Goal: Information Seeking & Learning: Learn about a topic

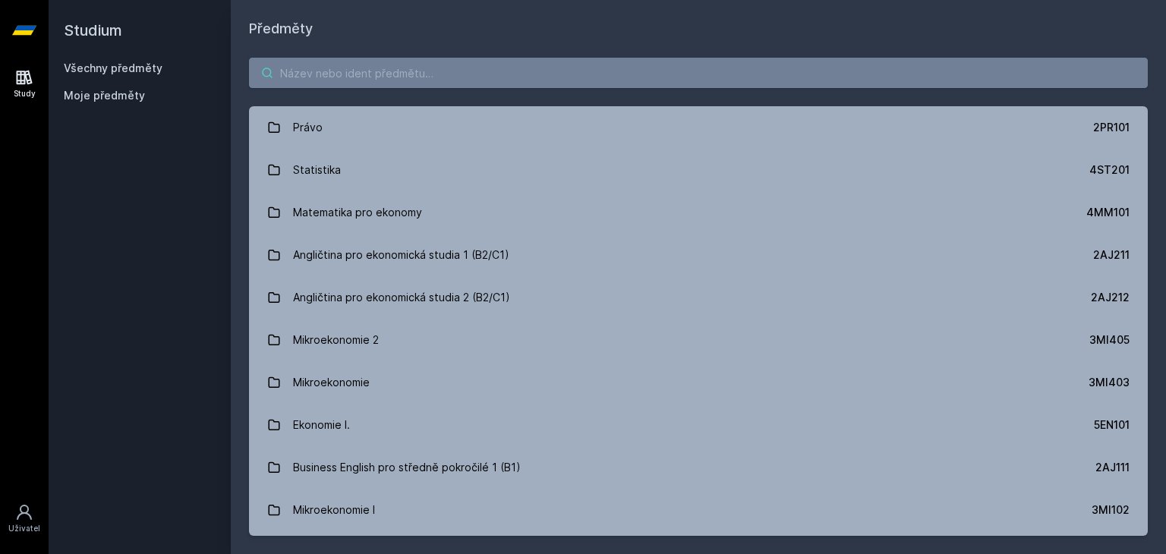
click at [449, 74] on input "search" at bounding box center [698, 73] width 898 height 30
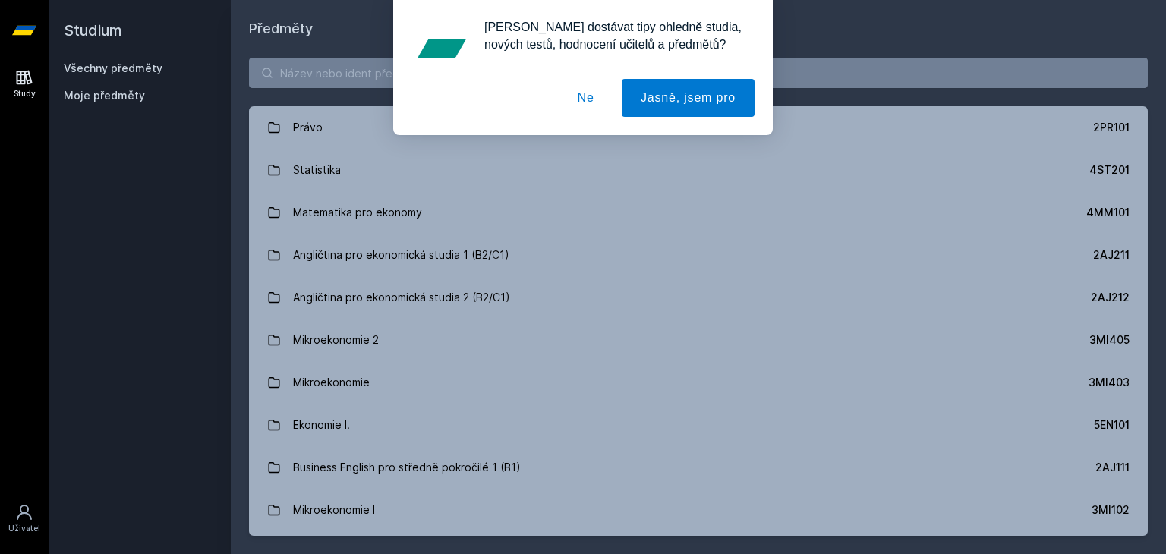
click at [585, 96] on button "Ne" at bounding box center [585, 98] width 55 height 38
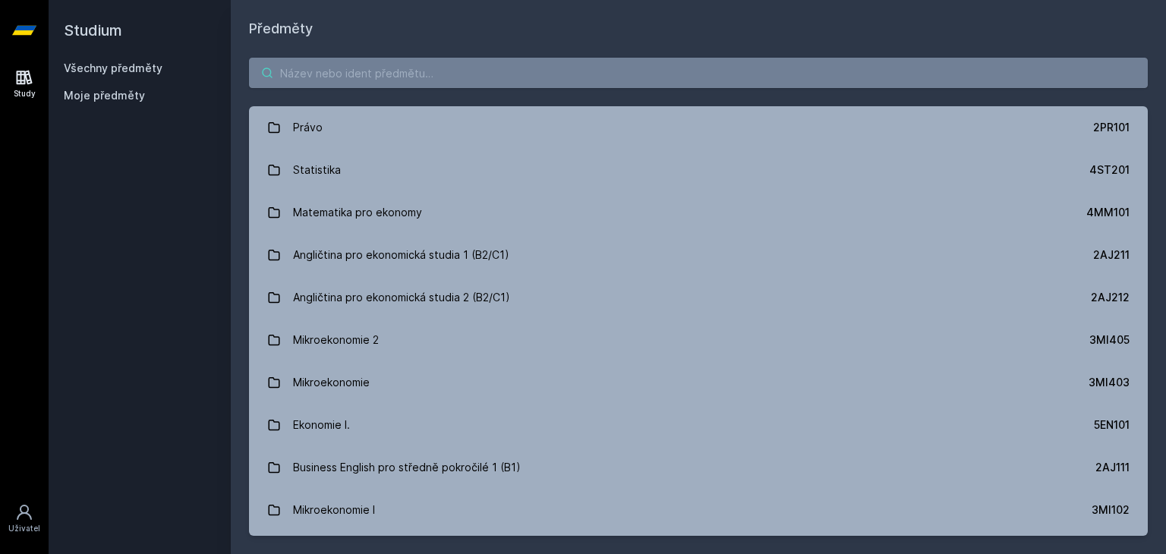
click at [397, 67] on input "search" at bounding box center [698, 73] width 898 height 30
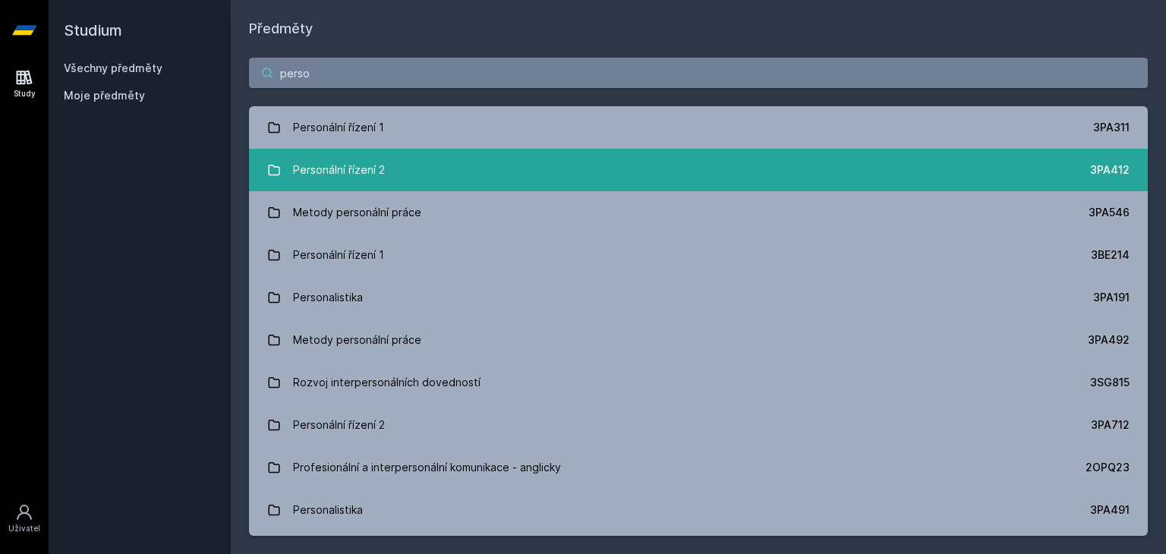
type input "perso"
click at [552, 169] on link "Personální řízení 2 3PA412" at bounding box center [698, 170] width 898 height 42
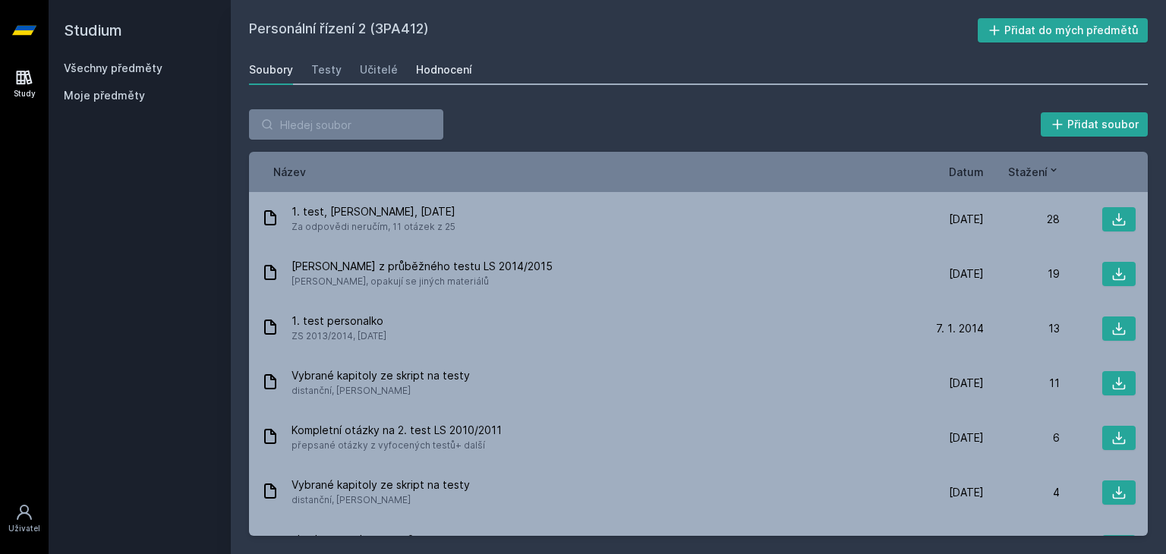
click at [443, 74] on div "Hodnocení" at bounding box center [444, 69] width 56 height 15
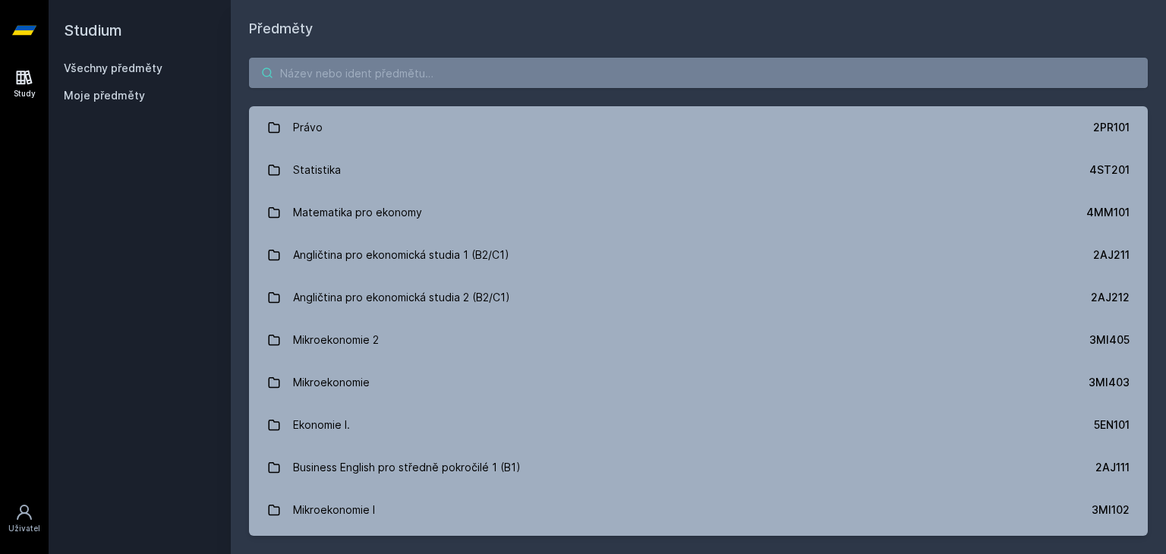
click at [464, 65] on input "search" at bounding box center [698, 73] width 898 height 30
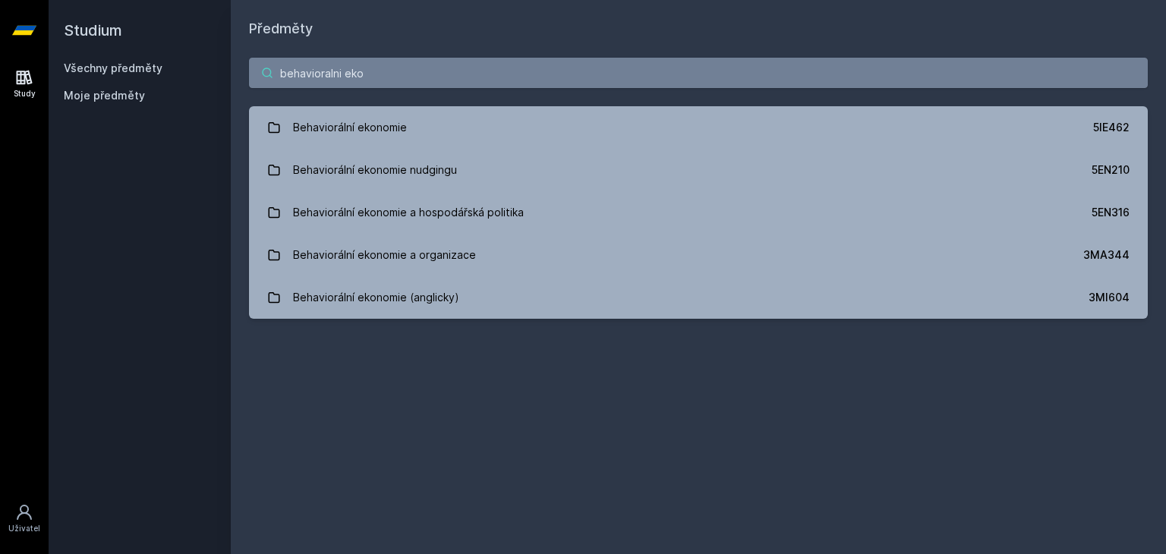
drag, startPoint x: 407, startPoint y: 74, endPoint x: 123, endPoint y: 57, distance: 285.1
click at [123, 57] on div "Studium Všechny předměty Moje předměty Předměty behavioralni eko Behaviorální e…" at bounding box center [607, 277] width 1117 height 554
paste input "5IE464"
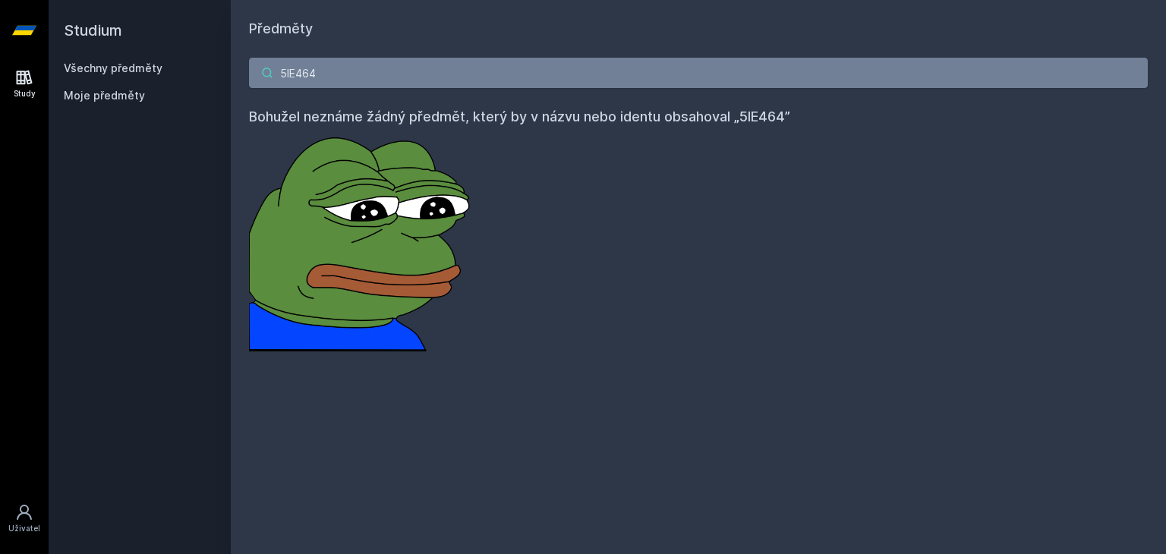
drag, startPoint x: 352, startPoint y: 78, endPoint x: 163, endPoint y: 65, distance: 189.4
click at [163, 65] on div "Studium Všechny předměty Moje předměty Předměty 5IE464 Bohužel neznáme žádný př…" at bounding box center [607, 277] width 1117 height 554
paste input "5HP402"
drag, startPoint x: 373, startPoint y: 83, endPoint x: 136, endPoint y: 30, distance: 243.5
click at [136, 30] on div "Studium Všechny předměty Moje předměty Předměty 5HP402 Bohužel neznáme žádný př…" at bounding box center [607, 277] width 1117 height 554
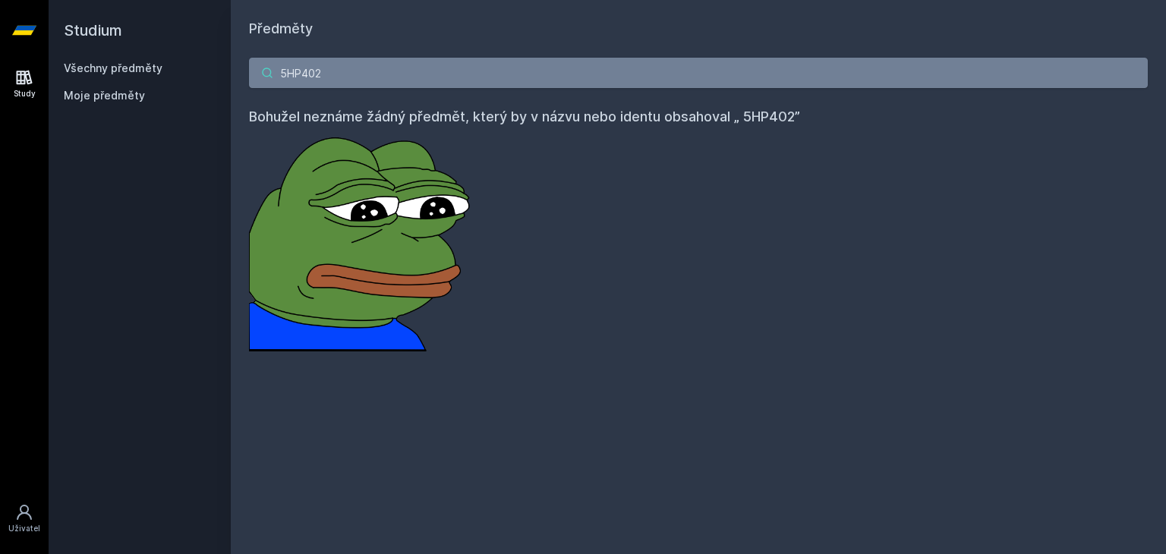
paste input "5EN420"
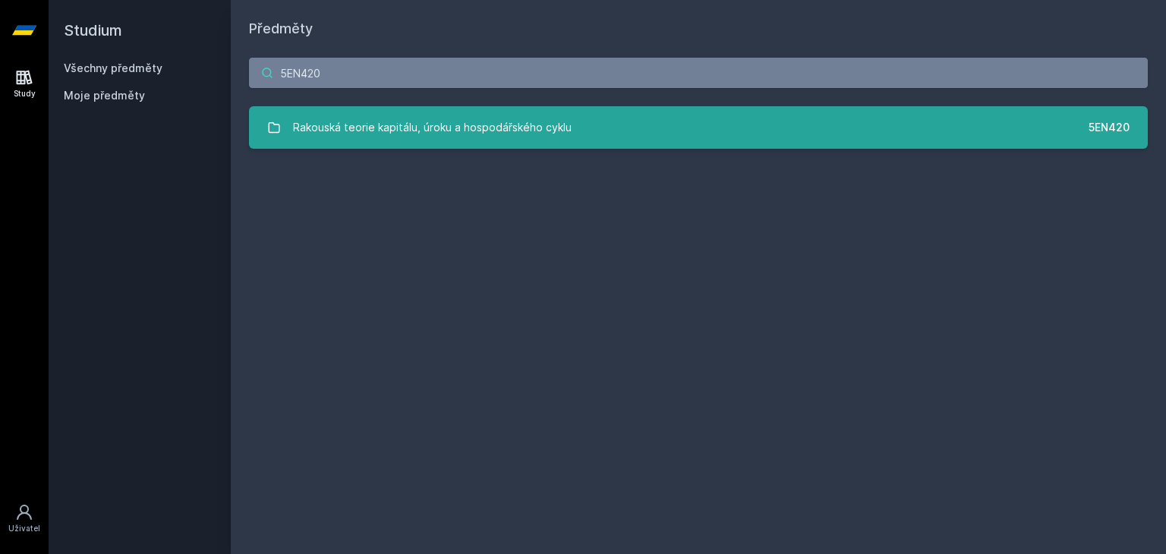
type input "5EN420"
click at [347, 109] on link "Rakouská teorie kapitálu, úroku a hospodářského cyklu 5EN420" at bounding box center [698, 127] width 898 height 42
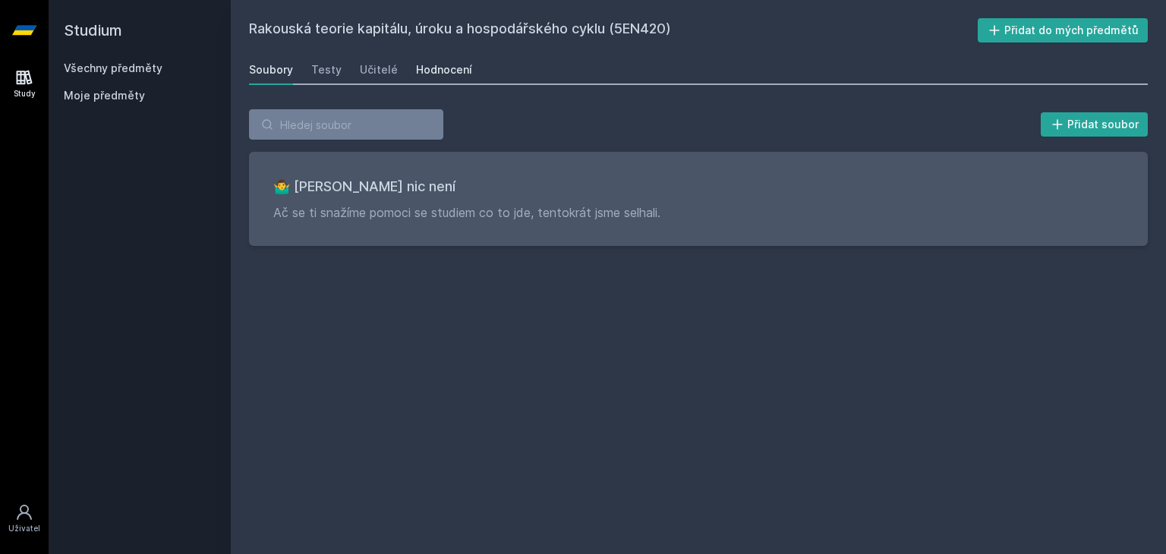
click at [439, 77] on link "Hodnocení" at bounding box center [444, 70] width 56 height 30
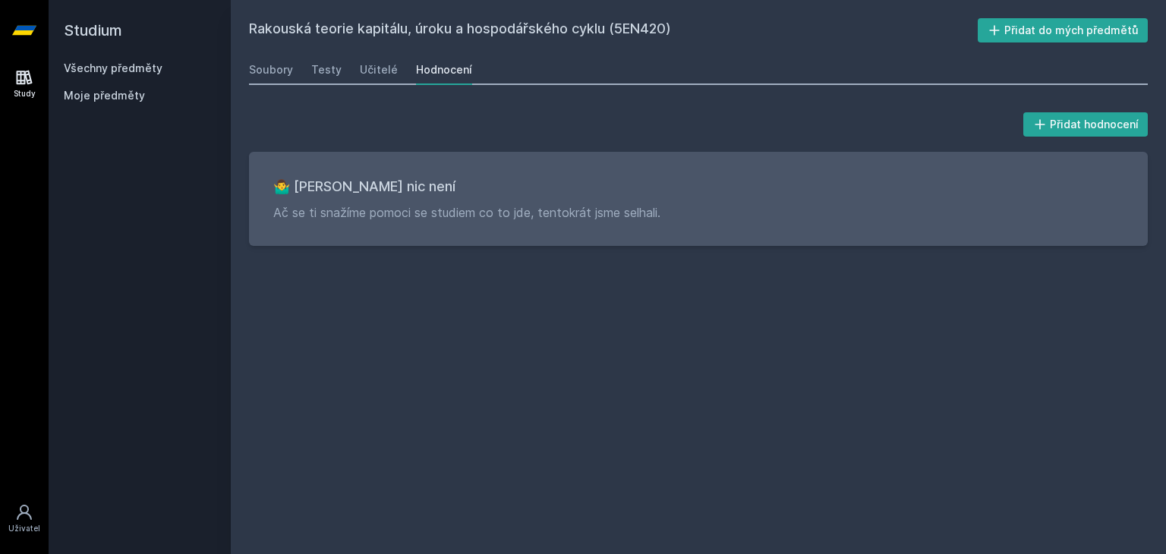
click at [24, 69] on icon at bounding box center [24, 77] width 18 height 18
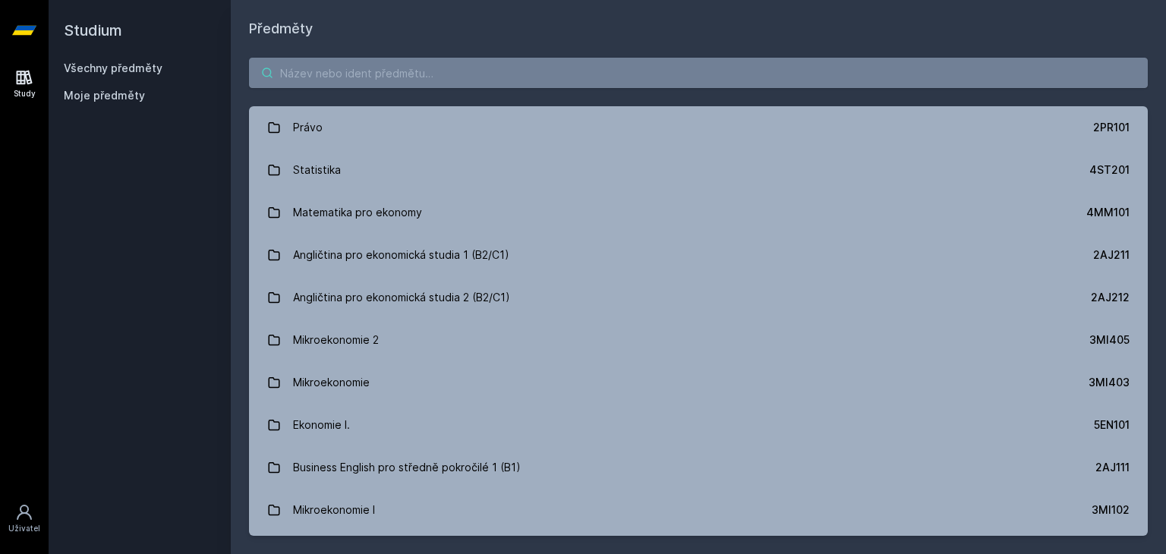
click at [489, 74] on input "search" at bounding box center [698, 73] width 898 height 30
paste input "5EN404"
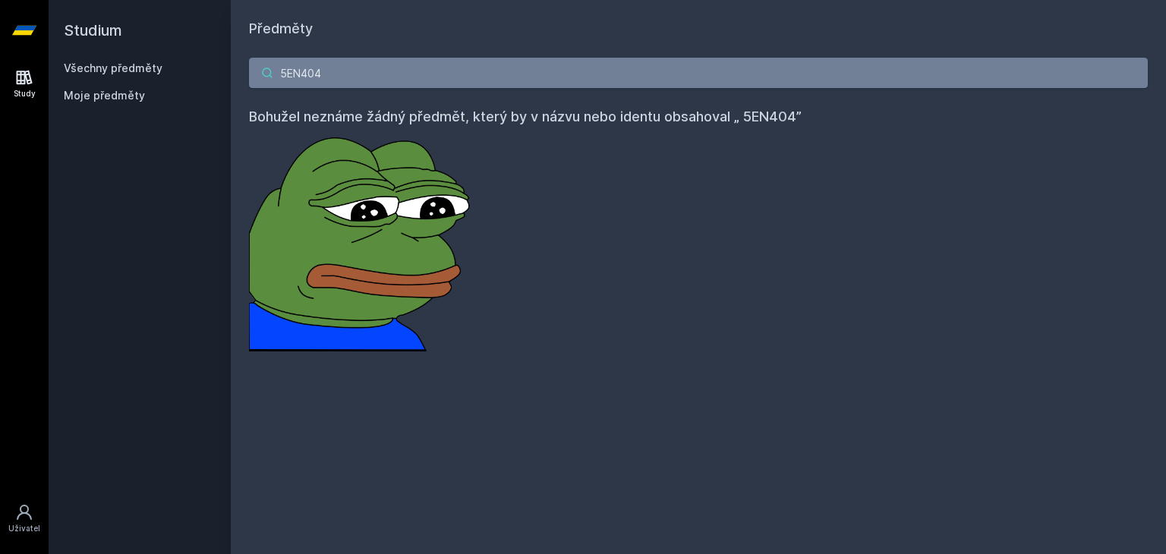
click at [275, 70] on input "5EN404" at bounding box center [698, 73] width 898 height 30
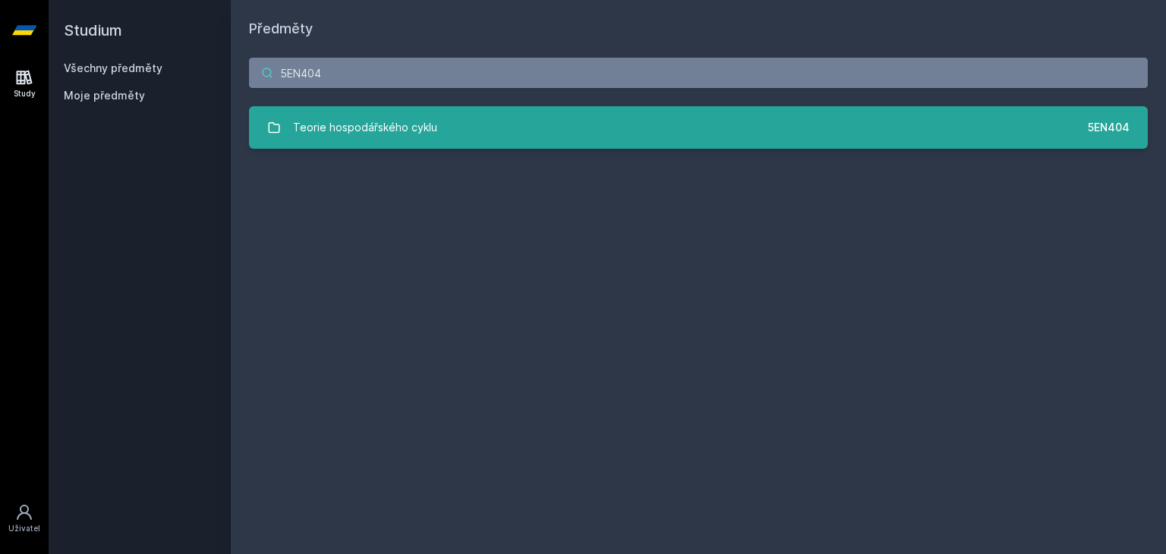
type input "5EN404"
click at [356, 118] on div "Teorie hospodářského cyklu" at bounding box center [365, 127] width 144 height 30
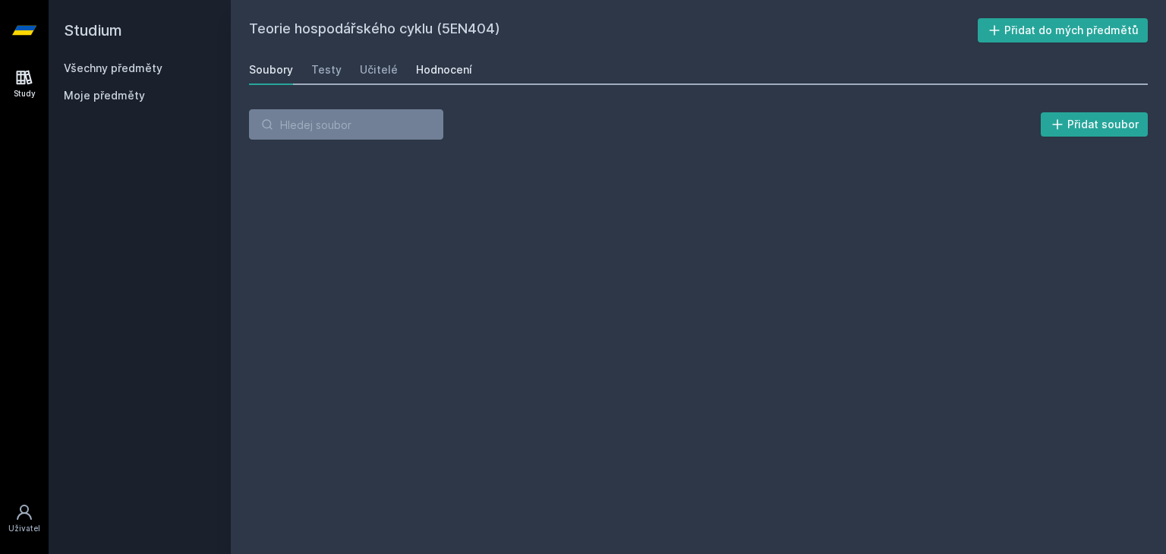
click at [437, 80] on link "Hodnocení" at bounding box center [444, 70] width 56 height 30
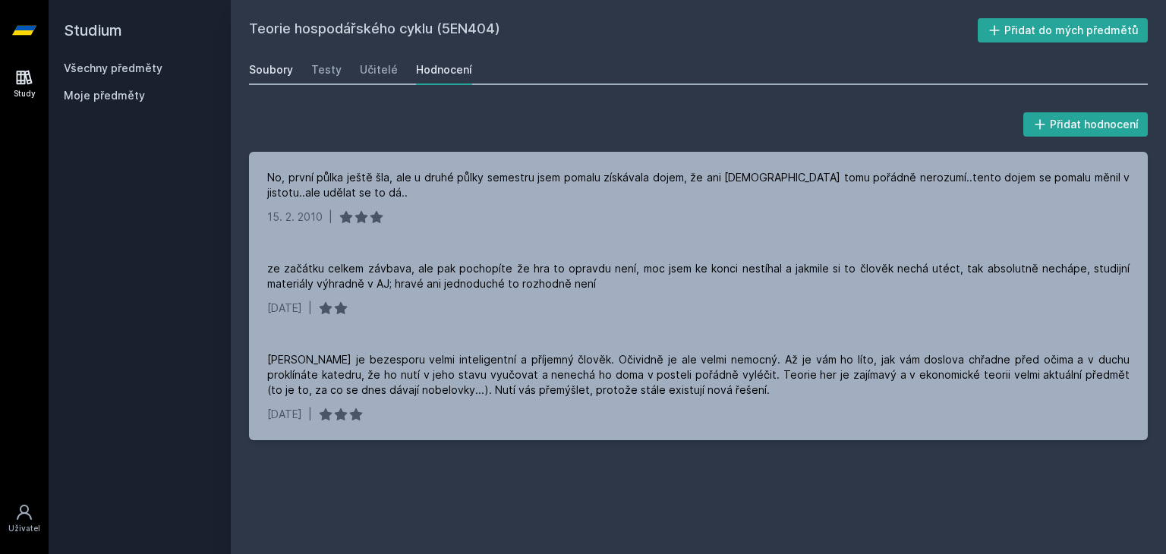
click at [282, 78] on link "Soubory" at bounding box center [271, 70] width 44 height 30
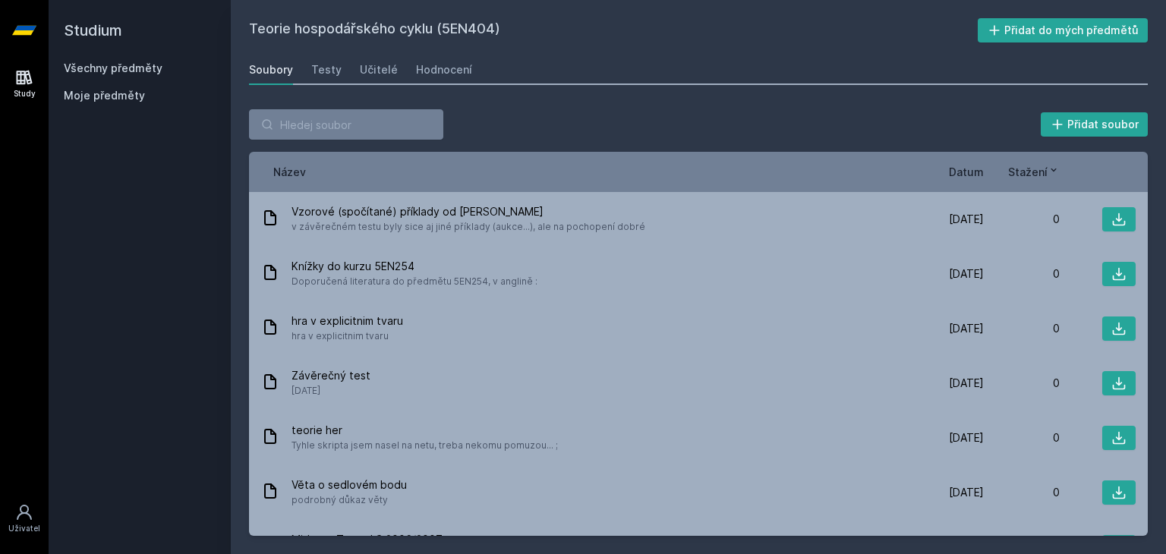
click at [23, 66] on link "Study" at bounding box center [24, 84] width 42 height 46
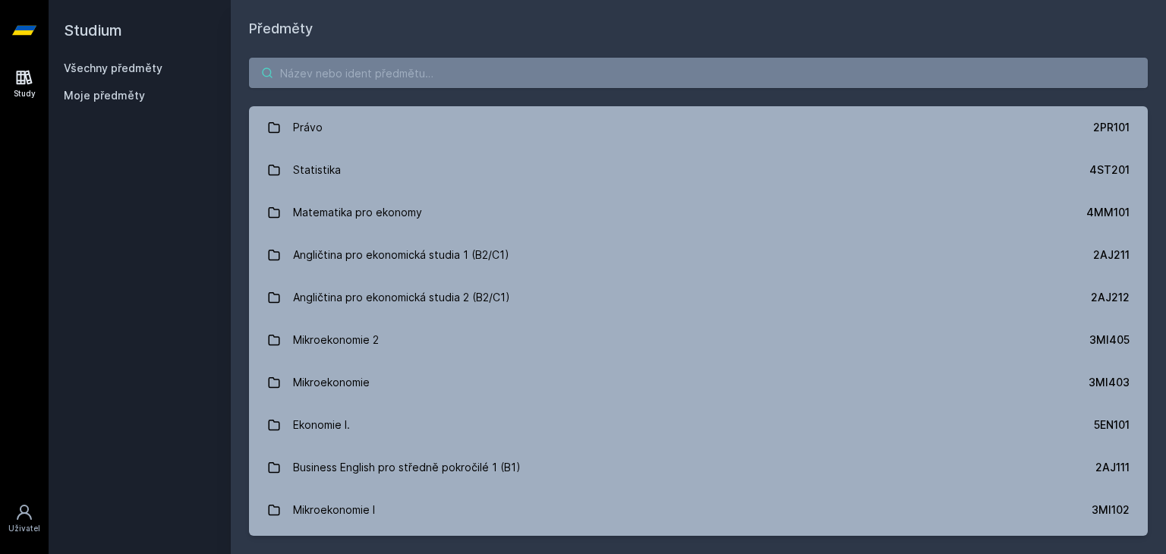
click at [434, 64] on input "search" at bounding box center [698, 73] width 898 height 30
paste input "3MG436"
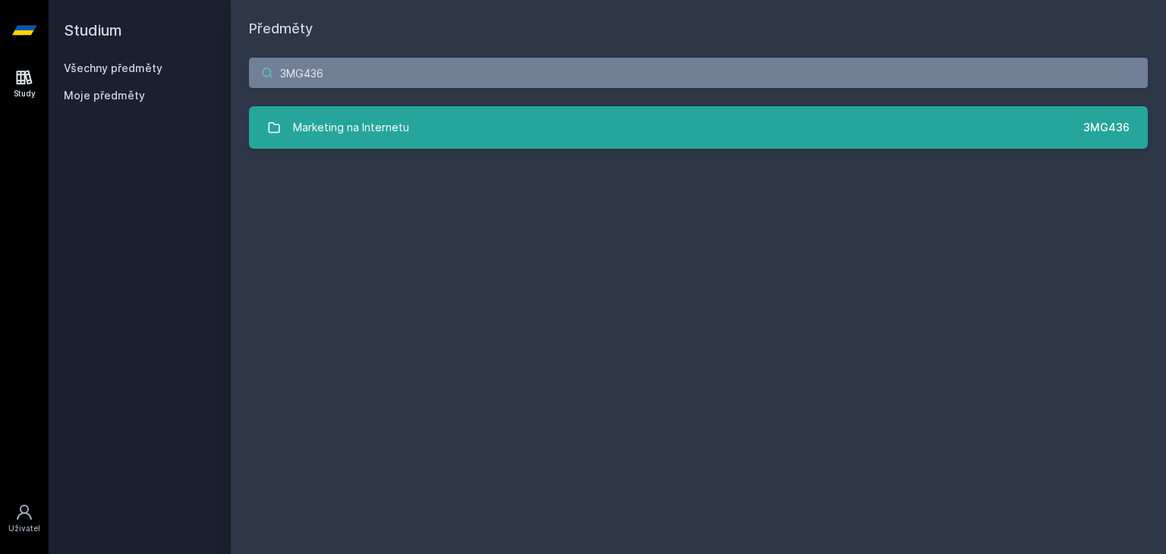
type input "3MG436"
click at [415, 129] on link "Marketing na Internetu 3MG436" at bounding box center [698, 127] width 898 height 42
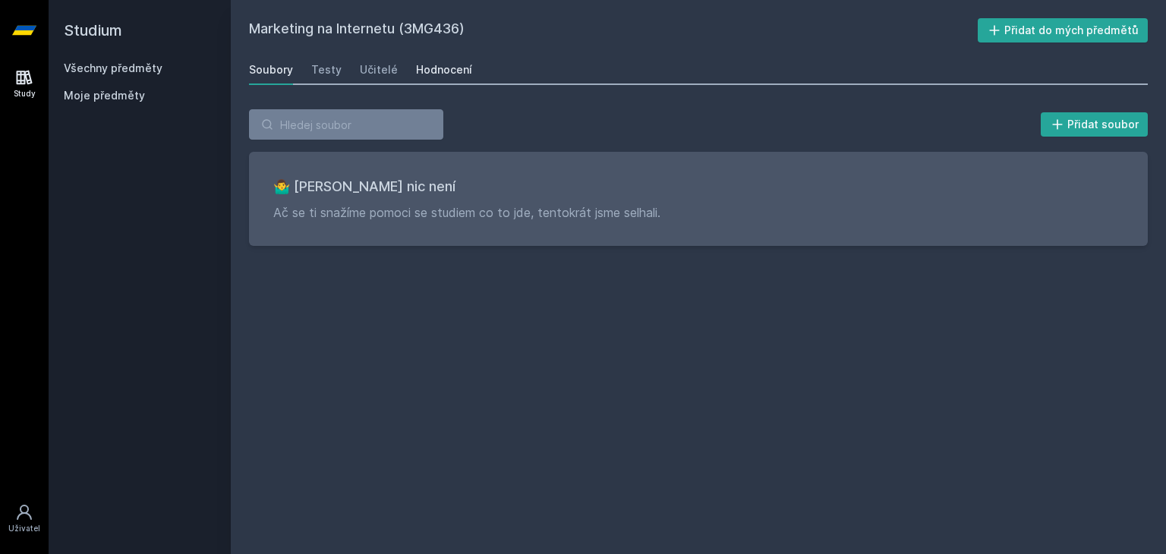
click at [441, 79] on link "Hodnocení" at bounding box center [444, 70] width 56 height 30
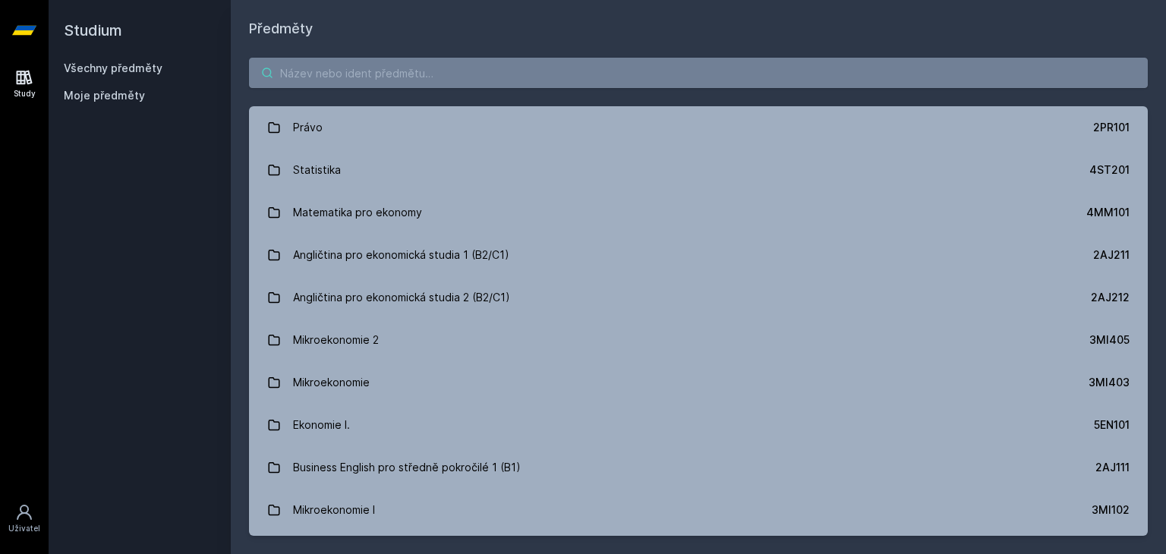
click at [338, 75] on input "search" at bounding box center [698, 73] width 898 height 30
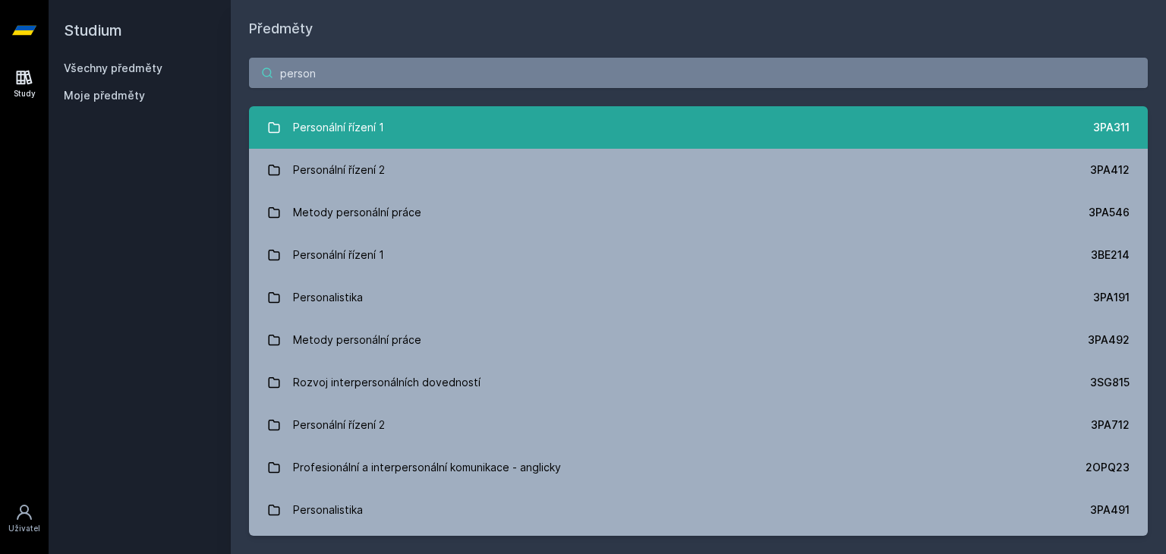
type input "person"
click at [353, 119] on div "Personální řízení 1" at bounding box center [338, 127] width 91 height 30
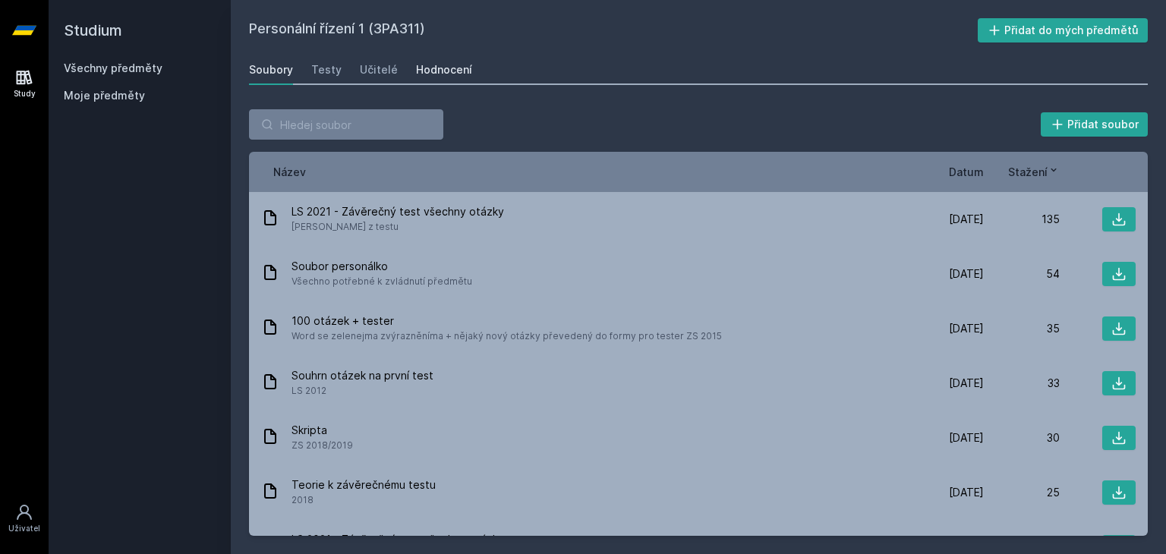
click at [445, 80] on link "Hodnocení" at bounding box center [444, 70] width 56 height 30
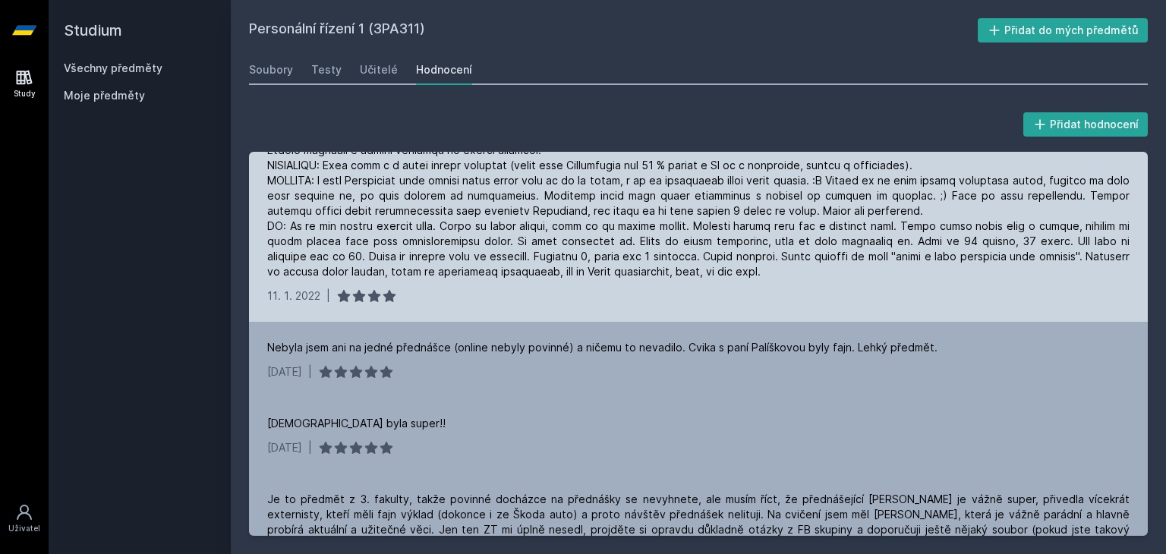
scroll to position [27, 0]
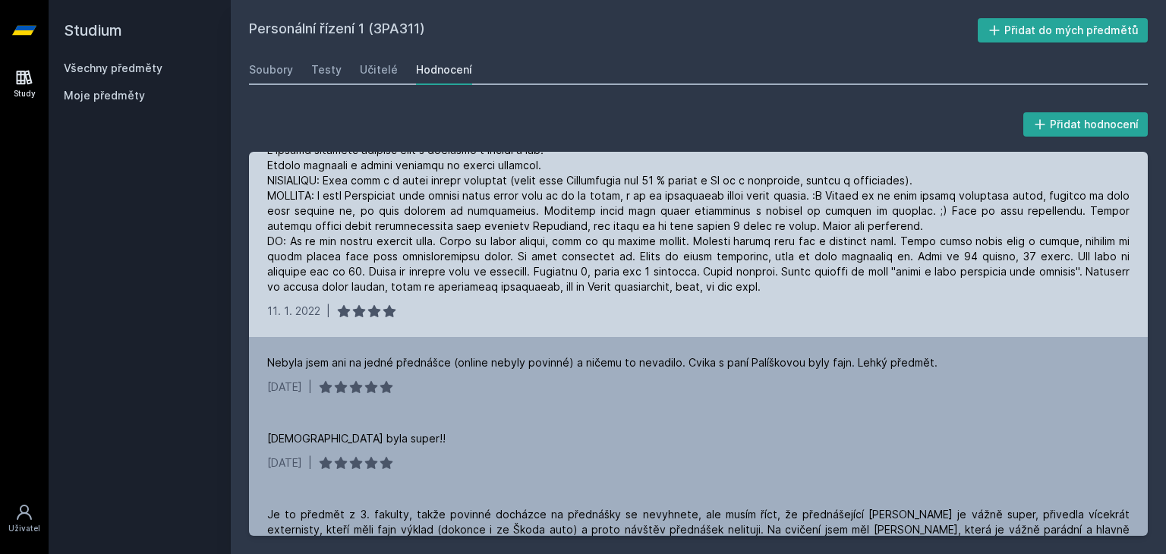
click at [411, 233] on div at bounding box center [698, 219] width 862 height 152
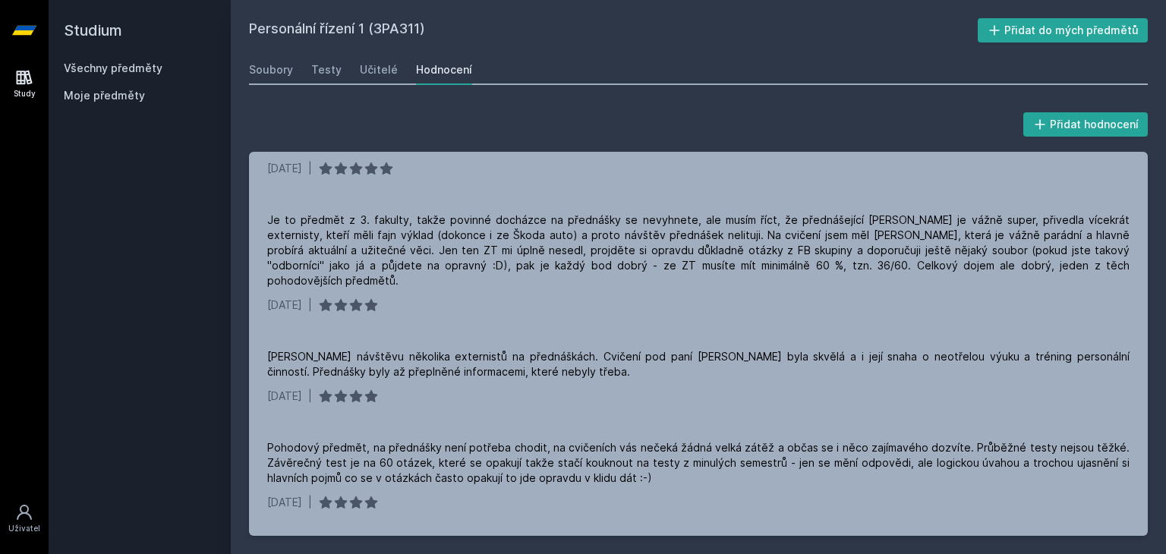
scroll to position [0, 0]
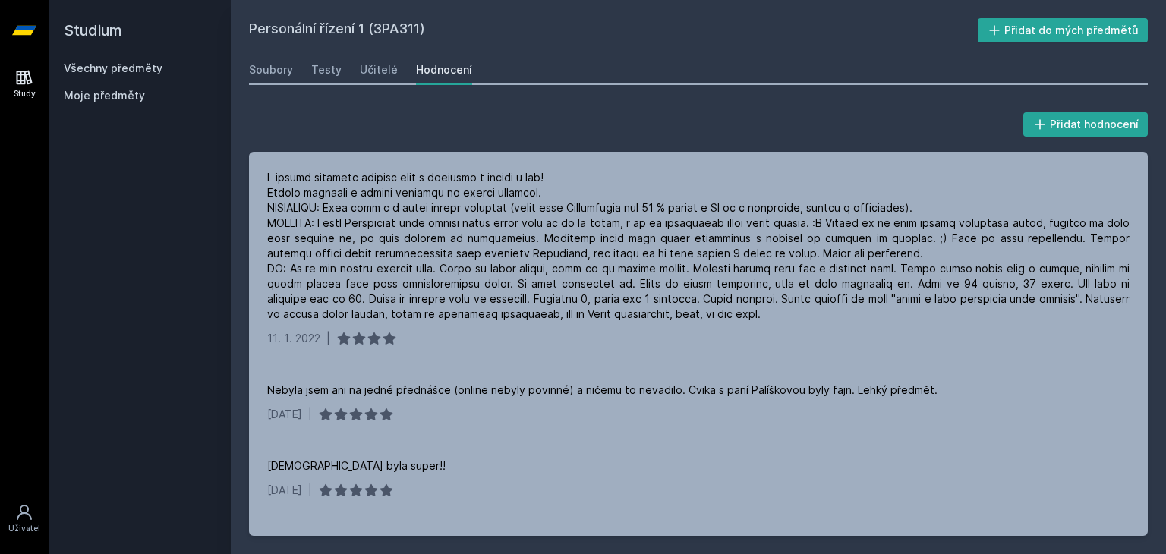
click at [17, 65] on link "Study" at bounding box center [24, 84] width 42 height 46
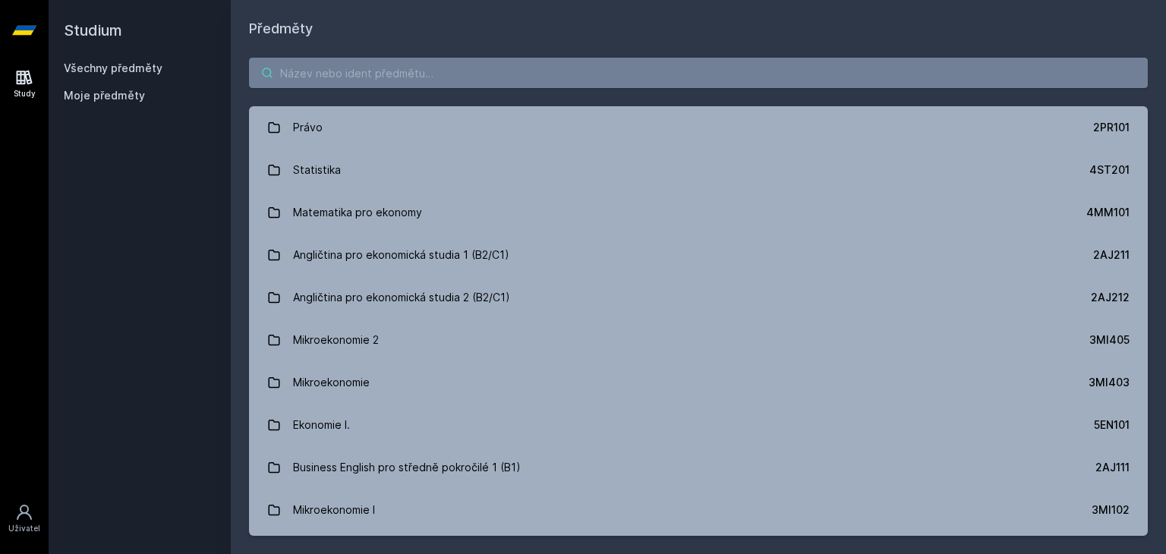
click at [439, 86] on input "search" at bounding box center [698, 73] width 898 height 30
paste input "5EN458"
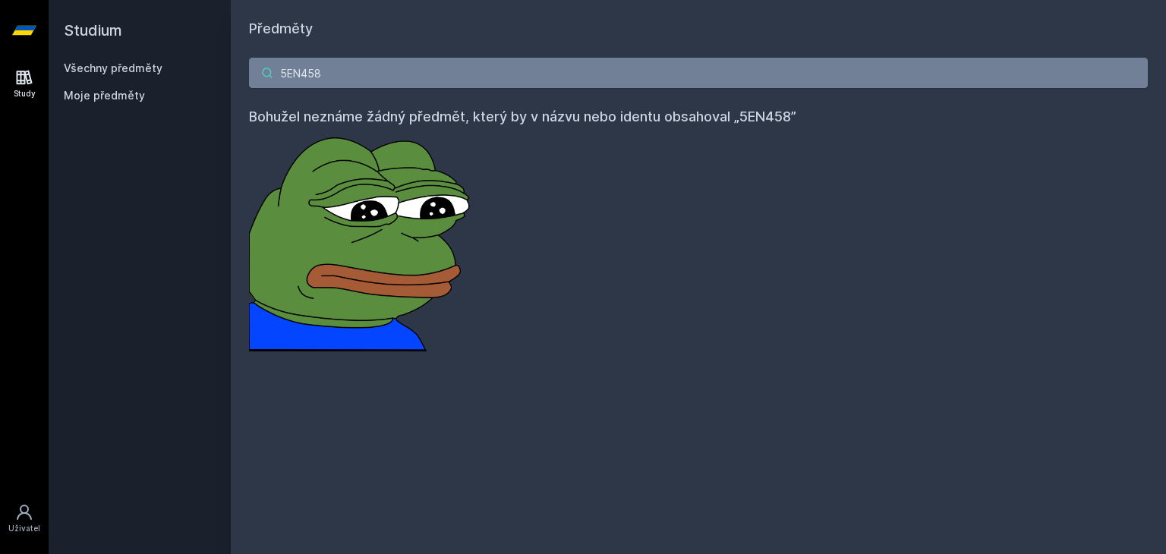
type input "5EN458"
drag, startPoint x: 336, startPoint y: 80, endPoint x: 84, endPoint y: 71, distance: 252.1
click at [84, 71] on div "Studium Všechny předměty Moje předměty Předměty 5EN458 Bohužel neznáme žádný př…" at bounding box center [607, 277] width 1117 height 554
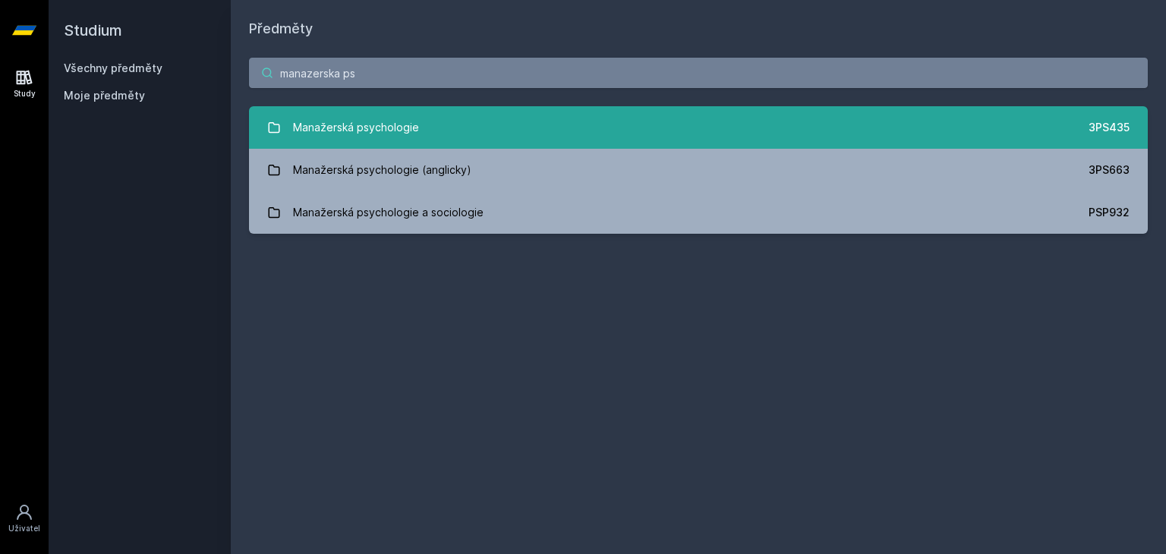
type input "manazerska ps"
click at [361, 134] on div "Manažerská psychologie" at bounding box center [356, 127] width 126 height 30
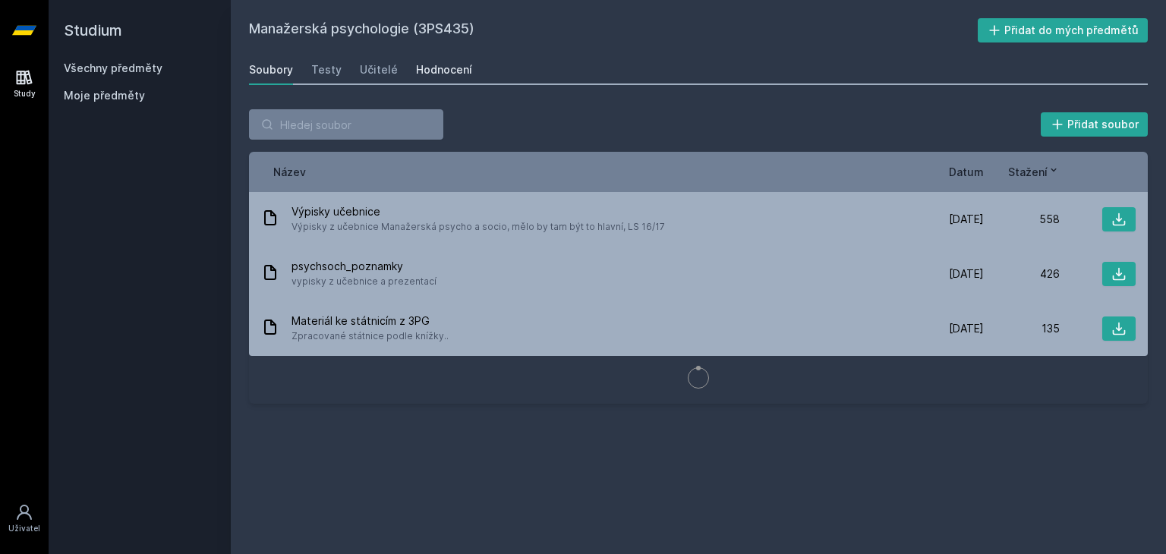
click at [429, 77] on div "Hodnocení" at bounding box center [444, 69] width 56 height 15
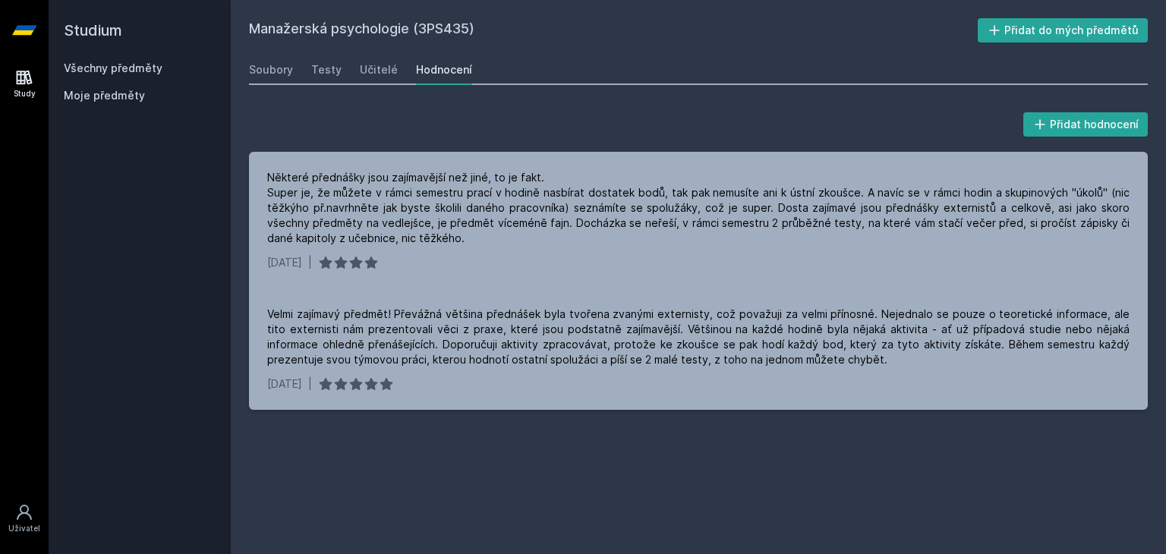
click at [0, 71] on div "Study [GEOGRAPHIC_DATA]" at bounding box center [24, 307] width 49 height 493
click at [24, 77] on icon at bounding box center [24, 77] width 18 height 18
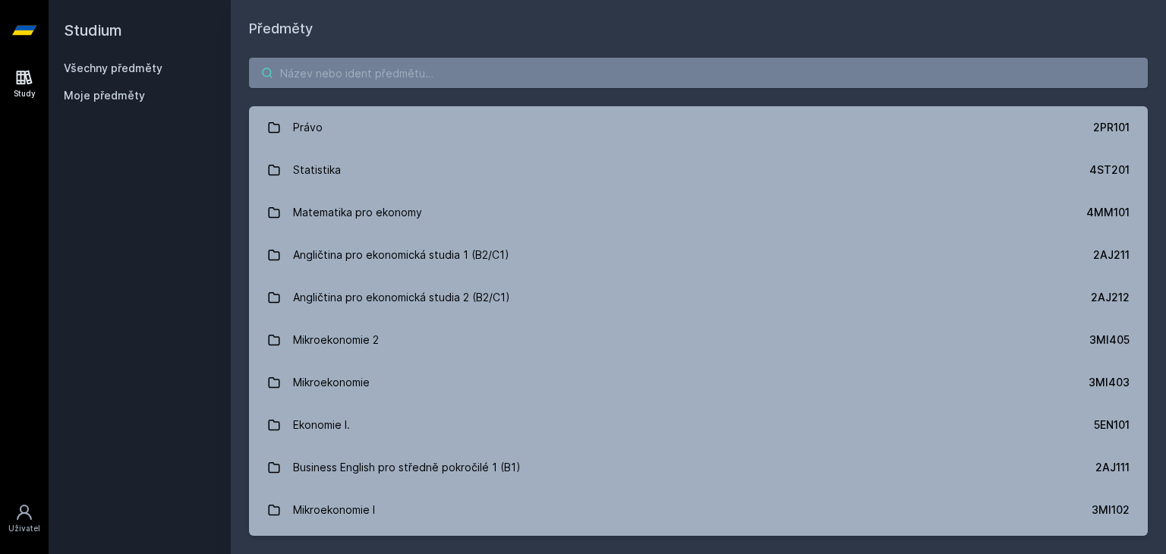
click at [390, 79] on input "search" at bounding box center [698, 73] width 898 height 30
paste input "3MG526"
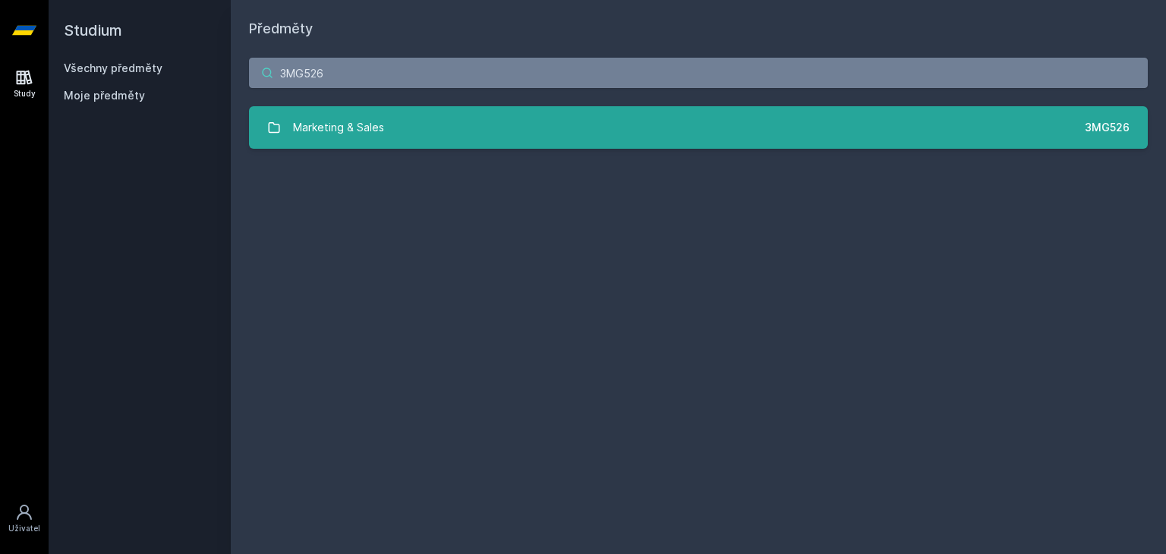
type input "3MG526"
click at [375, 126] on div "Marketing & Sales" at bounding box center [338, 127] width 91 height 30
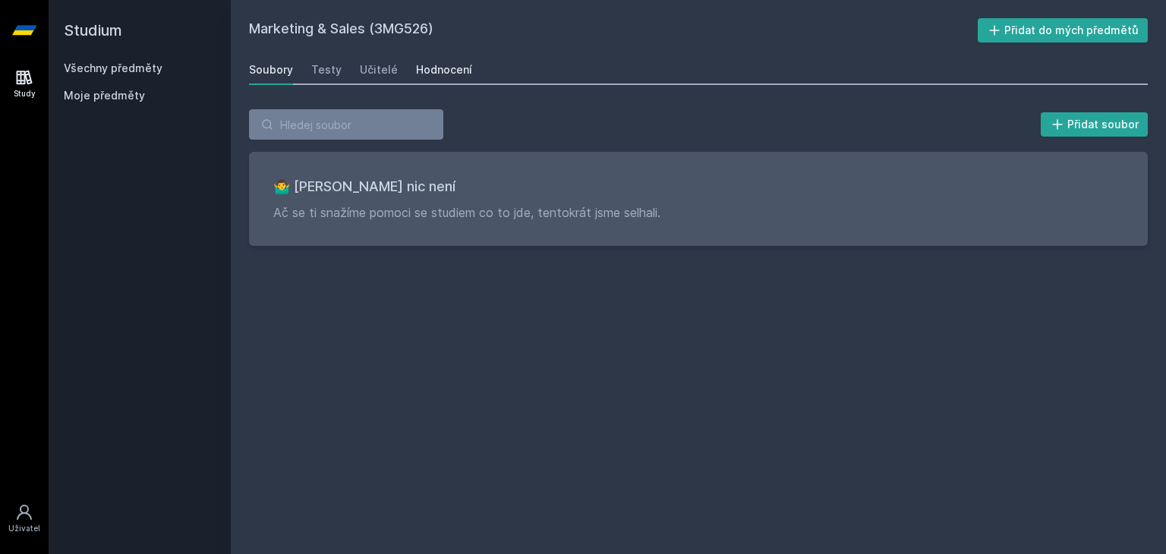
click at [438, 80] on link "Hodnocení" at bounding box center [444, 70] width 56 height 30
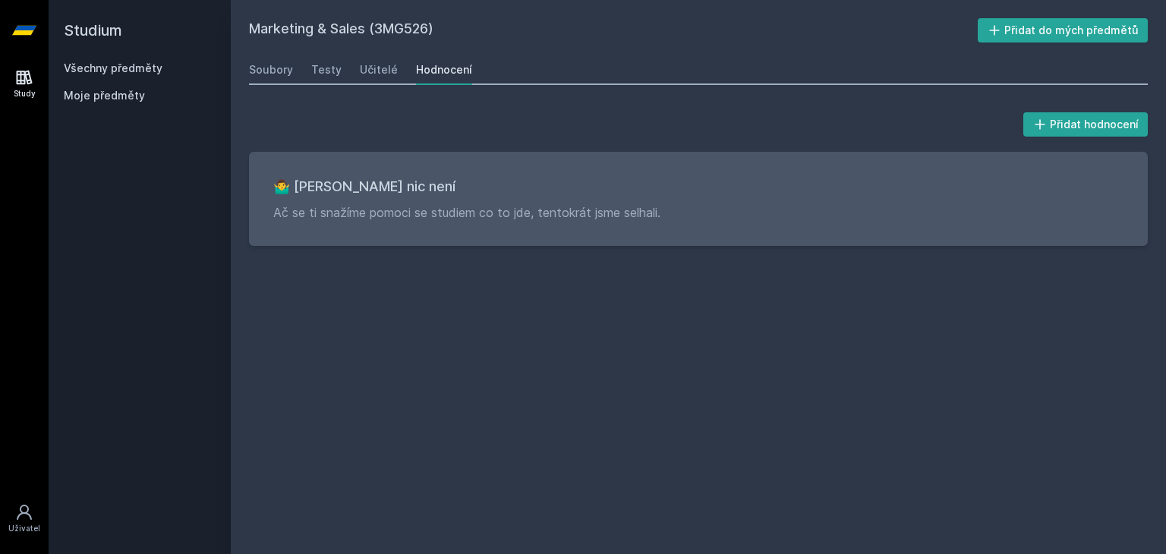
click at [17, 71] on icon at bounding box center [25, 78] width 16 height 14
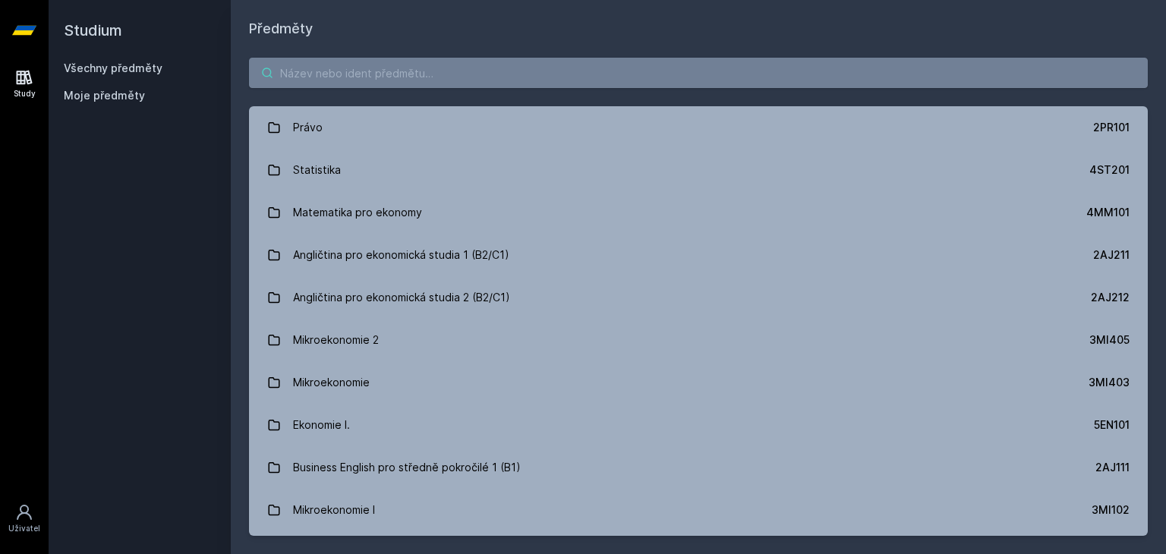
click at [401, 74] on input "search" at bounding box center [698, 73] width 898 height 30
paste input "3MG525"
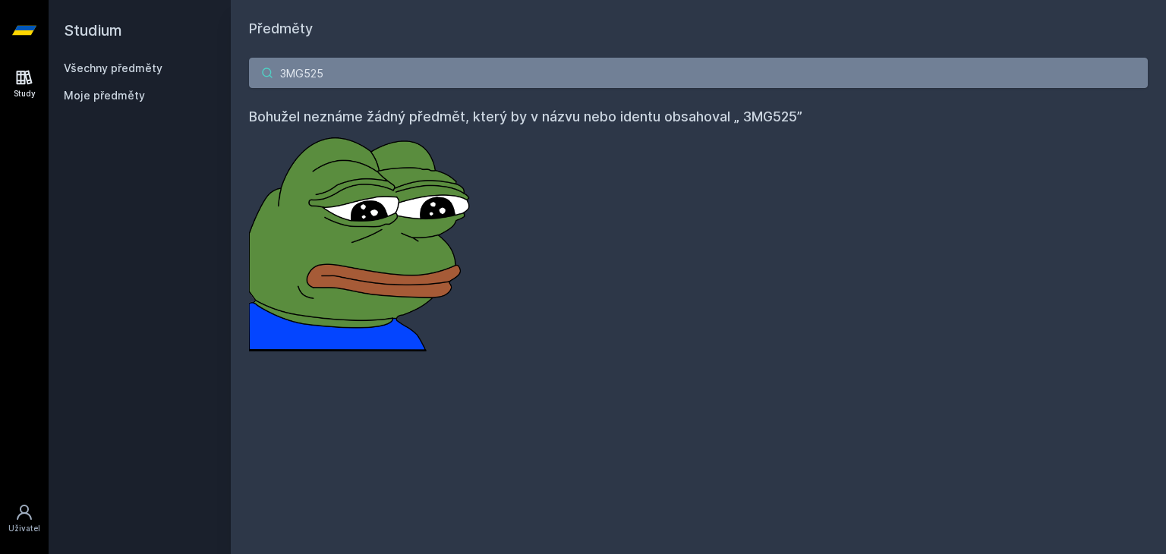
drag, startPoint x: 365, startPoint y: 71, endPoint x: 206, endPoint y: 61, distance: 159.0
click at [206, 61] on div "Studium Všechny předměty Moje předměty Předměty 3MG525 Bohužel neznáme žádný př…" at bounding box center [607, 277] width 1117 height 554
paste input "3PS436"
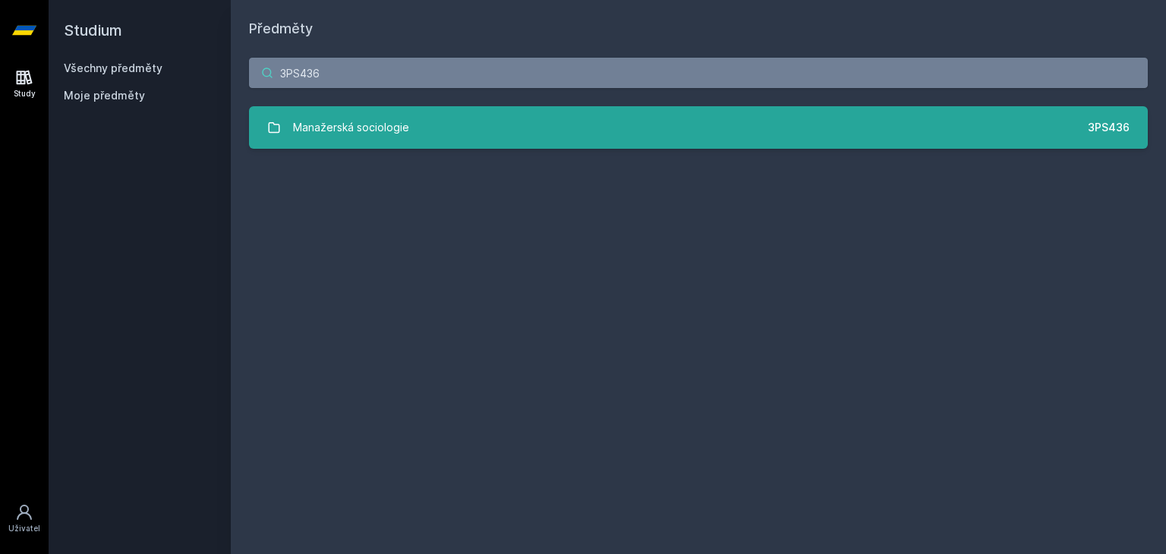
type input "3PS436"
click at [339, 112] on div "Manažerská sociologie" at bounding box center [351, 127] width 116 height 30
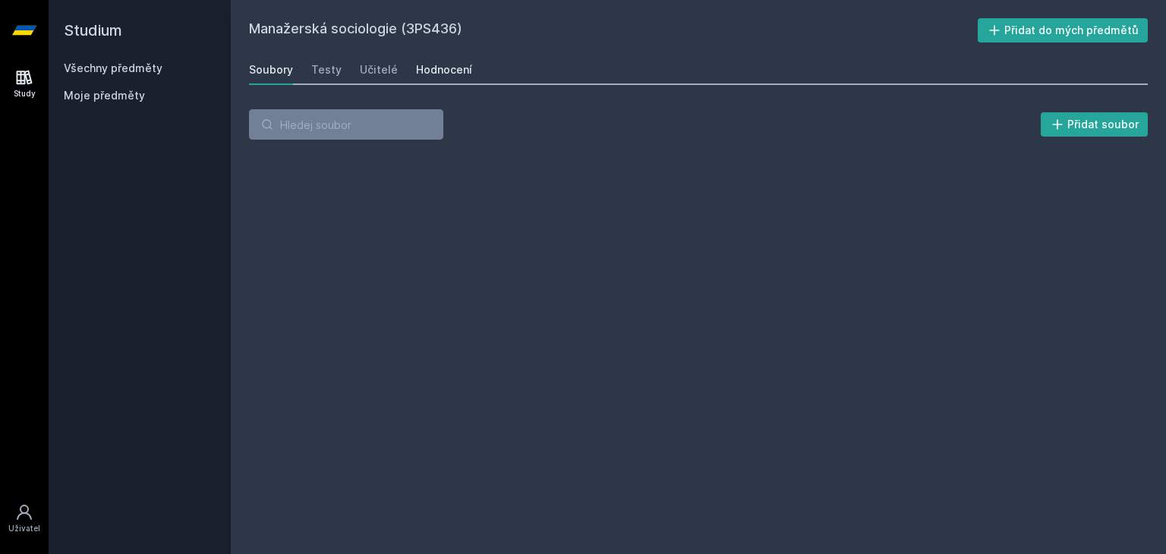
click at [442, 66] on div "Hodnocení" at bounding box center [444, 69] width 56 height 15
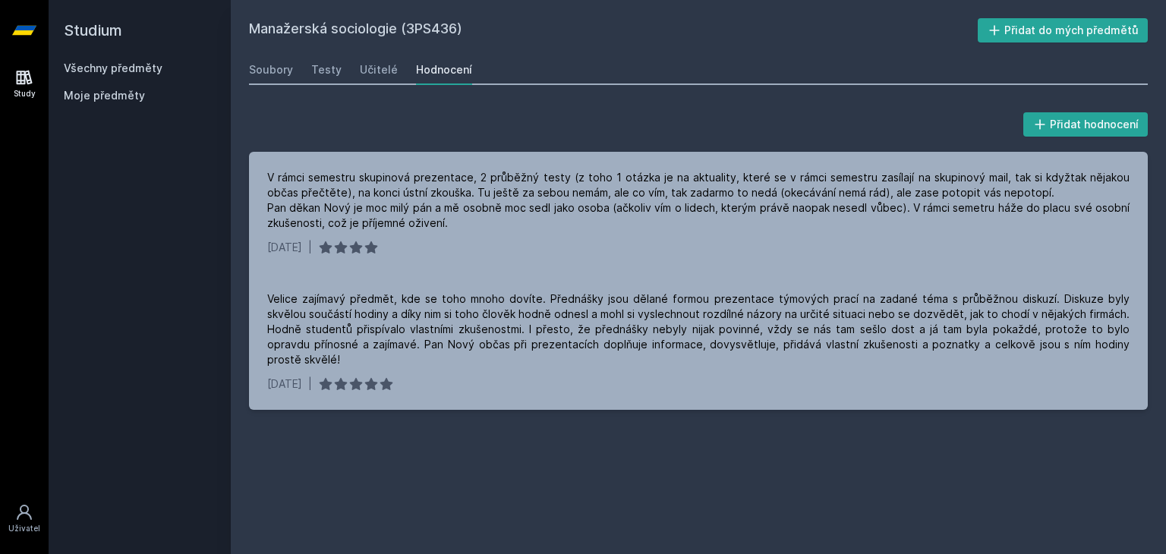
click at [36, 85] on link "Study" at bounding box center [24, 84] width 42 height 46
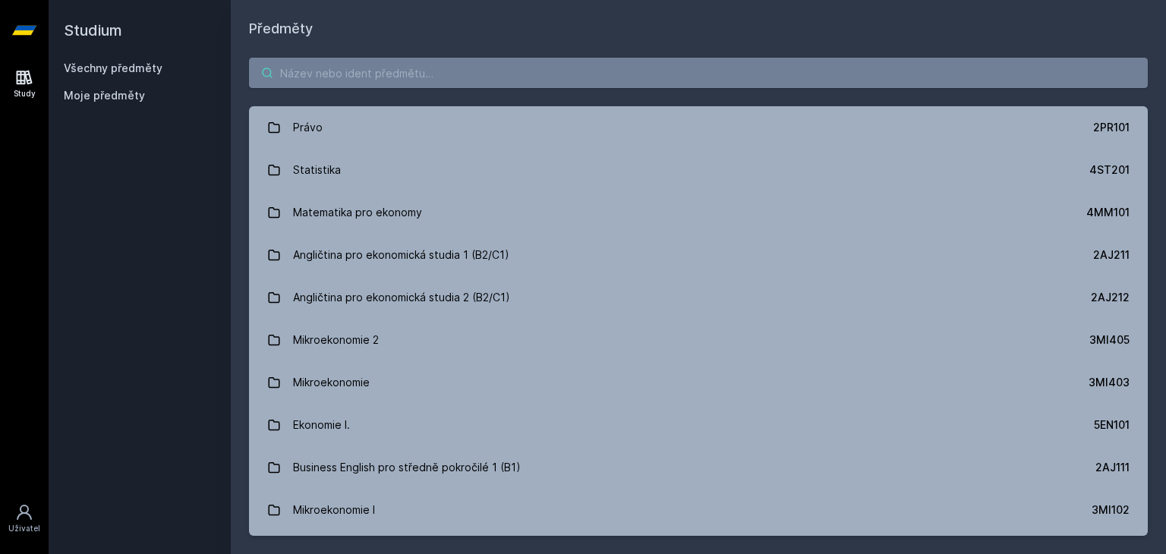
click at [425, 65] on input "search" at bounding box center [698, 73] width 898 height 30
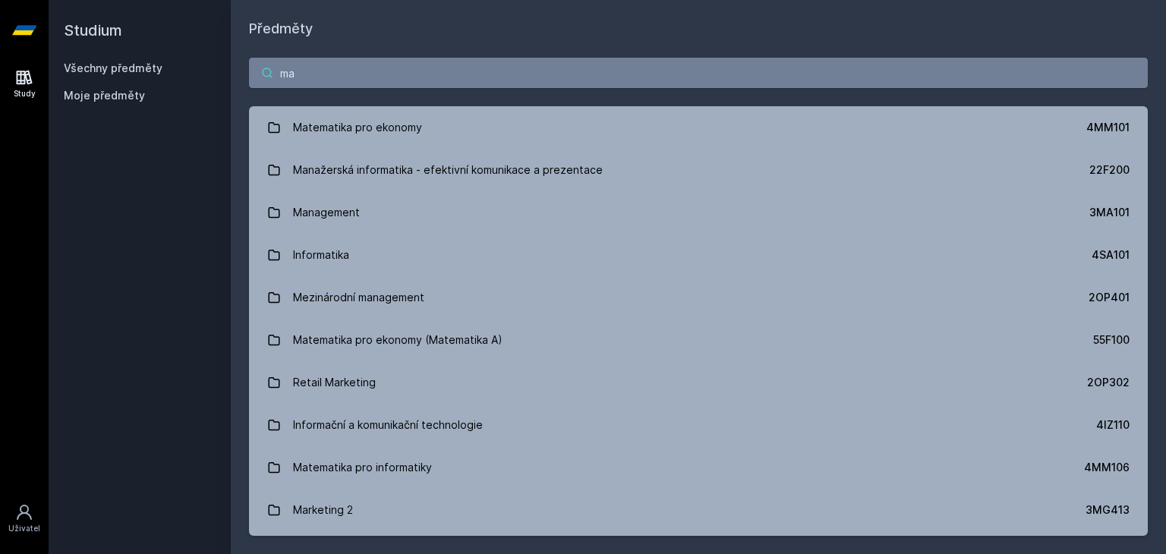
type input "m"
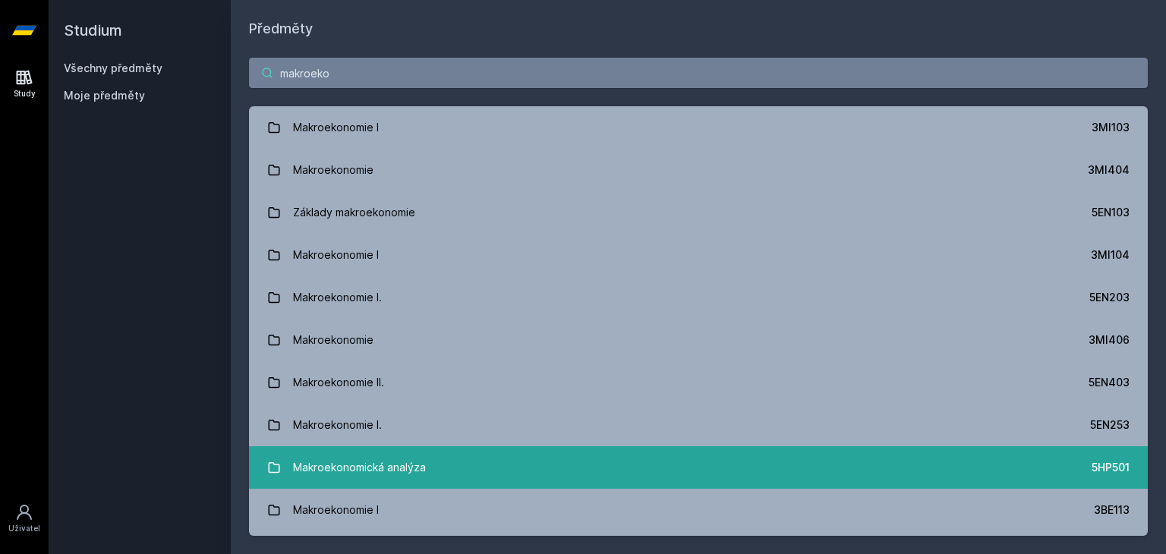
type input "makroeko"
click at [368, 457] on div "Makroekonomická analýza" at bounding box center [359, 467] width 133 height 30
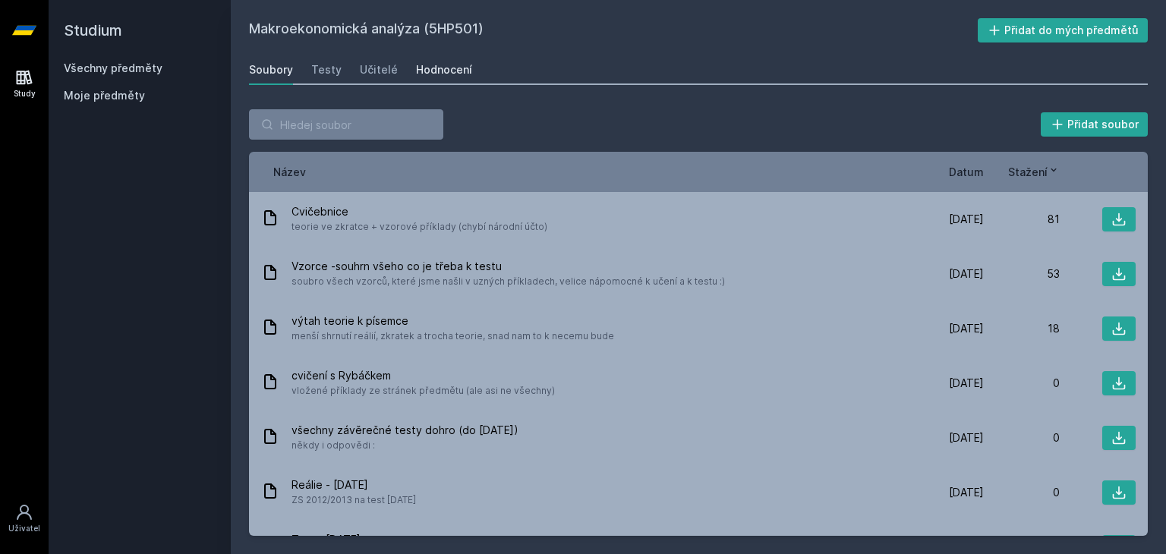
click at [434, 71] on div "Hodnocení" at bounding box center [444, 69] width 56 height 15
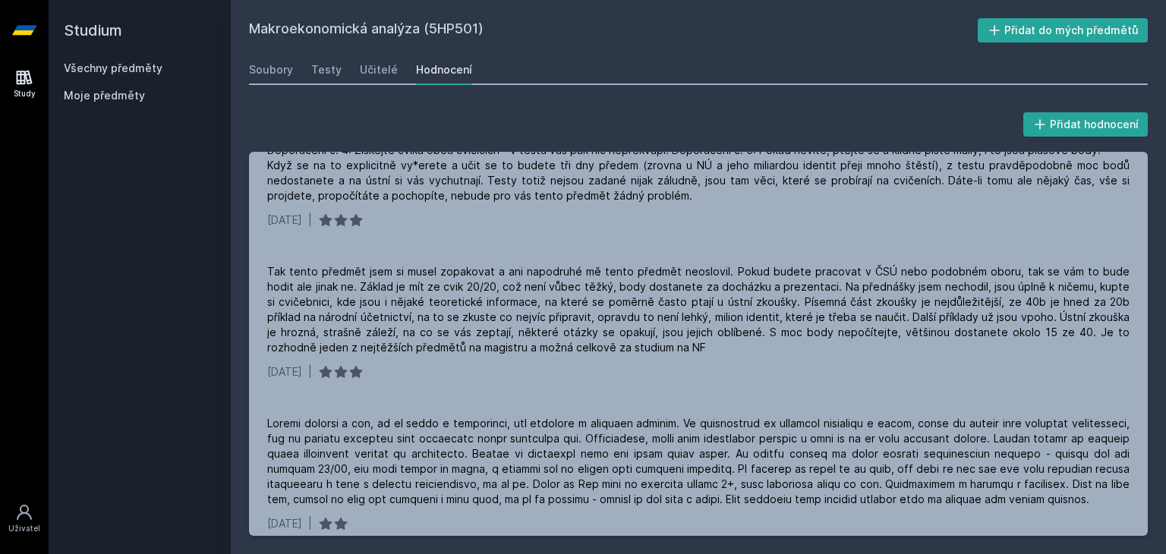
scroll to position [167, 0]
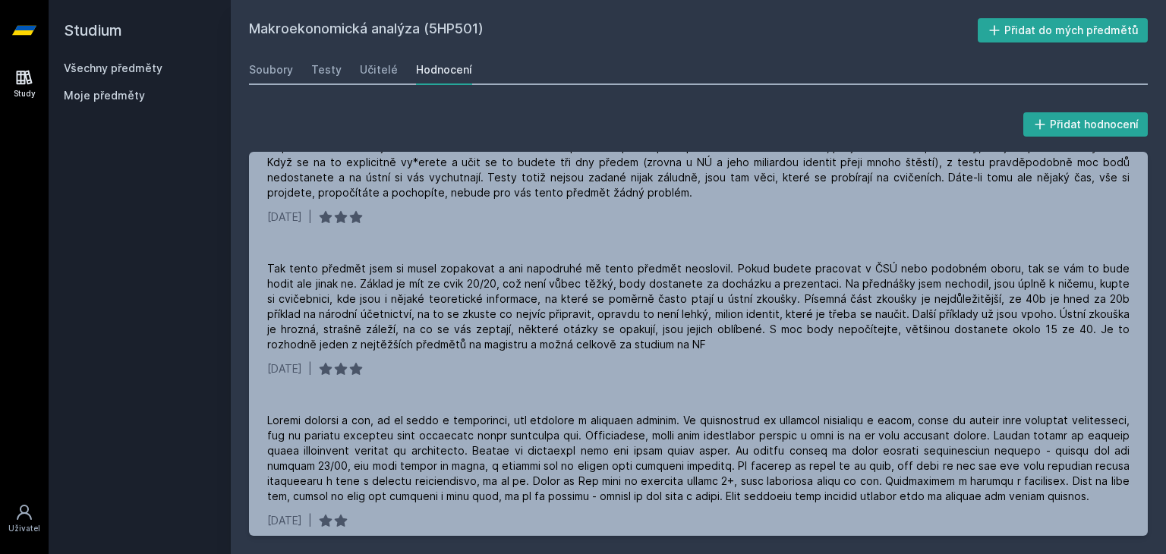
click at [17, 61] on link "Study" at bounding box center [24, 84] width 42 height 46
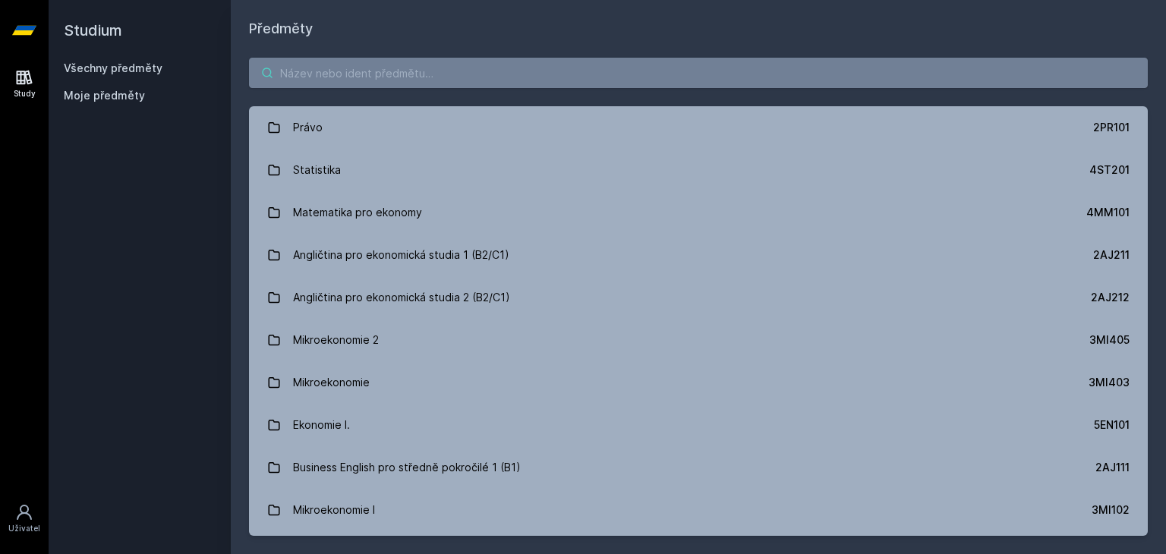
click at [332, 72] on input "search" at bounding box center [698, 73] width 898 height 30
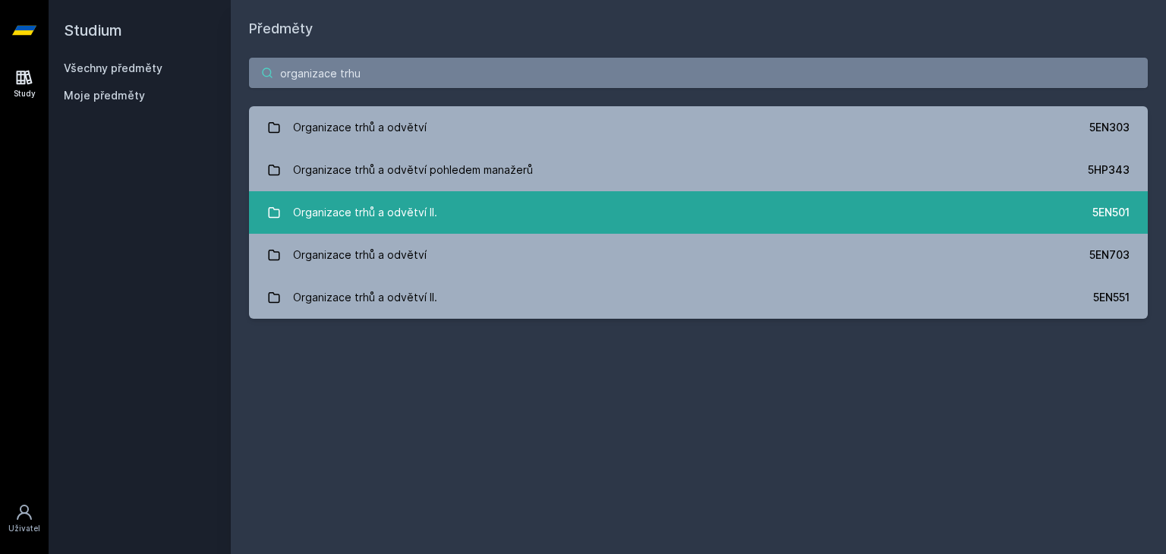
type input "organizace trhu"
click at [490, 201] on link "Organizace trhů a odvětví II. 5EN501" at bounding box center [698, 212] width 898 height 42
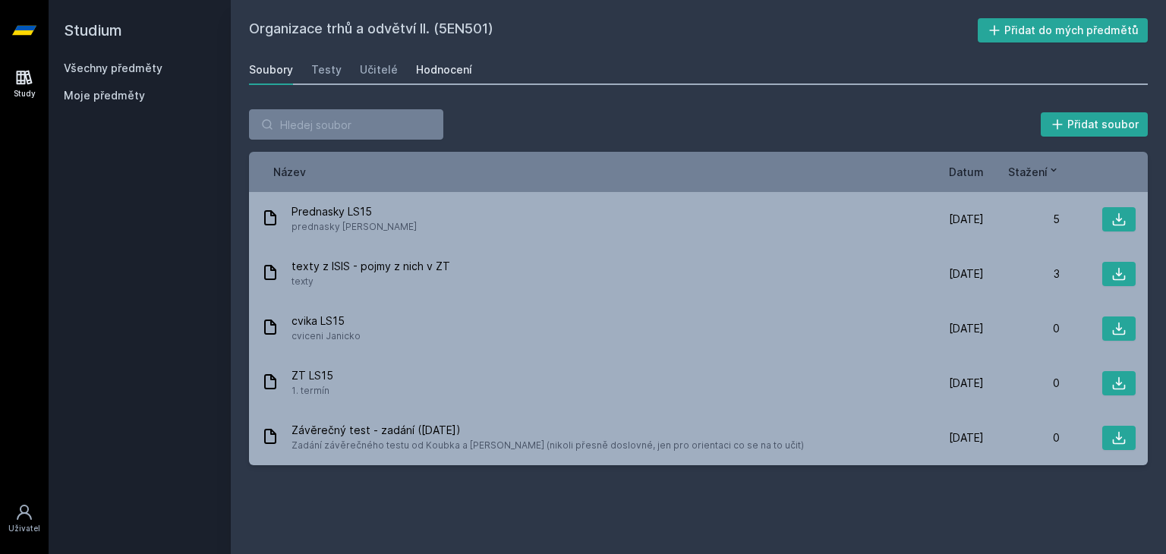
click at [447, 64] on div "Hodnocení" at bounding box center [444, 69] width 56 height 15
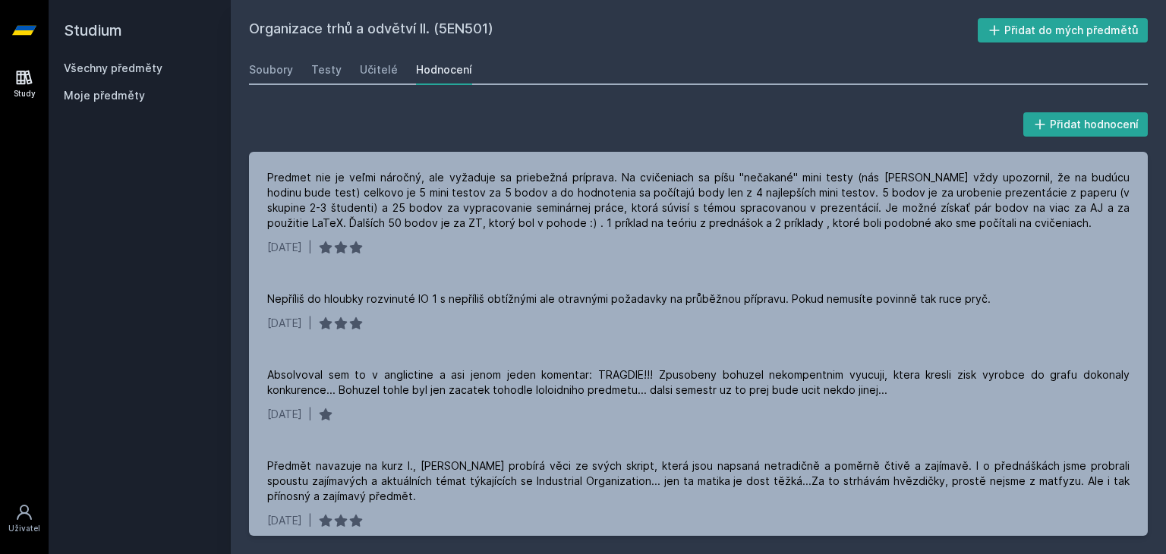
click at [8, 61] on link "Study" at bounding box center [24, 84] width 42 height 46
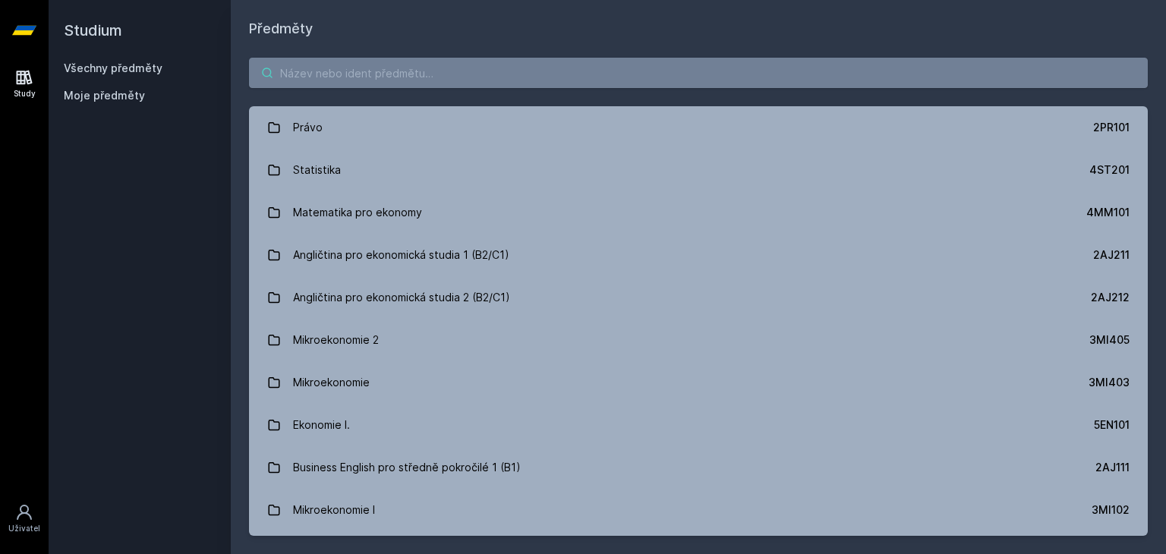
click at [337, 58] on input "search" at bounding box center [698, 73] width 898 height 30
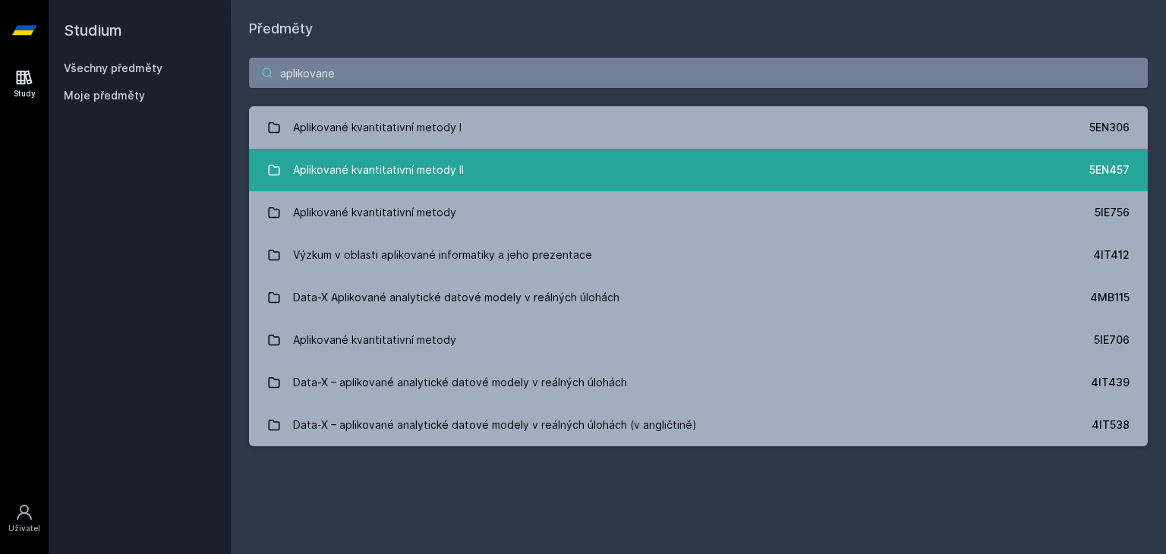
type input "aplikovane"
click at [436, 170] on div "Aplikované kvantitativní metody II" at bounding box center [378, 170] width 171 height 30
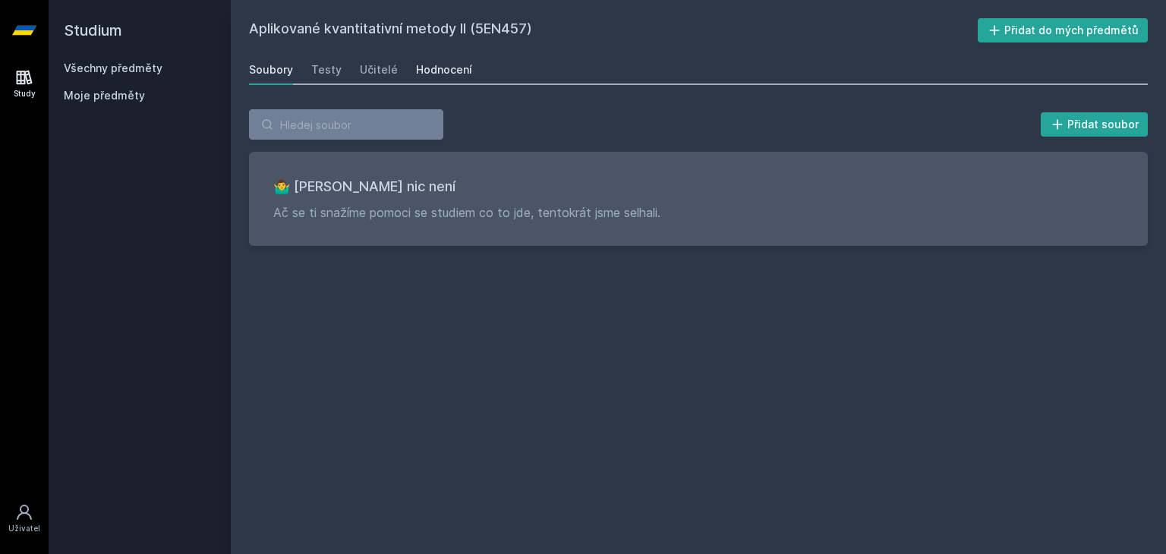
click at [440, 68] on div "Hodnocení" at bounding box center [444, 69] width 56 height 15
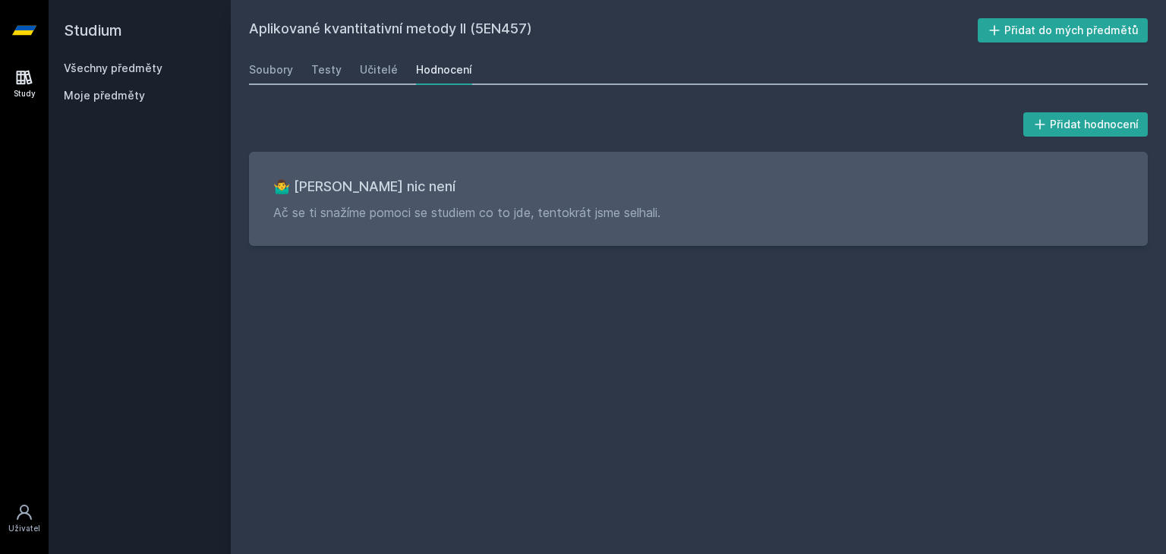
click at [14, 65] on link "Study" at bounding box center [24, 84] width 42 height 46
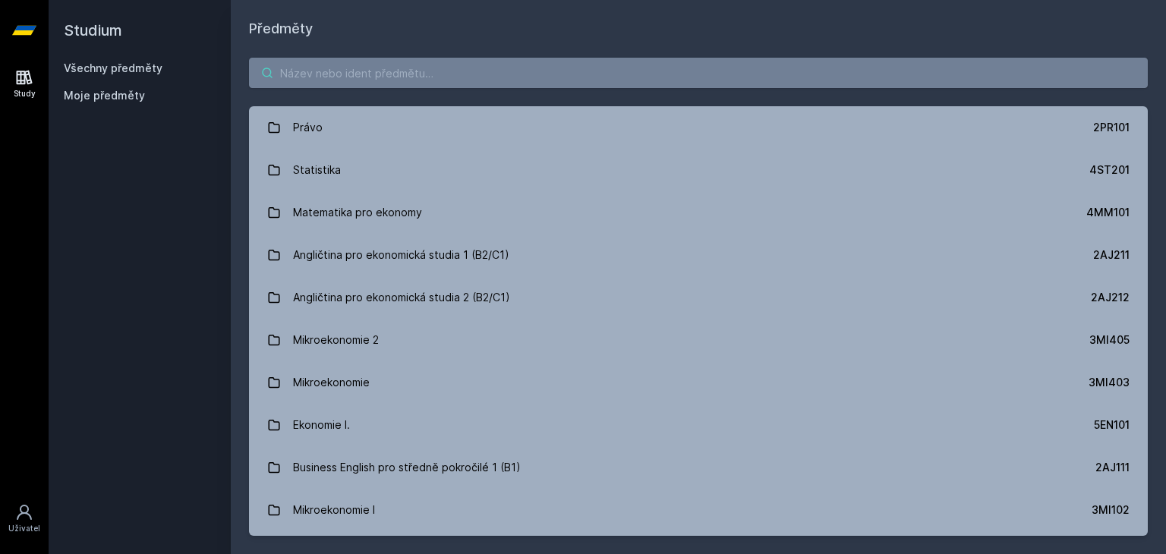
click at [345, 77] on input "search" at bounding box center [698, 73] width 898 height 30
paste input "3SG826"
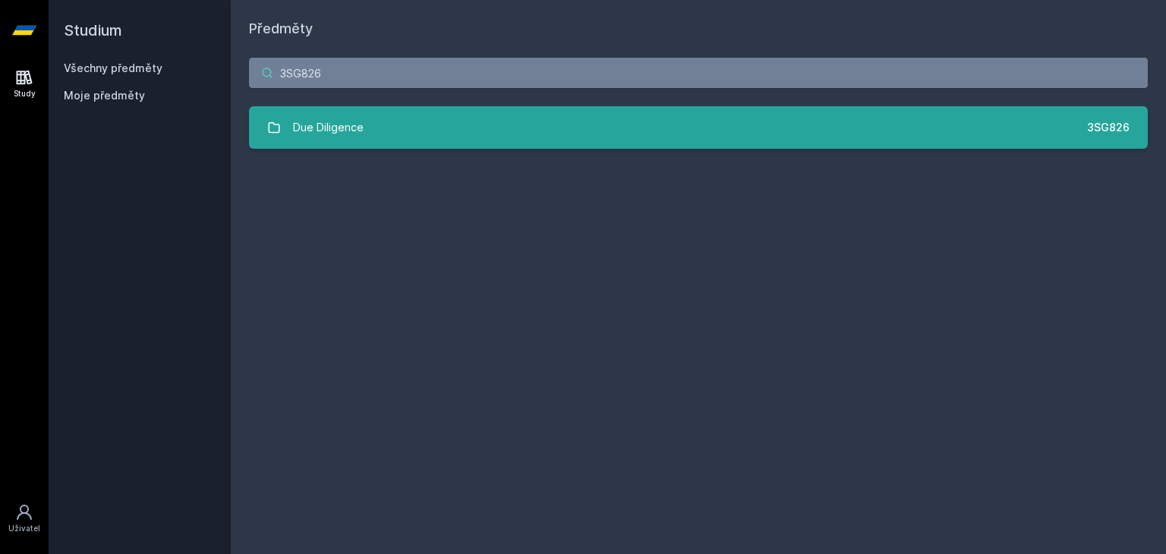
type input "3SG826"
click at [452, 122] on link "Due Diligence 3SG826" at bounding box center [698, 127] width 898 height 42
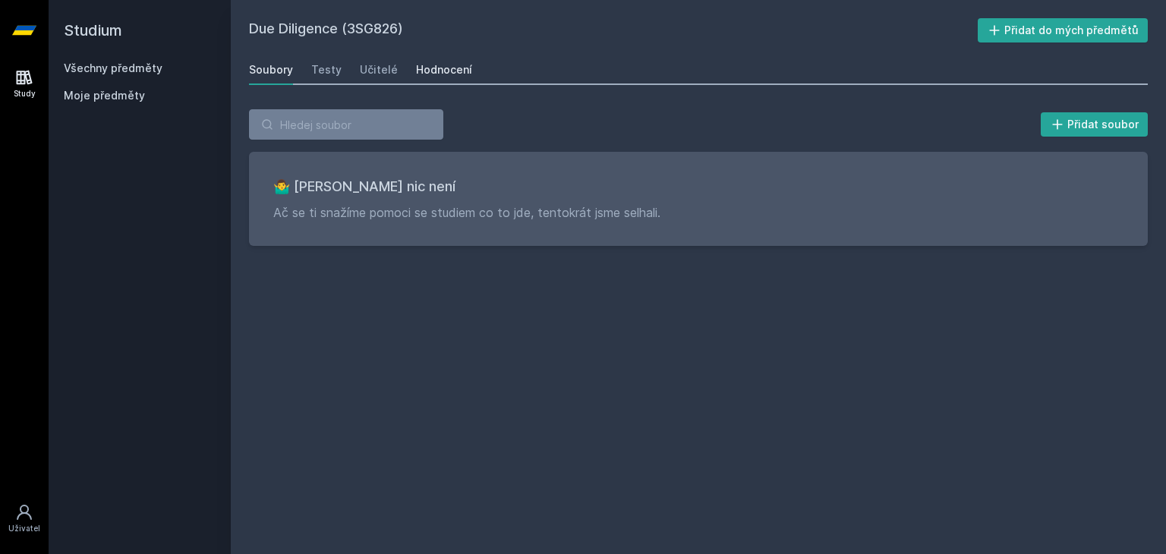
click at [434, 68] on div "Hodnocení" at bounding box center [444, 69] width 56 height 15
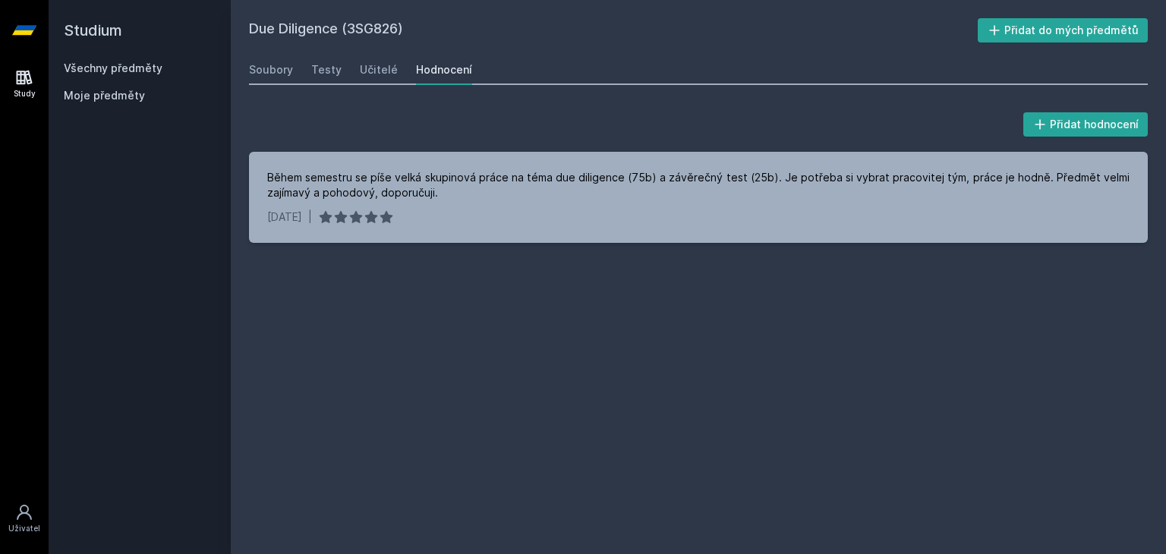
click at [30, 77] on icon at bounding box center [24, 77] width 18 height 18
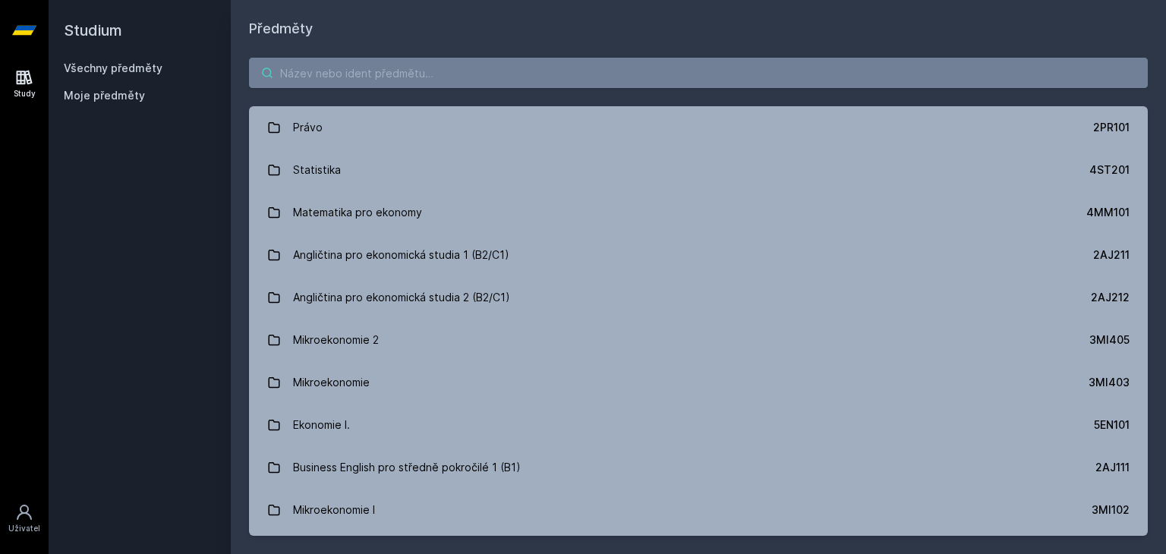
click at [346, 67] on input "search" at bounding box center [698, 73] width 898 height 30
paste input "3LG526"
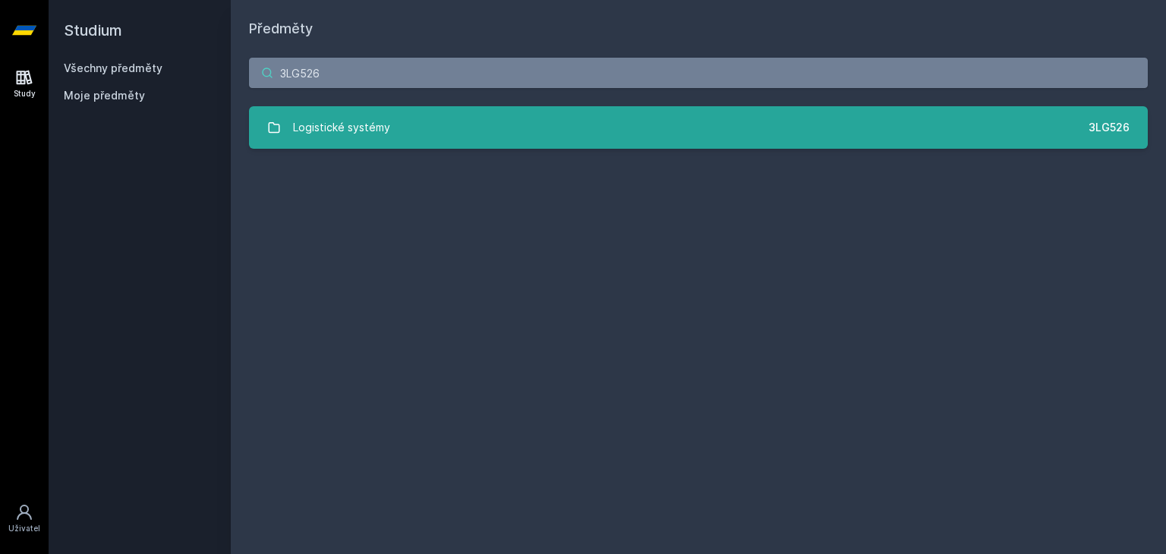
type input "3LG526"
click at [396, 130] on link "Logistické systémy 3LG526" at bounding box center [698, 127] width 898 height 42
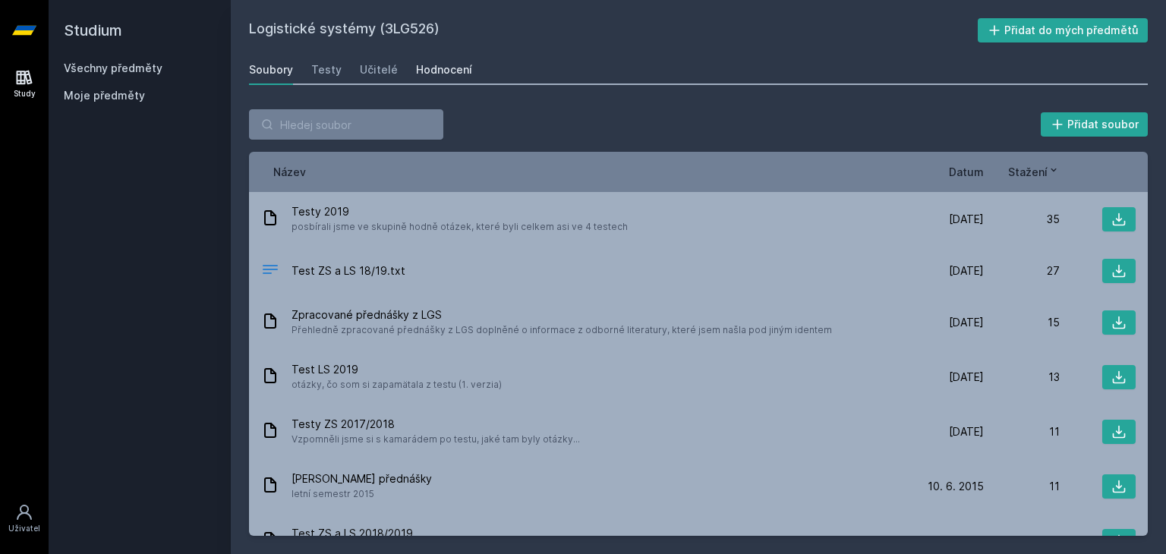
click at [434, 55] on link "Hodnocení" at bounding box center [444, 70] width 56 height 30
click at [17, 68] on icon at bounding box center [24, 77] width 18 height 18
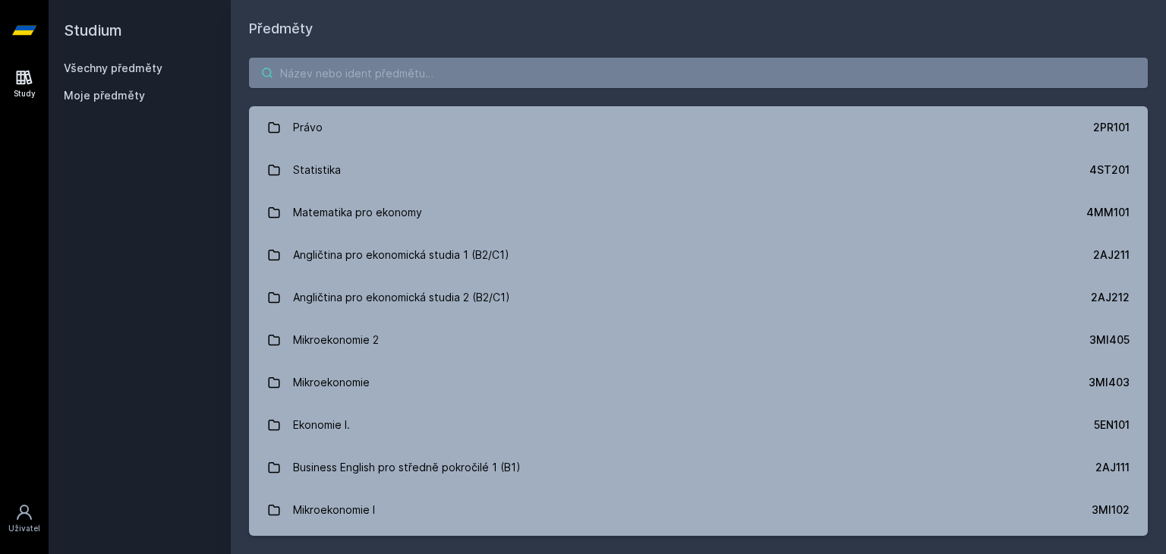
click at [447, 80] on input "search" at bounding box center [698, 73] width 898 height 30
paste input "3PO543"
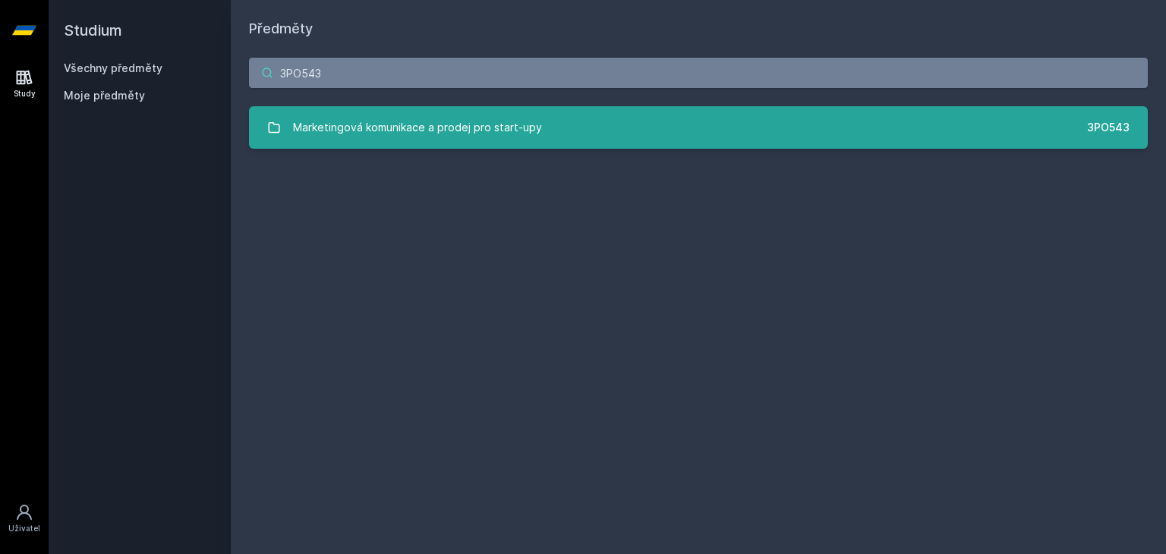
type input "3PO543"
click at [454, 119] on div "Marketingová komunikace a prodej pro start-upy" at bounding box center [417, 127] width 249 height 30
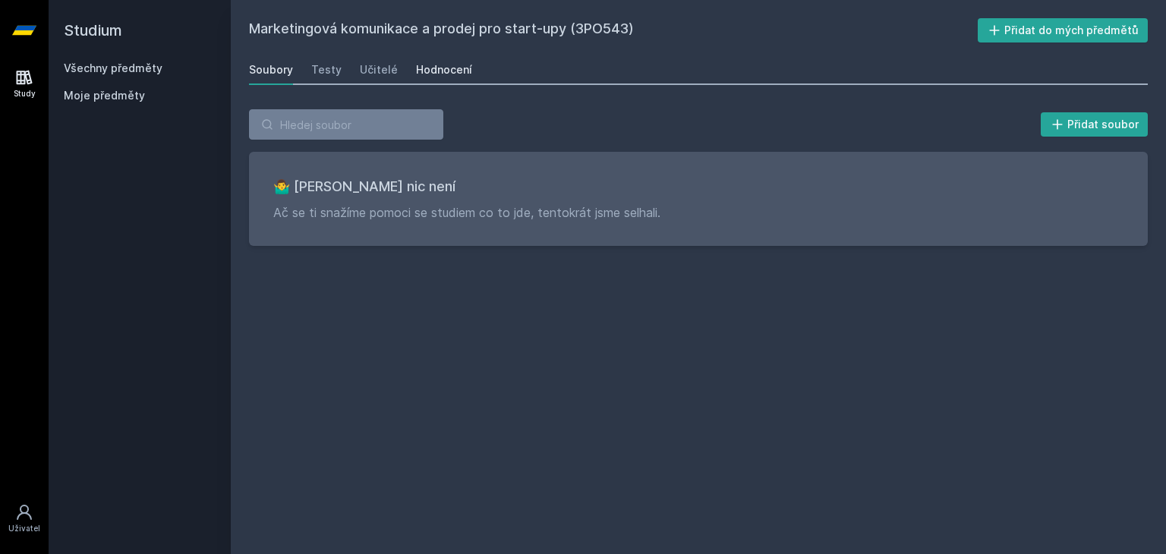
click at [444, 64] on div "Hodnocení" at bounding box center [444, 69] width 56 height 15
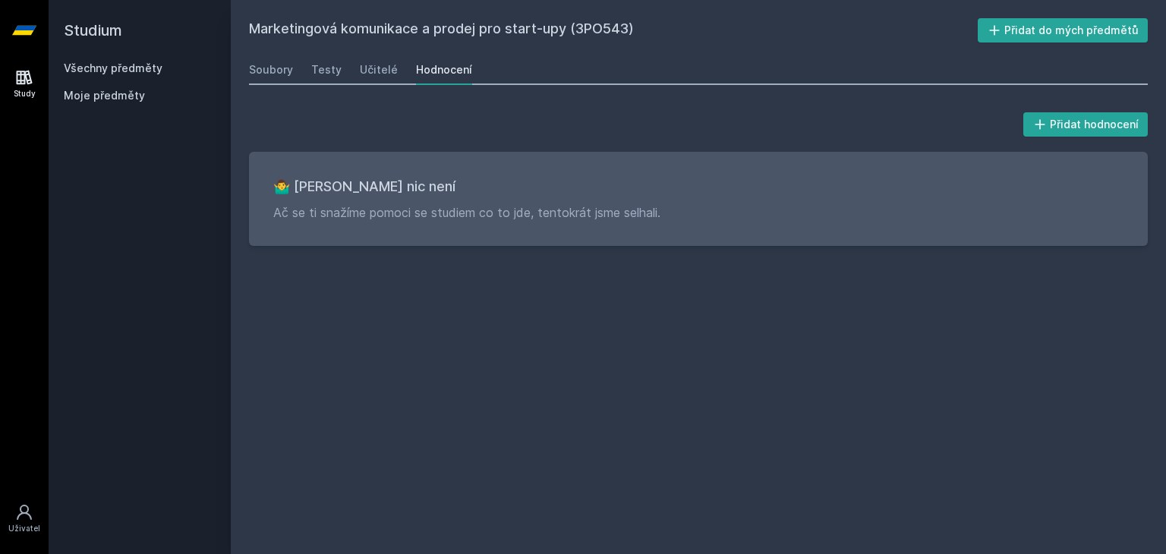
click at [24, 62] on link "Study" at bounding box center [24, 84] width 42 height 46
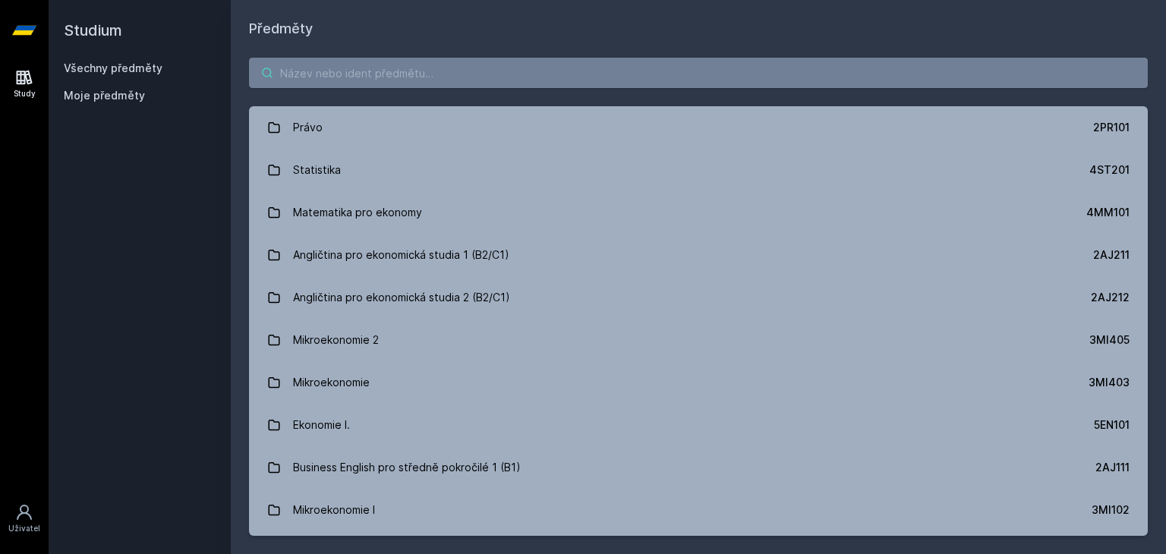
click at [379, 83] on input "search" at bounding box center [698, 73] width 898 height 30
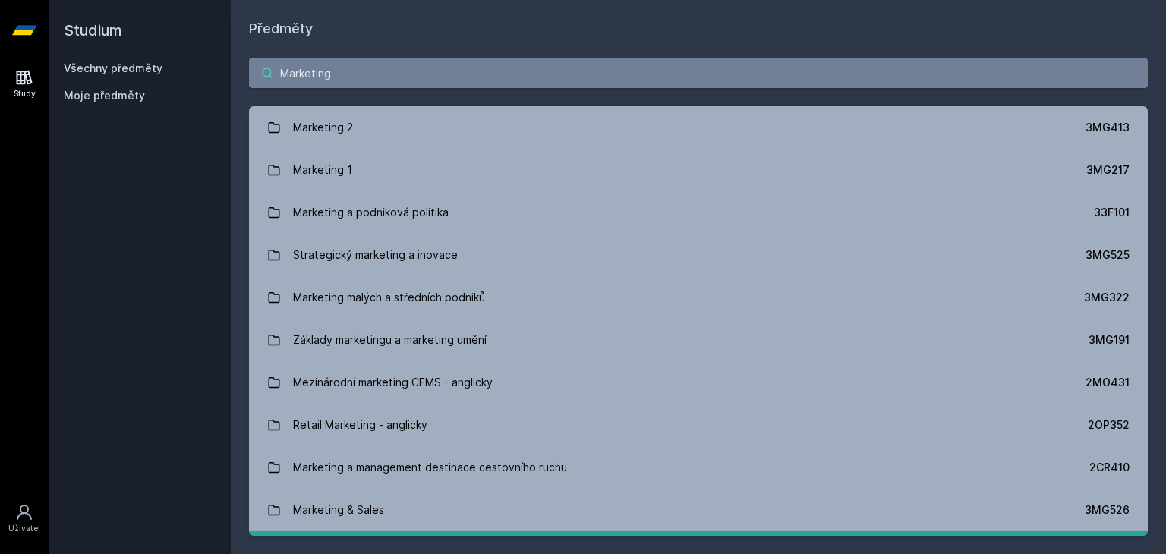
type input "Marketing"
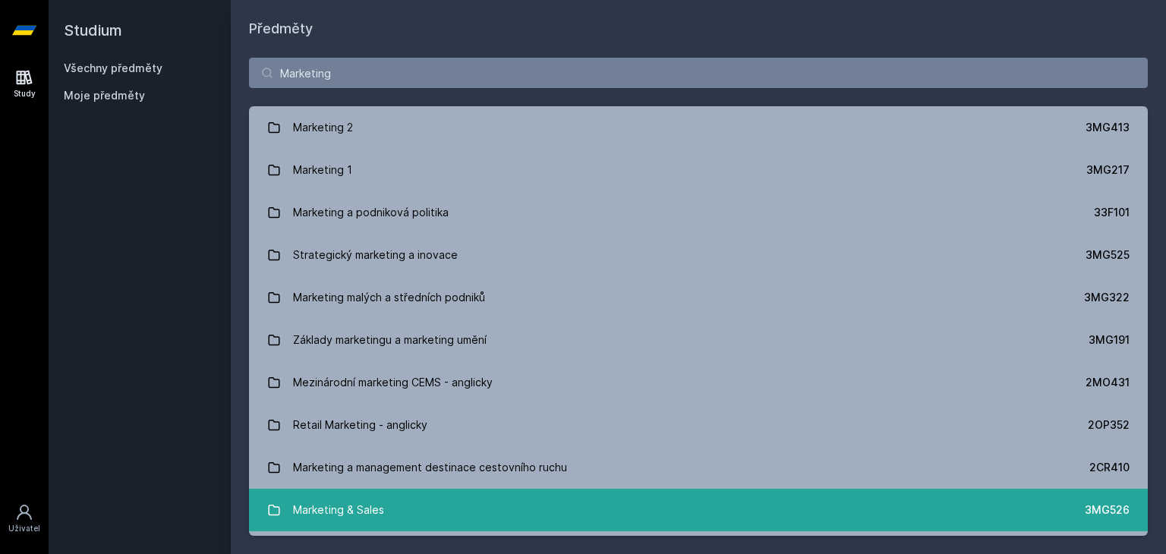
click at [457, 514] on link "Marketing & Sales 3MG526" at bounding box center [698, 510] width 898 height 42
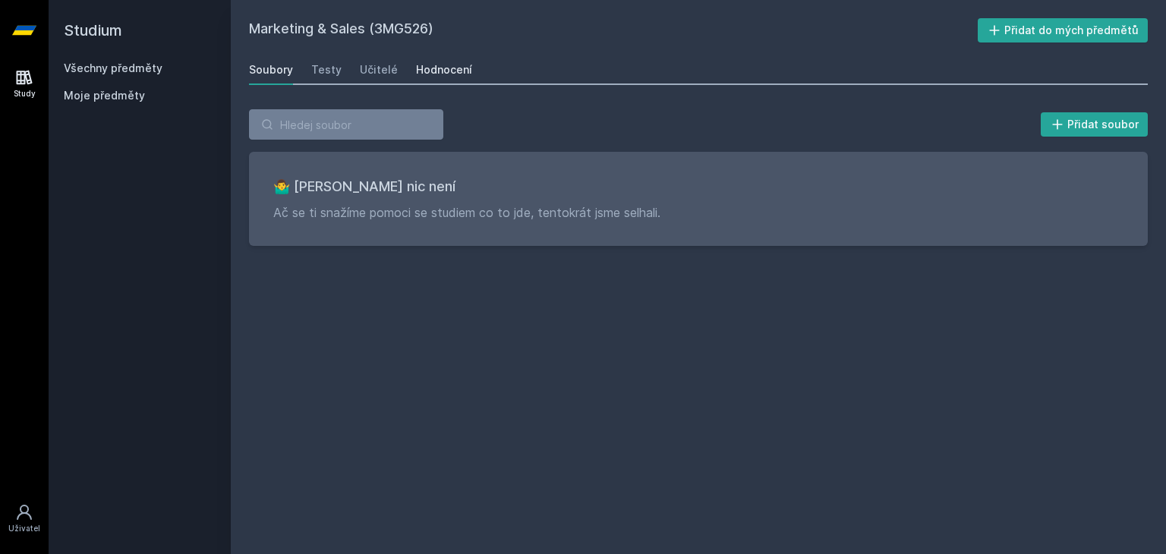
click at [425, 74] on div "Hodnocení" at bounding box center [444, 69] width 56 height 15
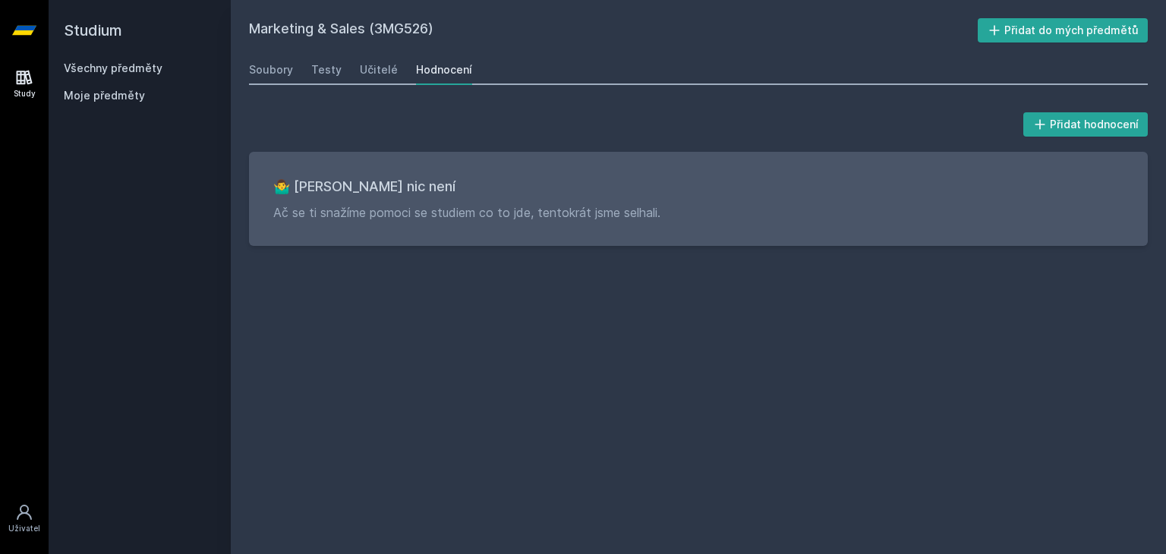
click at [17, 83] on icon at bounding box center [25, 78] width 16 height 14
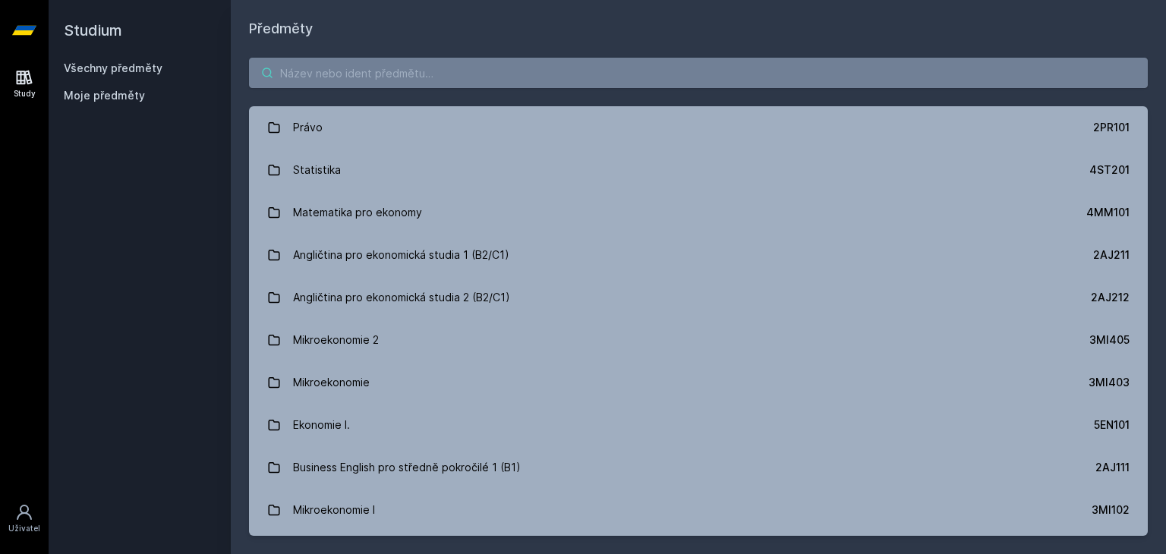
click at [329, 72] on input "search" at bounding box center [698, 73] width 898 height 30
paste input "3MG522"
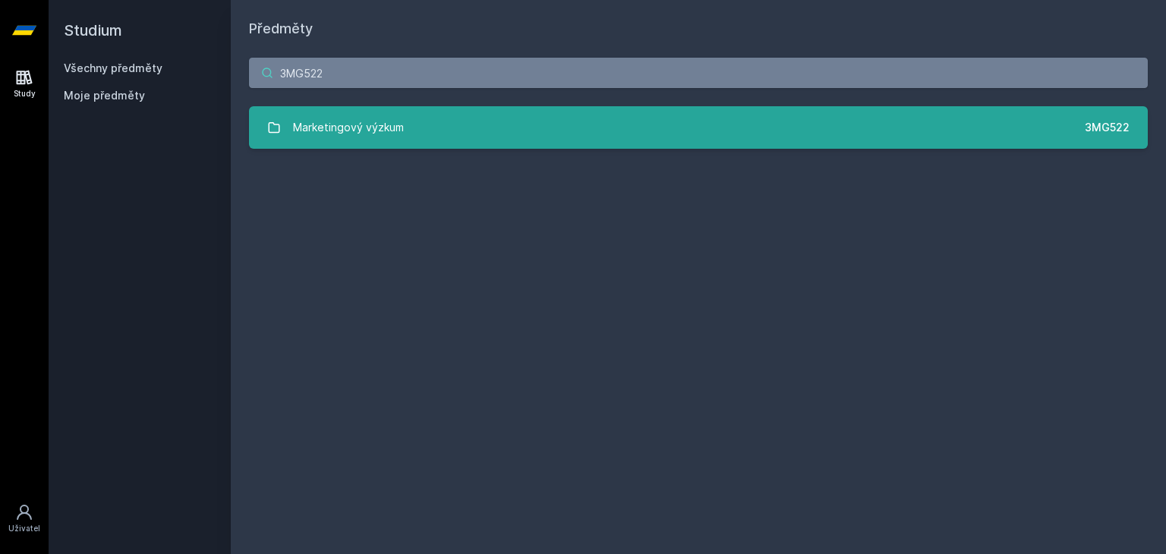
type input "3MG522"
click at [486, 118] on link "Marketingový výzkum 3MG522" at bounding box center [698, 127] width 898 height 42
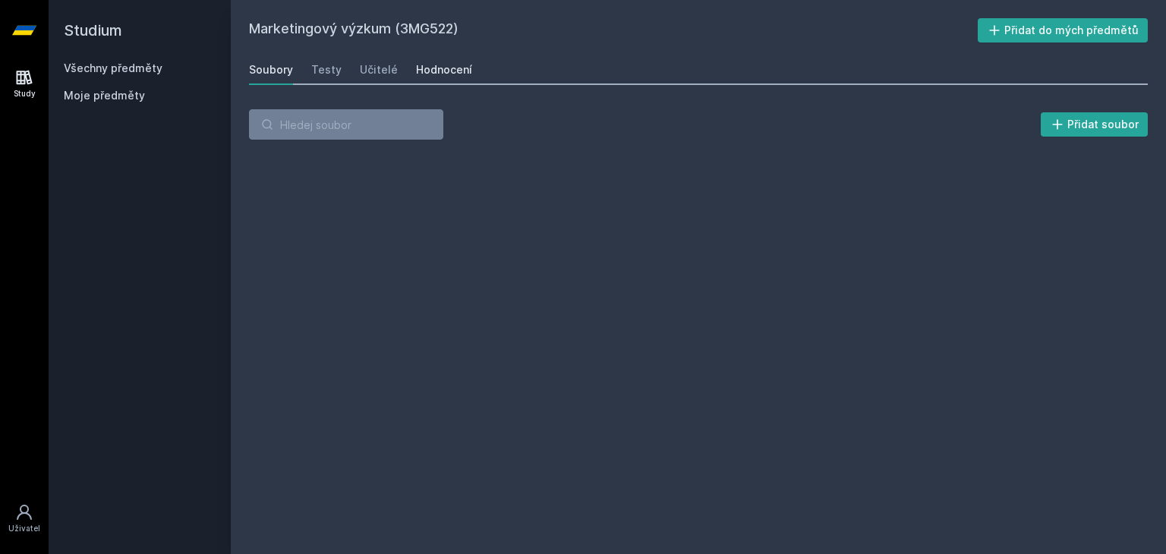
click at [440, 66] on div "Hodnocení" at bounding box center [444, 69] width 56 height 15
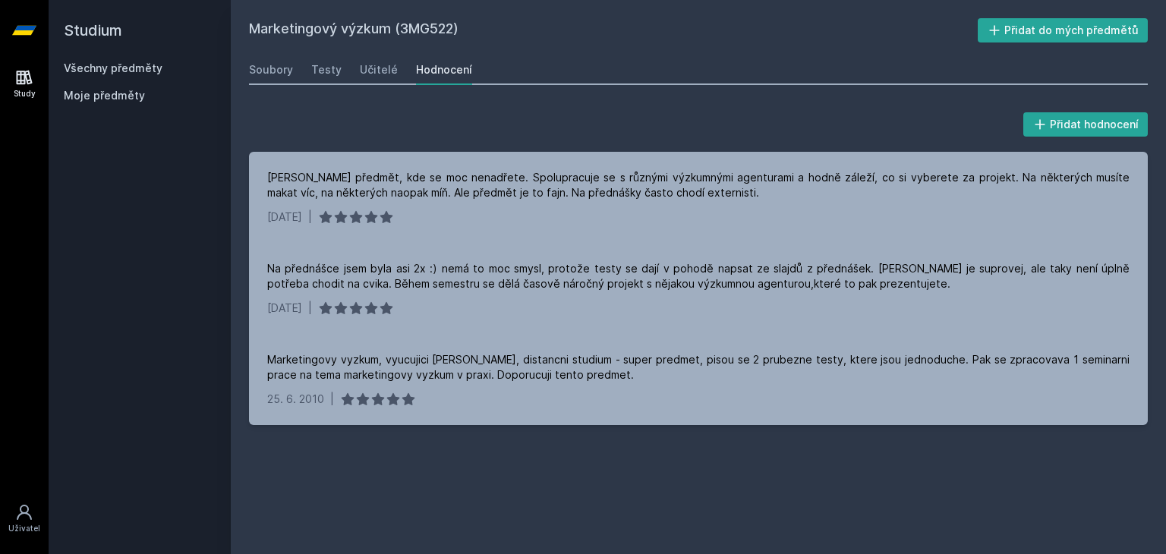
click at [5, 82] on link "Study" at bounding box center [24, 84] width 42 height 46
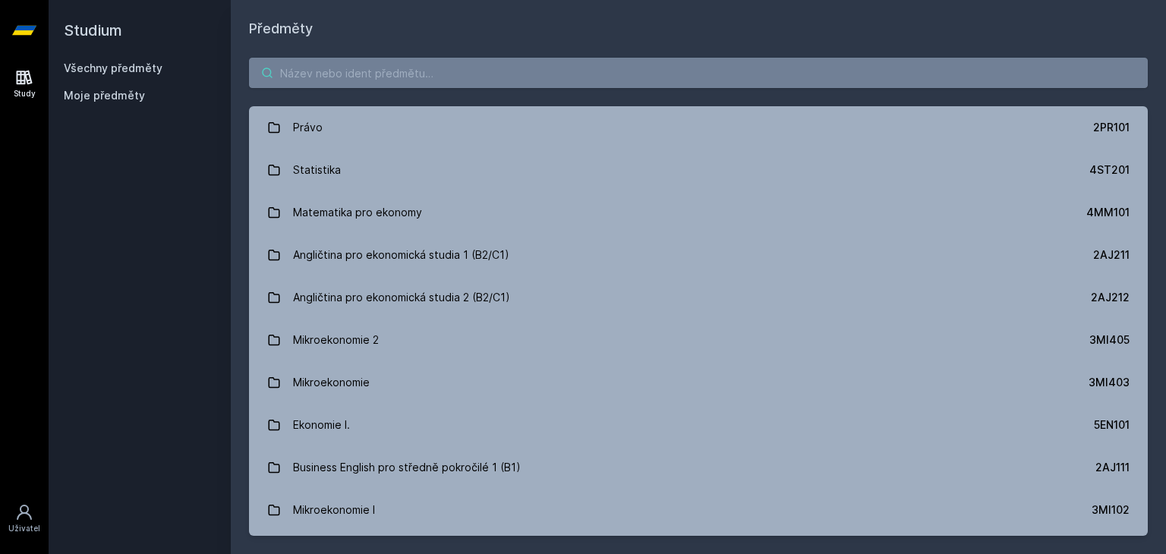
click at [398, 65] on input "search" at bounding box center [698, 73] width 898 height 30
paste input "3LG424"
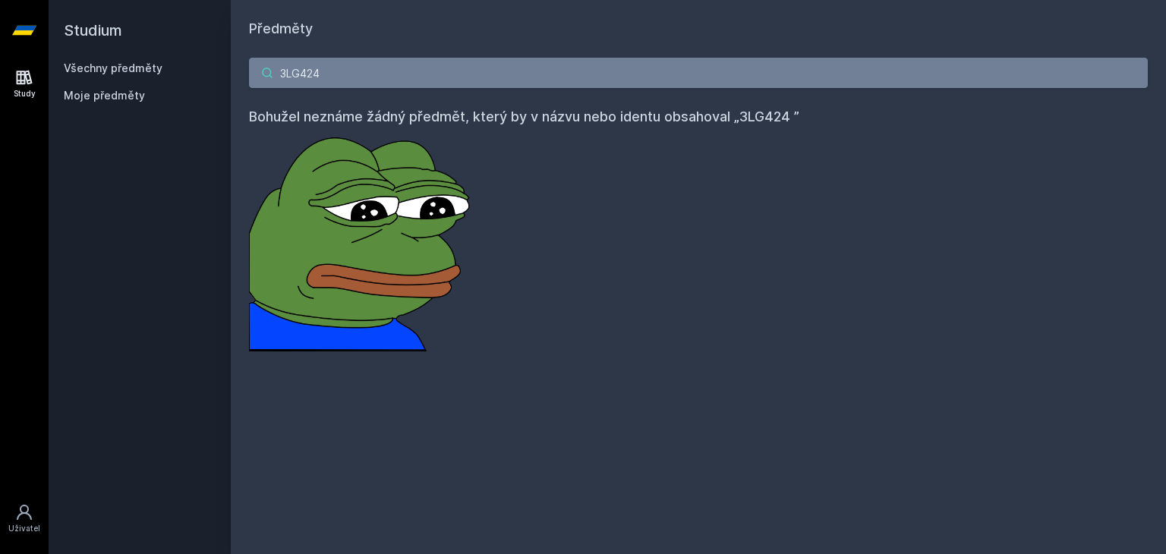
drag, startPoint x: 326, startPoint y: 73, endPoint x: 150, endPoint y: 77, distance: 175.3
click at [150, 77] on div "Studium Všechny předměty Moje předměty Předměty 3LG424 Bohužel neznáme žádný př…" at bounding box center [607, 277] width 1117 height 554
paste input "3MG521"
click at [294, 67] on input "3MG521" at bounding box center [698, 73] width 898 height 30
drag, startPoint x: 358, startPoint y: 71, endPoint x: 223, endPoint y: 65, distance: 135.2
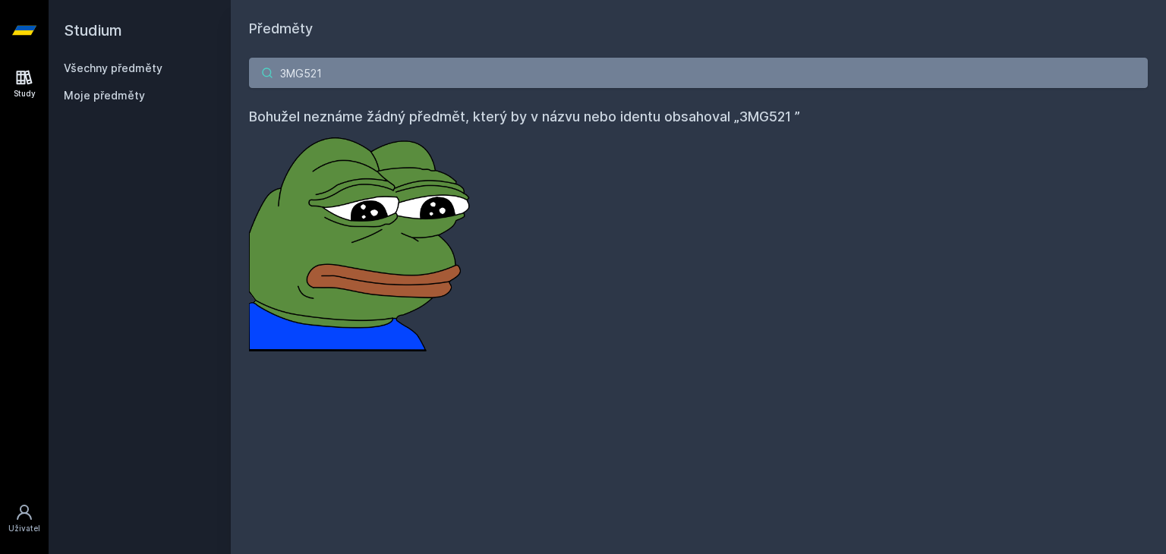
click at [223, 65] on div "Studium Všechny předměty Moje předměty Předměty 3MG521 Bohužel neznáme žádný př…" at bounding box center [607, 277] width 1117 height 554
paste input "3"
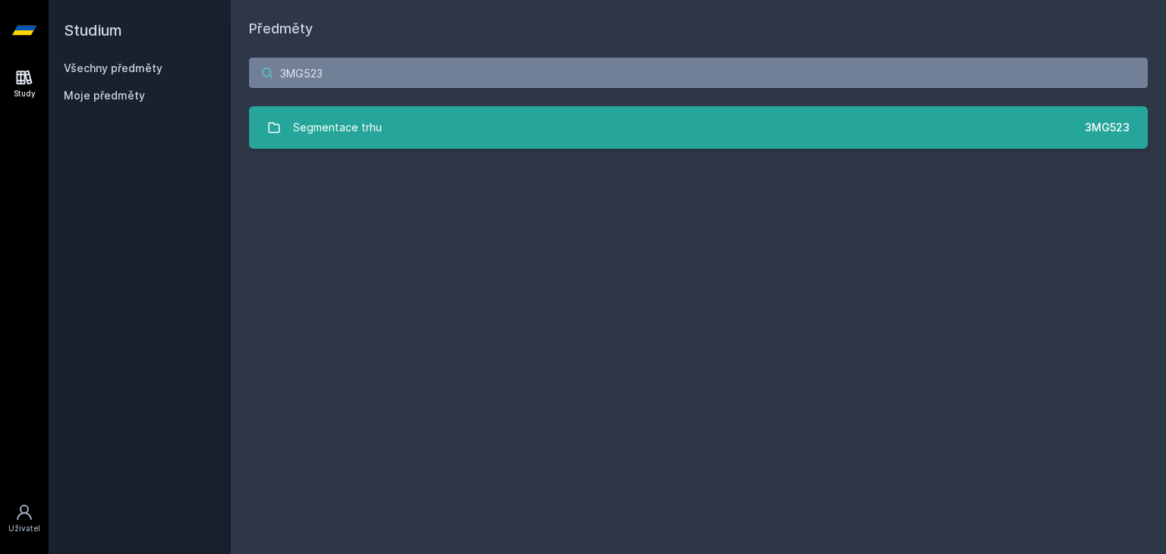
type input "3MG523"
click at [436, 119] on link "Segmentace trhu 3MG523" at bounding box center [698, 127] width 898 height 42
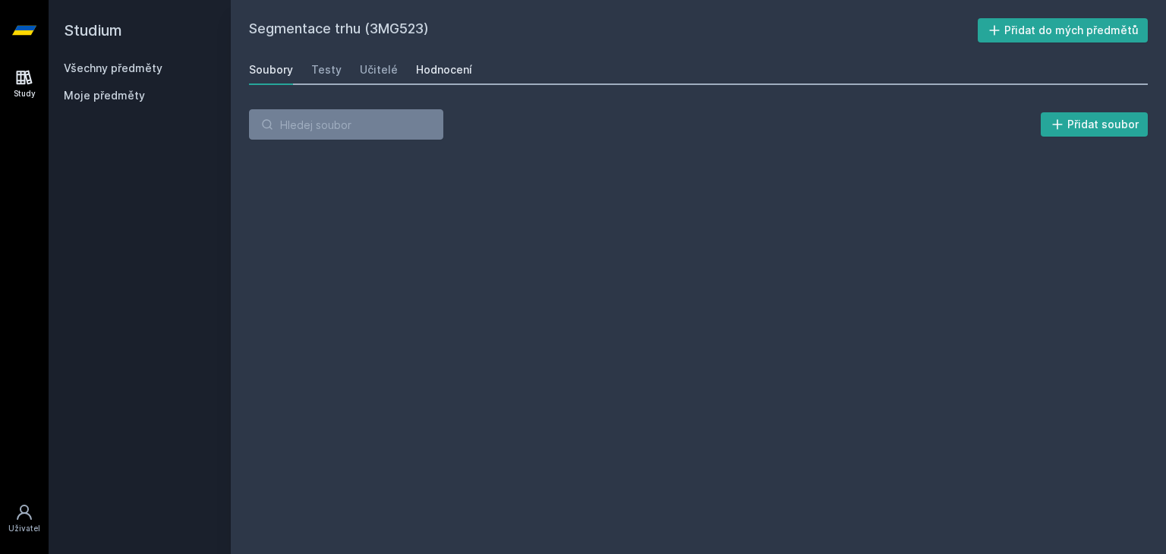
click at [451, 71] on div "Hodnocení" at bounding box center [444, 69] width 56 height 15
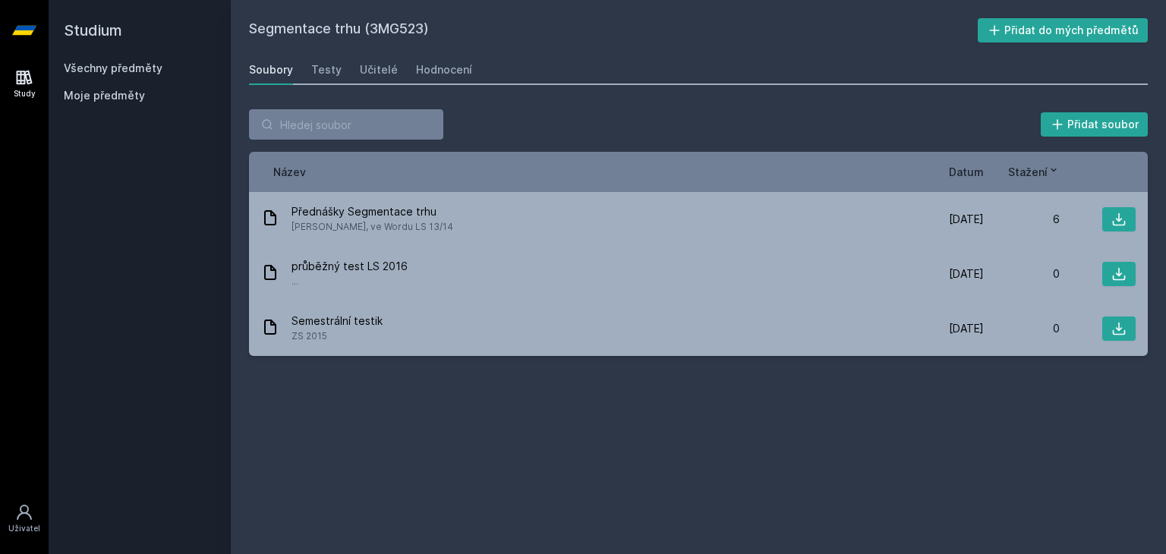
click at [24, 83] on icon at bounding box center [24, 77] width 18 height 18
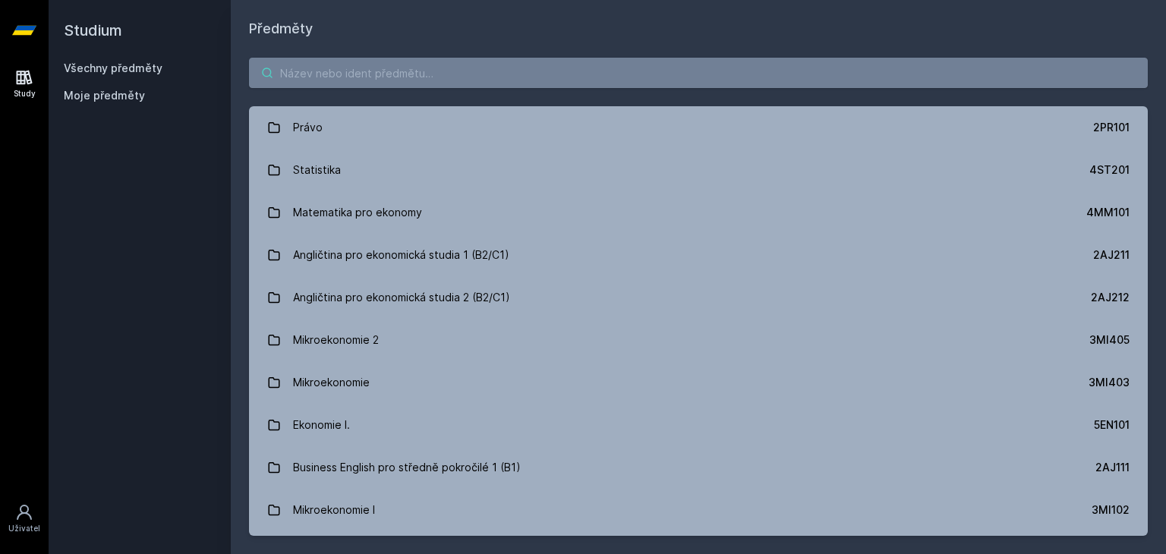
click at [395, 65] on input "search" at bounding box center [698, 73] width 898 height 30
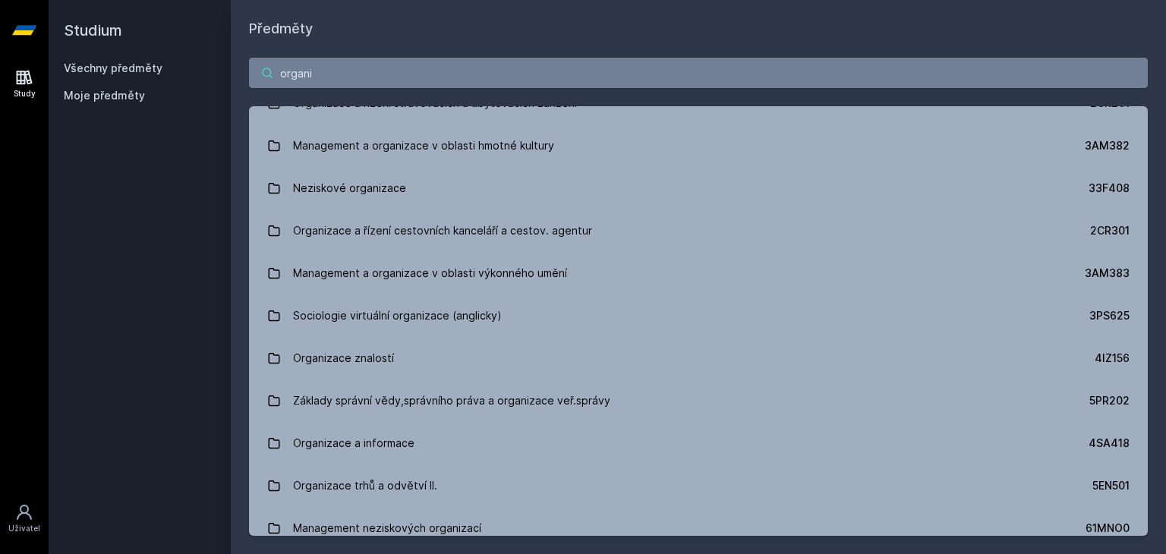
scroll to position [331, 0]
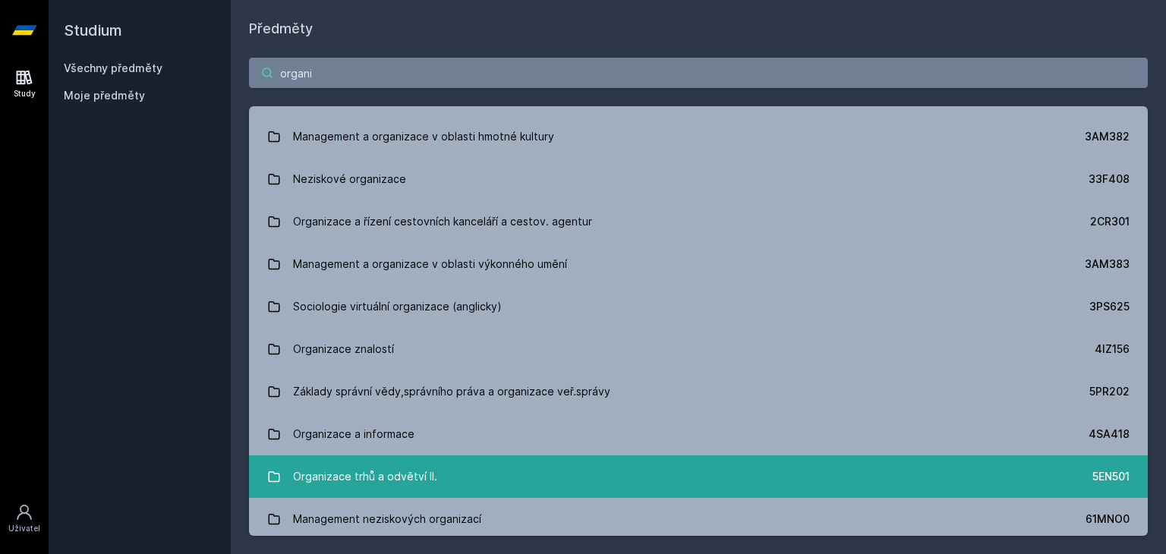
type input "organi"
click at [427, 468] on div "Organizace trhů a odvětví II." at bounding box center [365, 476] width 144 height 30
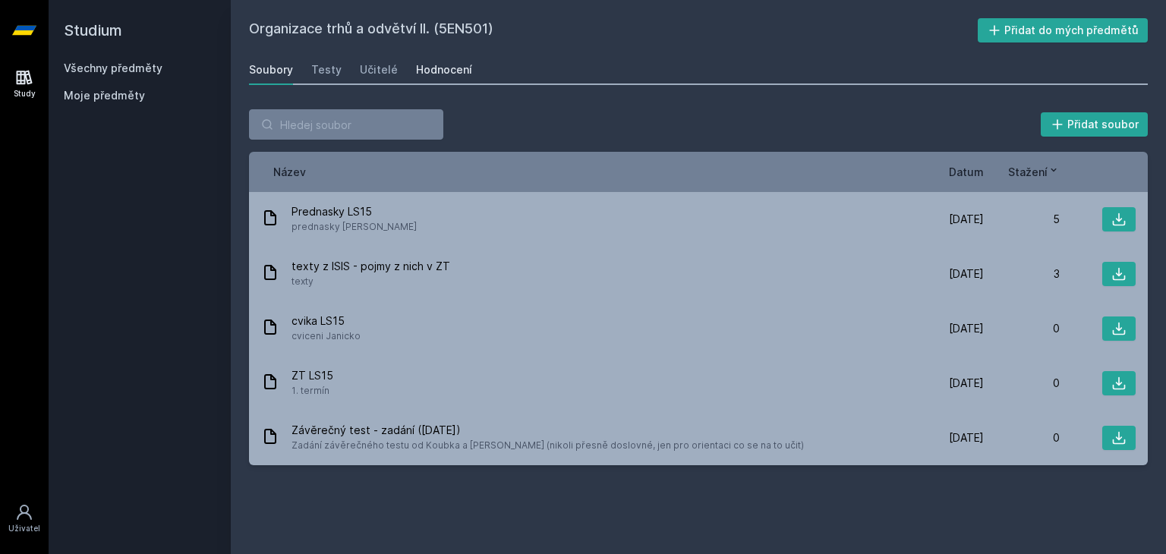
click at [448, 65] on div "Hodnocení" at bounding box center [444, 69] width 56 height 15
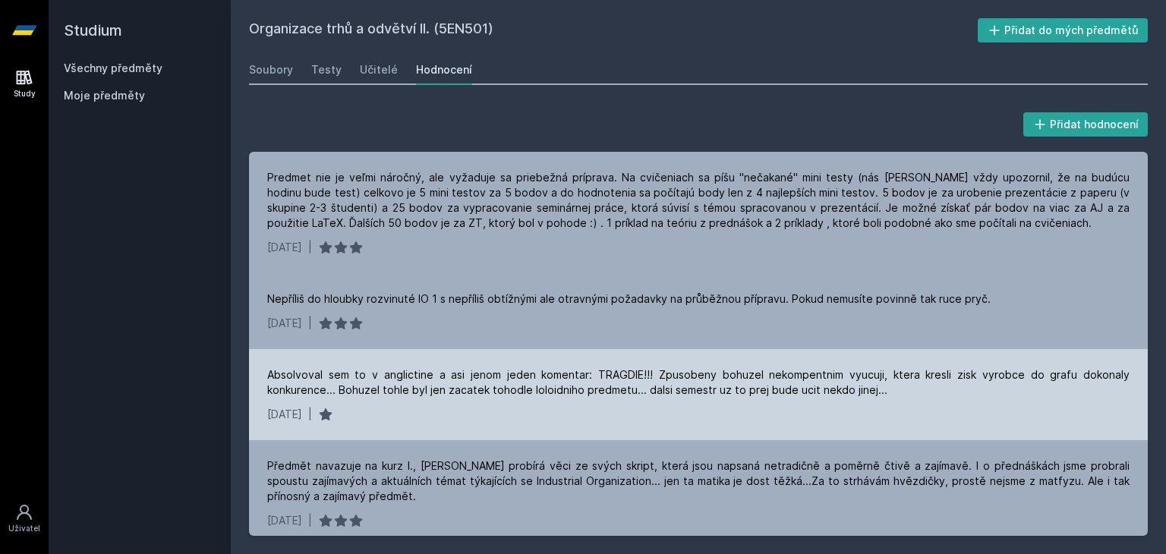
scroll to position [3, 0]
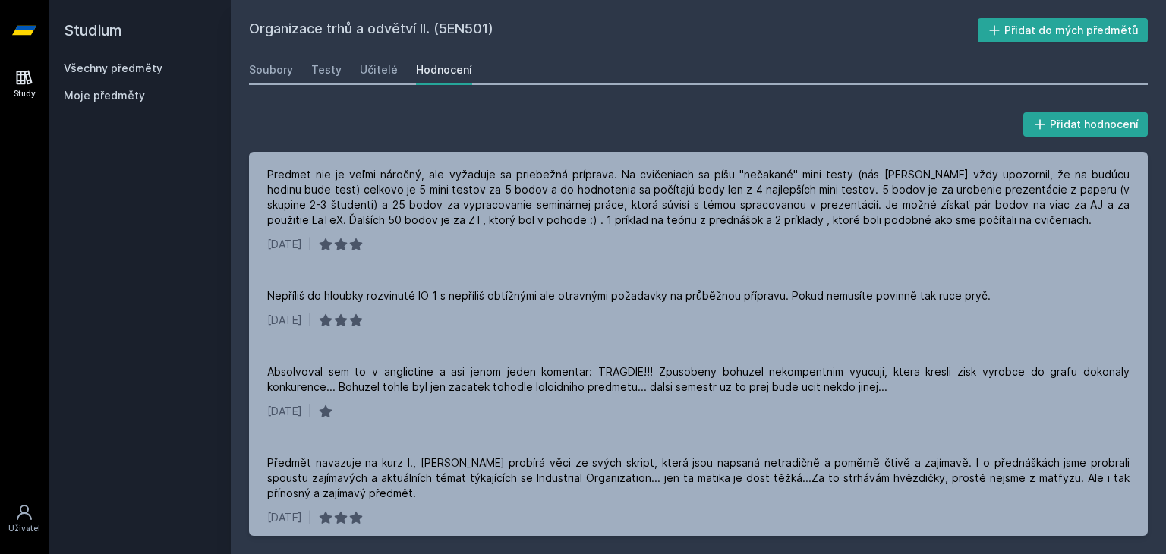
click at [24, 74] on icon at bounding box center [25, 78] width 16 height 14
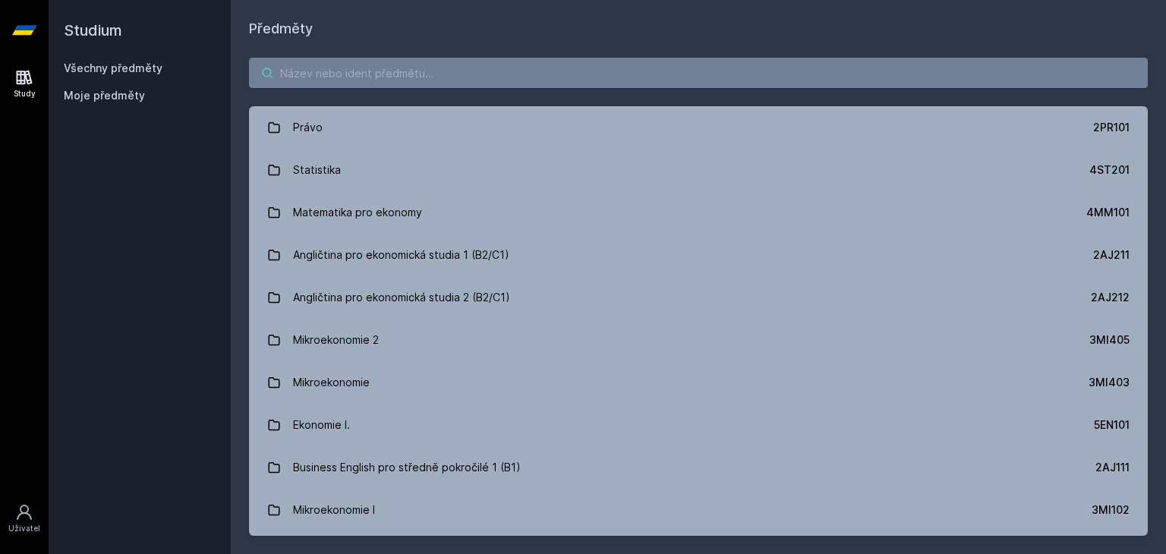
click at [373, 75] on input "search" at bounding box center [698, 73] width 898 height 30
paste input "Manažerské rozhodování a řešení problémů"
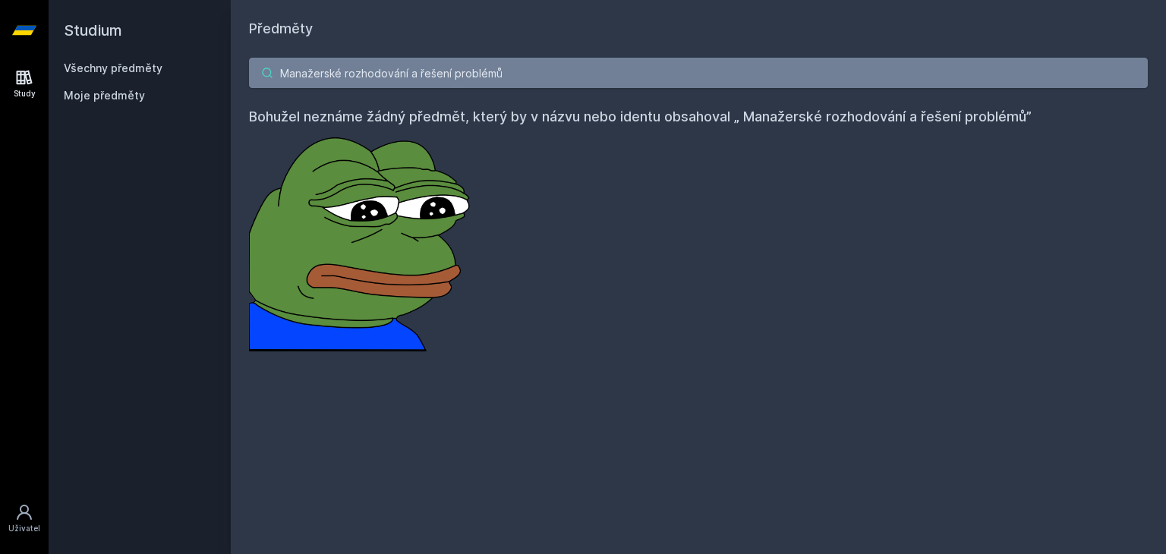
click at [278, 71] on input "Manažerské rozhodování a řešení problémů" at bounding box center [698, 73] width 898 height 30
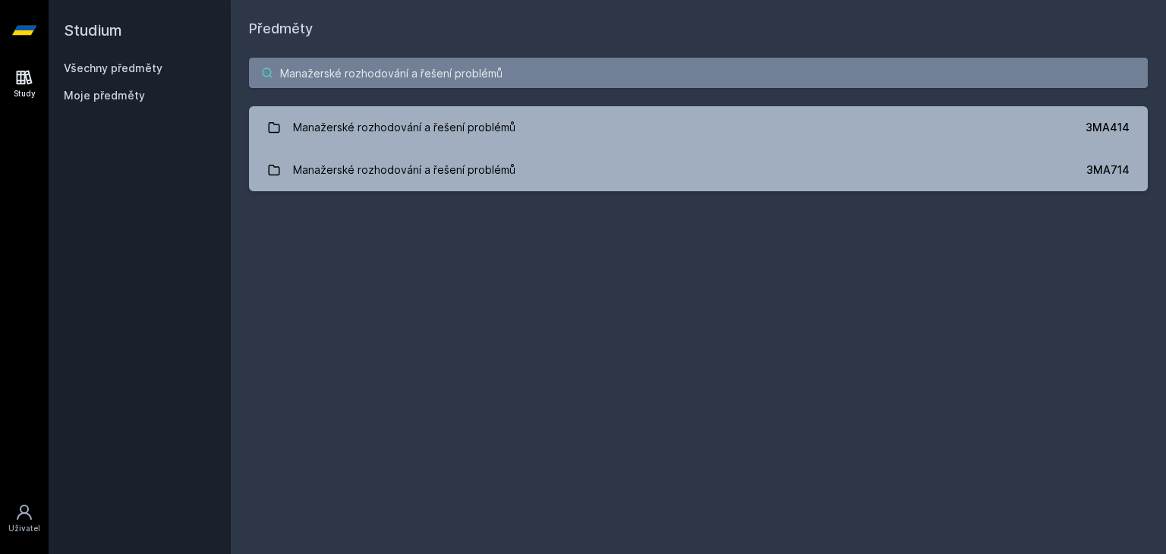
type input "Manažerské rozhodování a řešení problémů"
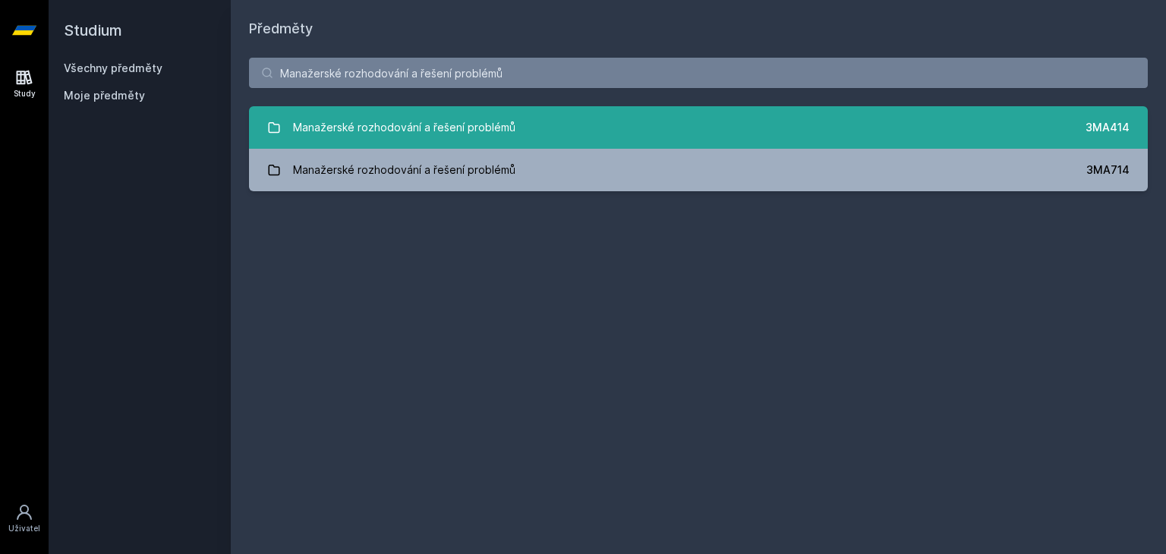
click at [425, 137] on div "Manažerské rozhodování a řešení problémů" at bounding box center [404, 127] width 222 height 30
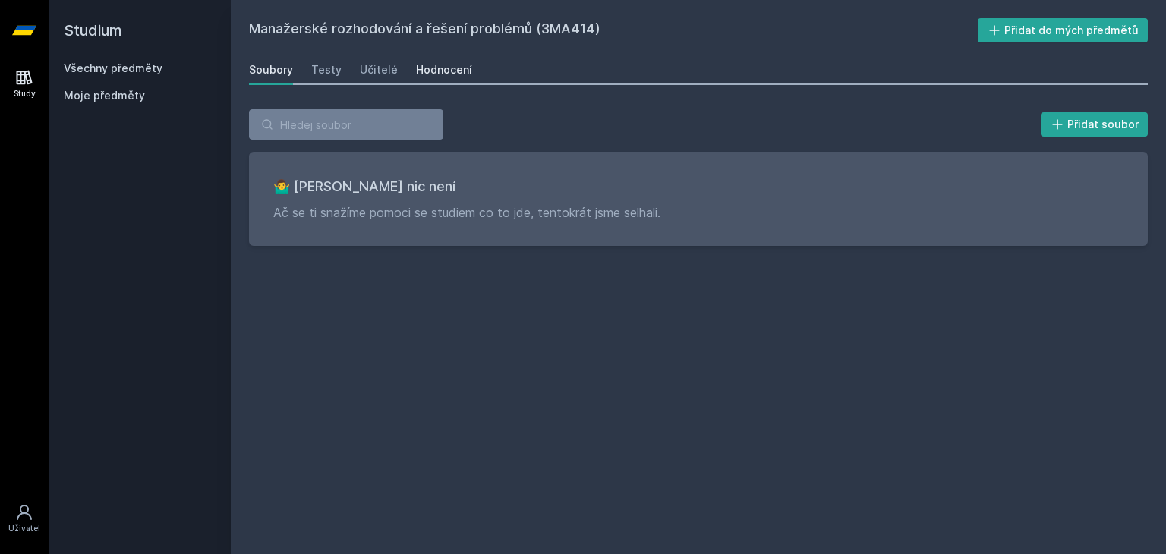
click at [439, 61] on link "Hodnocení" at bounding box center [444, 70] width 56 height 30
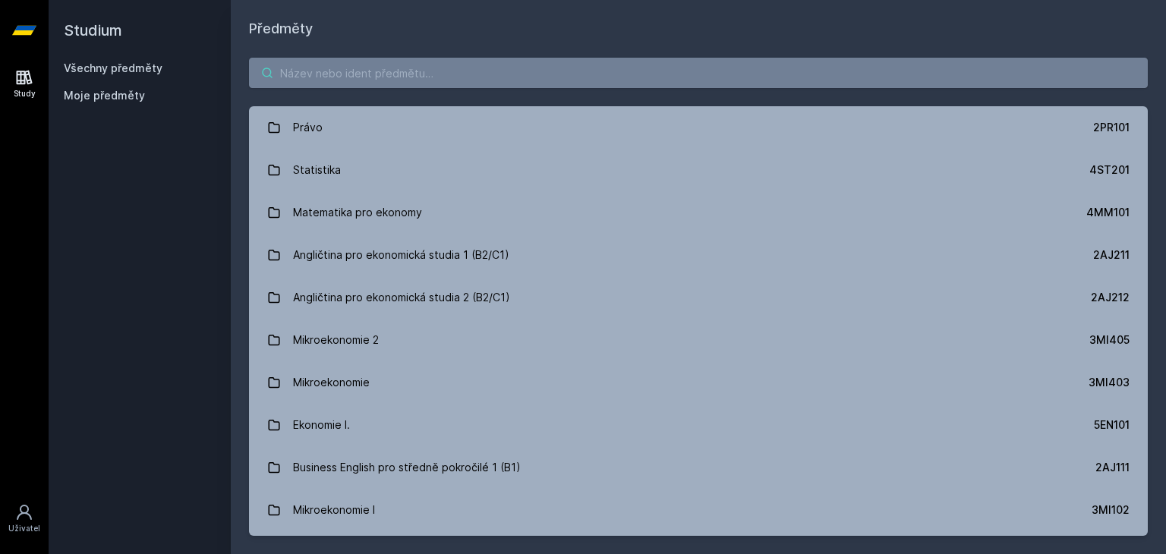
click at [338, 83] on input "search" at bounding box center [698, 73] width 898 height 30
paste input "3MA412"
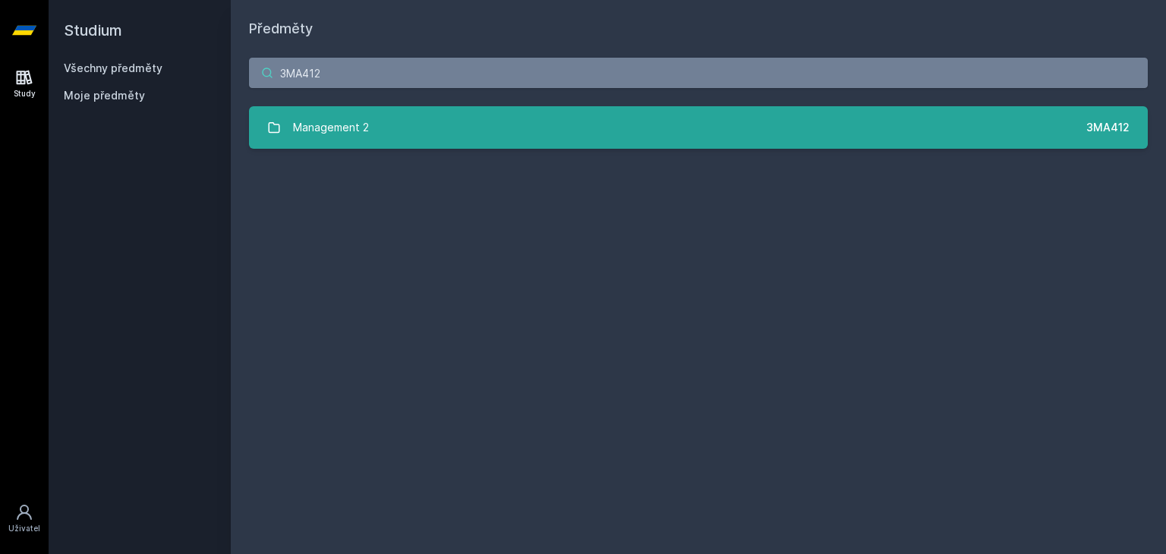
type input "3MA412"
click at [367, 116] on div "Management 2" at bounding box center [331, 127] width 76 height 30
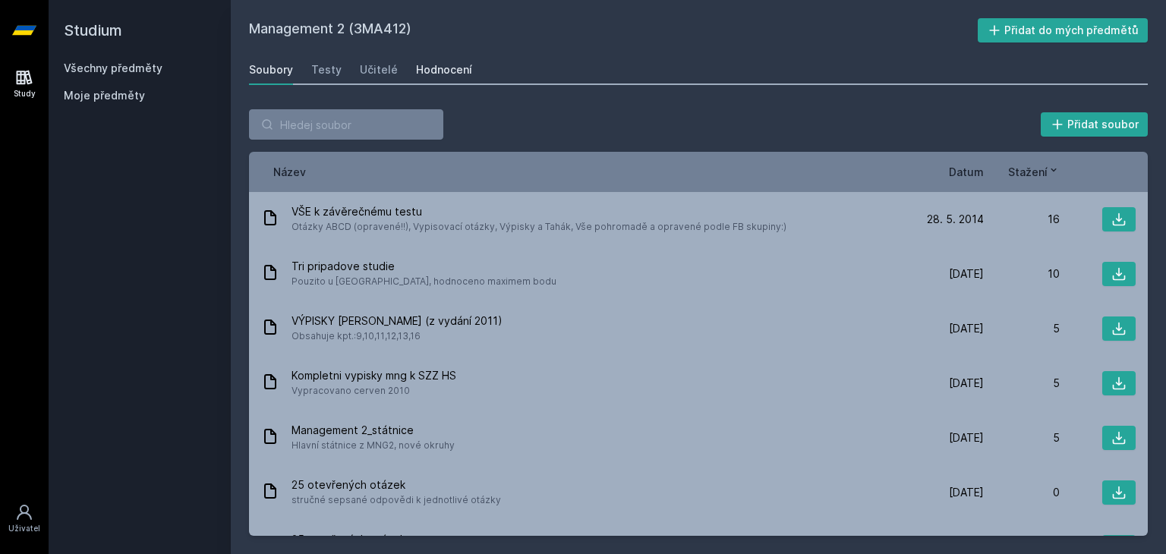
click at [427, 62] on div "Hodnocení" at bounding box center [444, 69] width 56 height 15
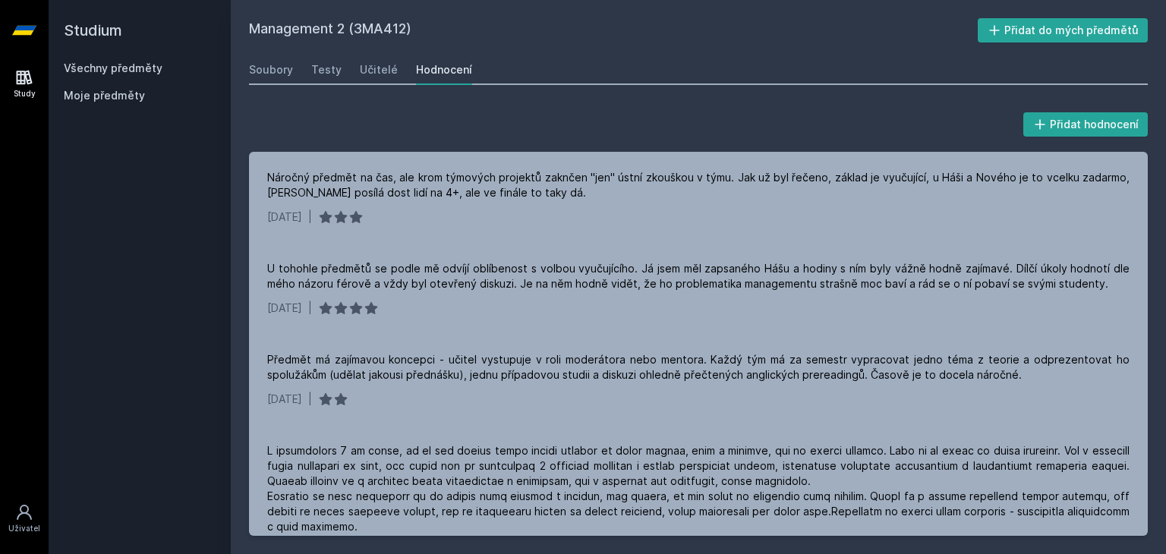
click at [1, 84] on div "Study [GEOGRAPHIC_DATA]" at bounding box center [24, 307] width 49 height 493
click at [8, 83] on link "Study" at bounding box center [24, 84] width 42 height 46
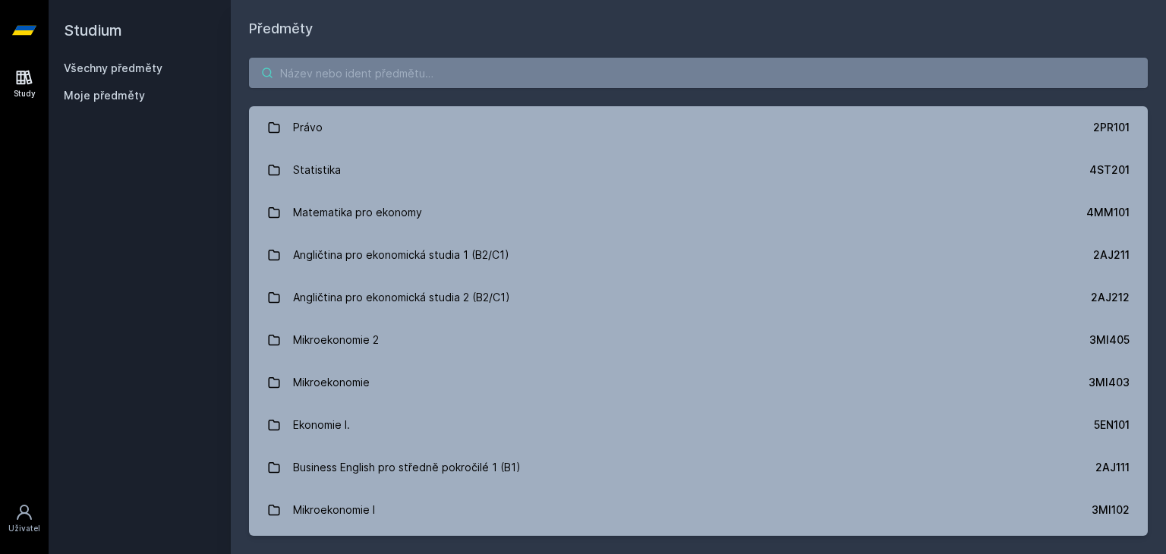
click at [410, 77] on input "search" at bounding box center [698, 73] width 898 height 30
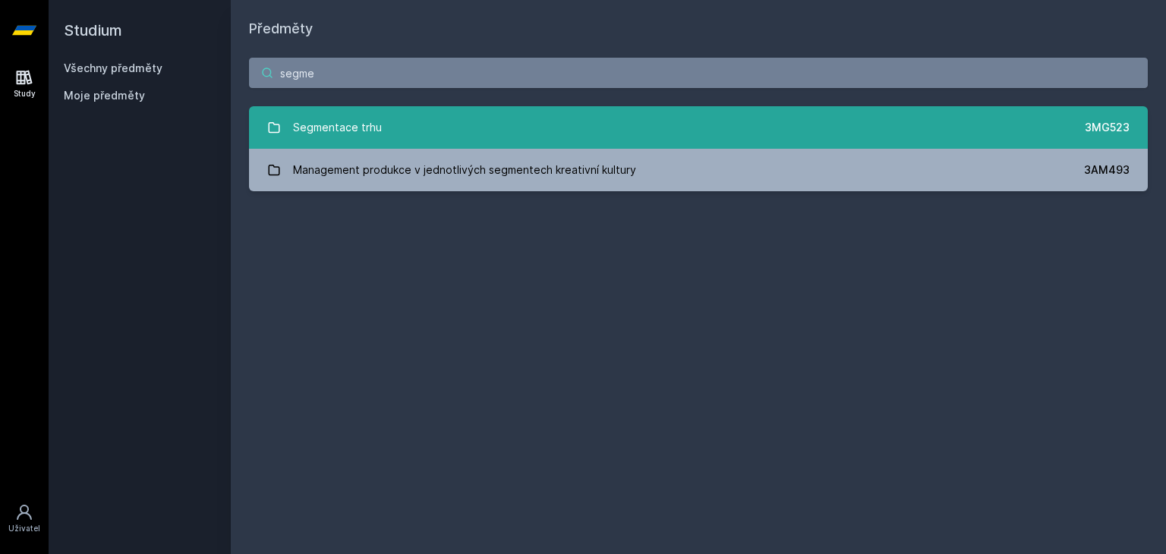
type input "segme"
click at [411, 112] on link "Segmentace trhu 3MG523" at bounding box center [698, 127] width 898 height 42
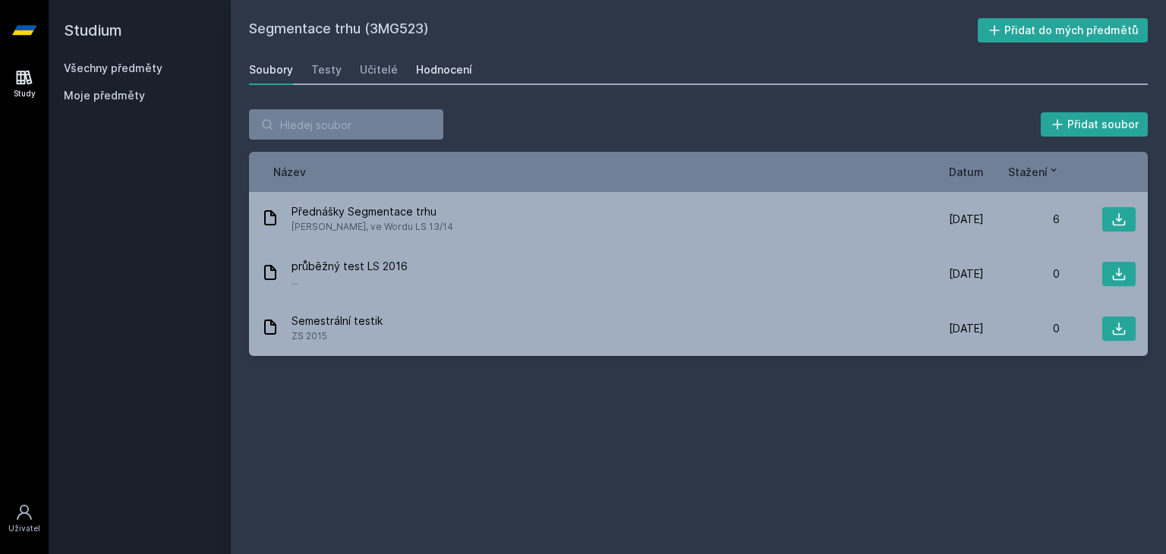
click at [447, 70] on div "Hodnocení" at bounding box center [444, 69] width 56 height 15
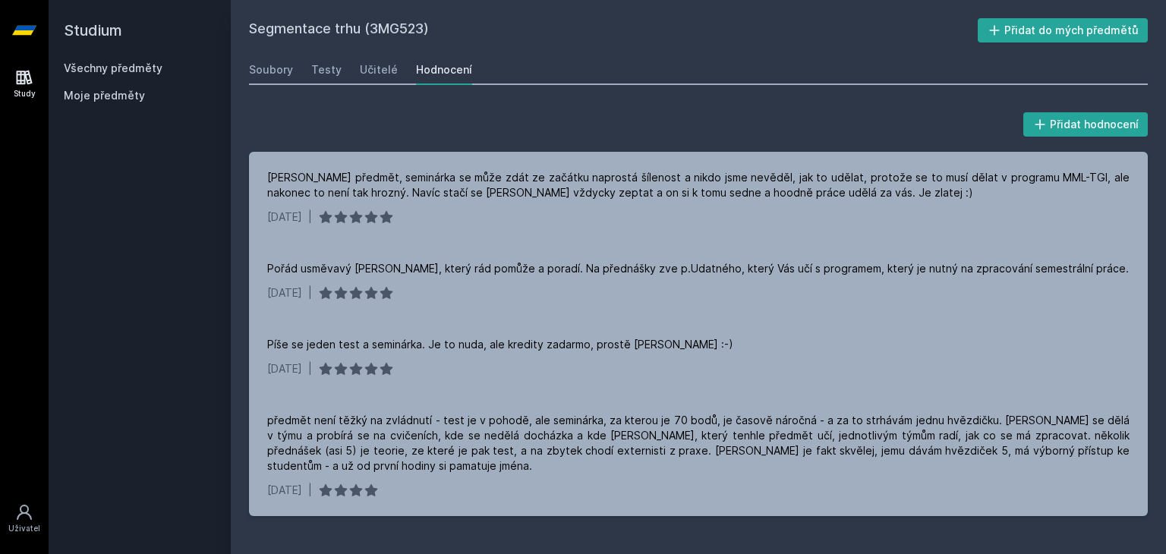
click at [14, 71] on link "Study" at bounding box center [24, 84] width 42 height 46
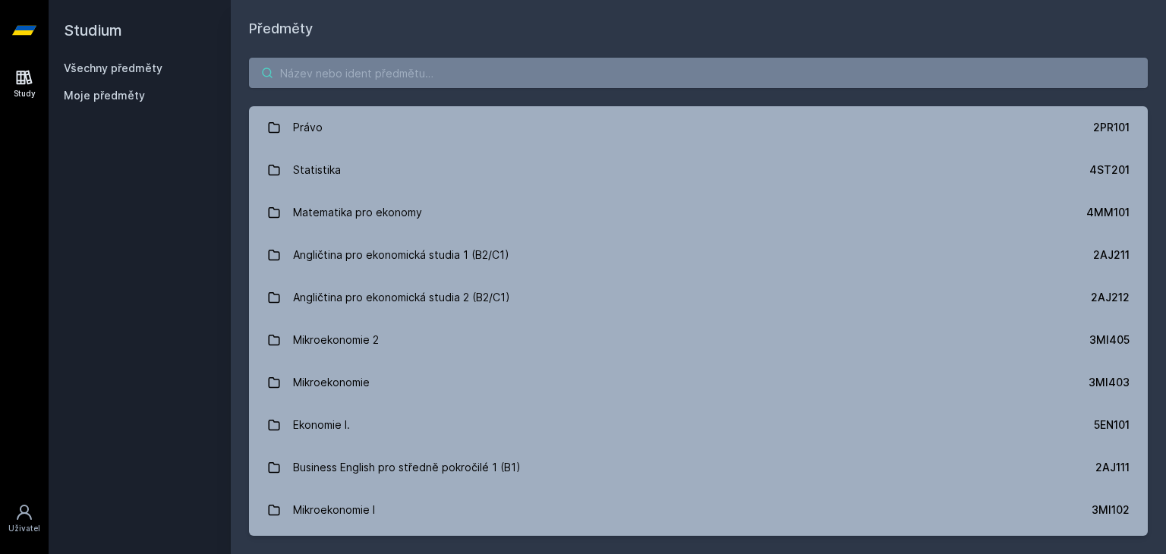
click at [363, 76] on input "search" at bounding box center [698, 73] width 898 height 30
paste input "2IB521"
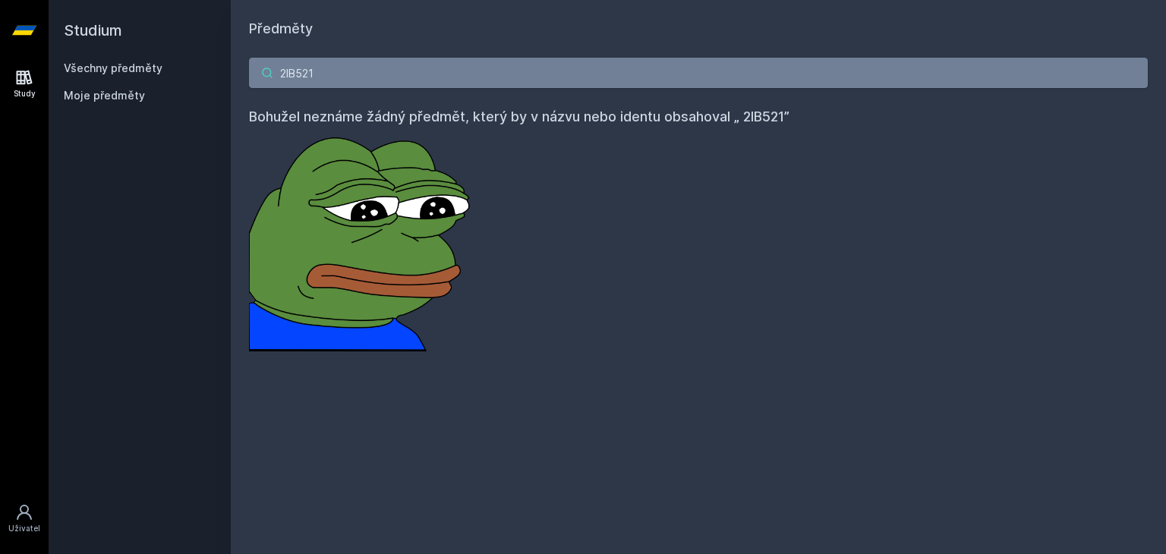
click at [364, 66] on input "2IB521" at bounding box center [698, 73] width 898 height 30
click at [294, 70] on input "2IB521" at bounding box center [698, 73] width 898 height 30
drag, startPoint x: 374, startPoint y: 74, endPoint x: 247, endPoint y: 70, distance: 127.6
click at [247, 70] on div "2IB521 Bohužel neznáme žádný předmět, který by v názvu nebo identu obsahoval „2…" at bounding box center [698, 204] width 935 height 330
paste input "3MG493"
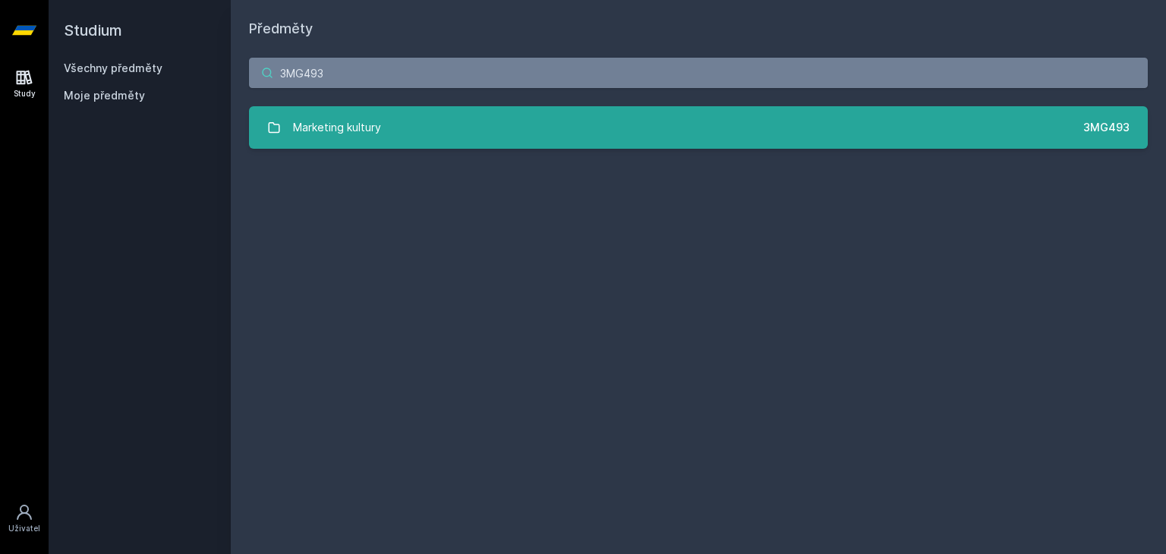
type input "3MG493"
click at [382, 110] on link "Marketing kultury 3MG493" at bounding box center [698, 127] width 898 height 42
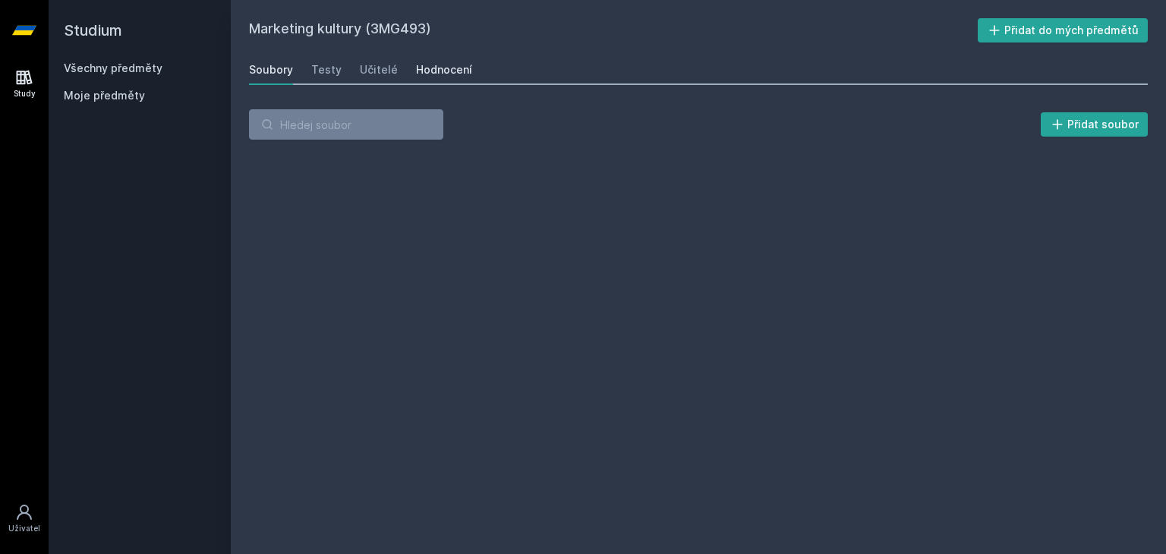
click at [463, 58] on link "Hodnocení" at bounding box center [444, 70] width 56 height 30
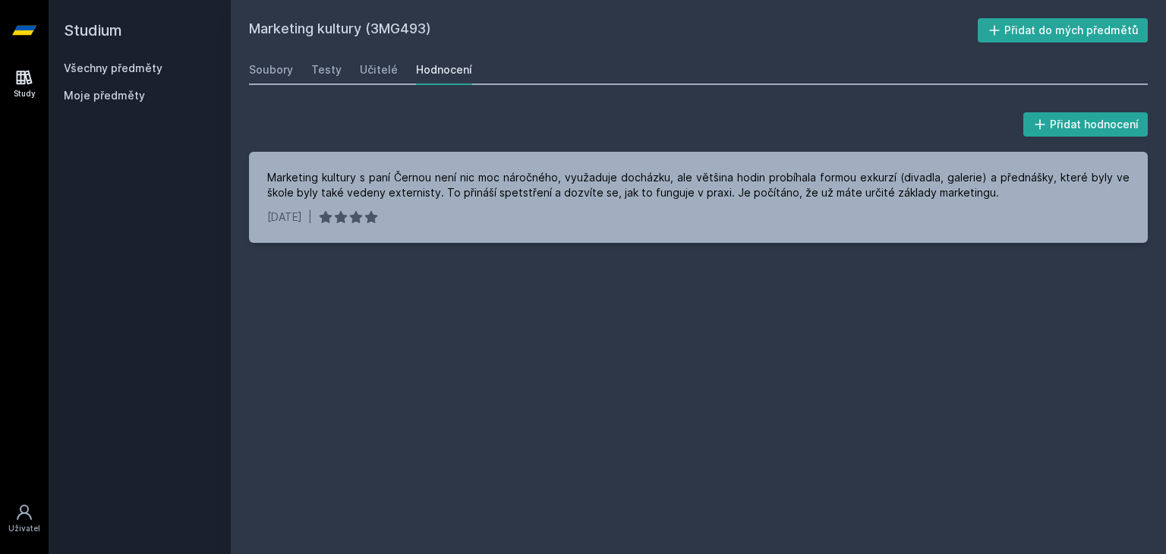
click at [15, 65] on link "Study" at bounding box center [24, 84] width 42 height 46
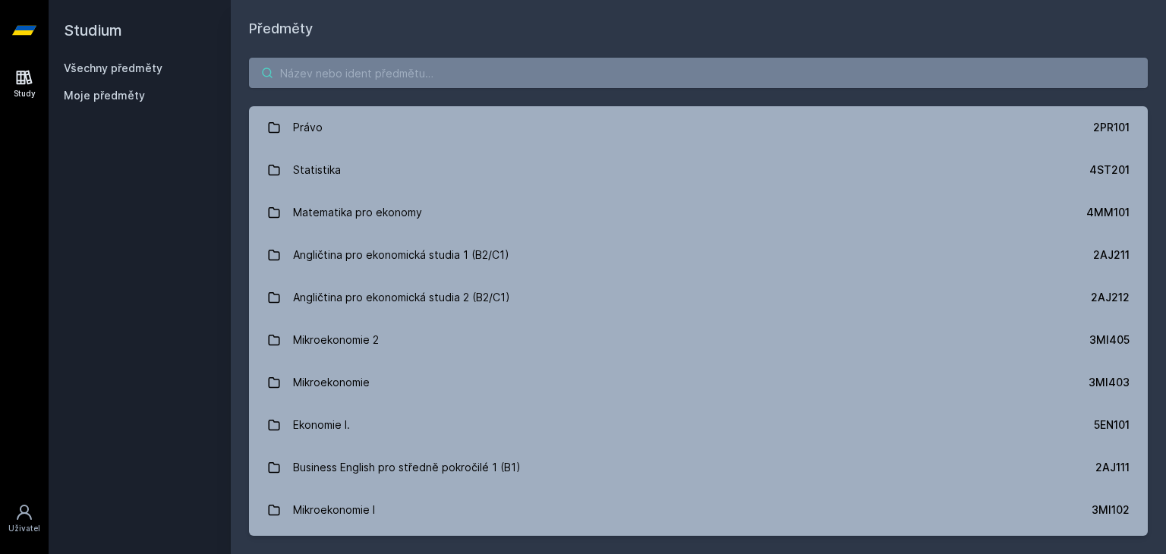
click at [359, 77] on input "search" at bounding box center [698, 73] width 898 height 30
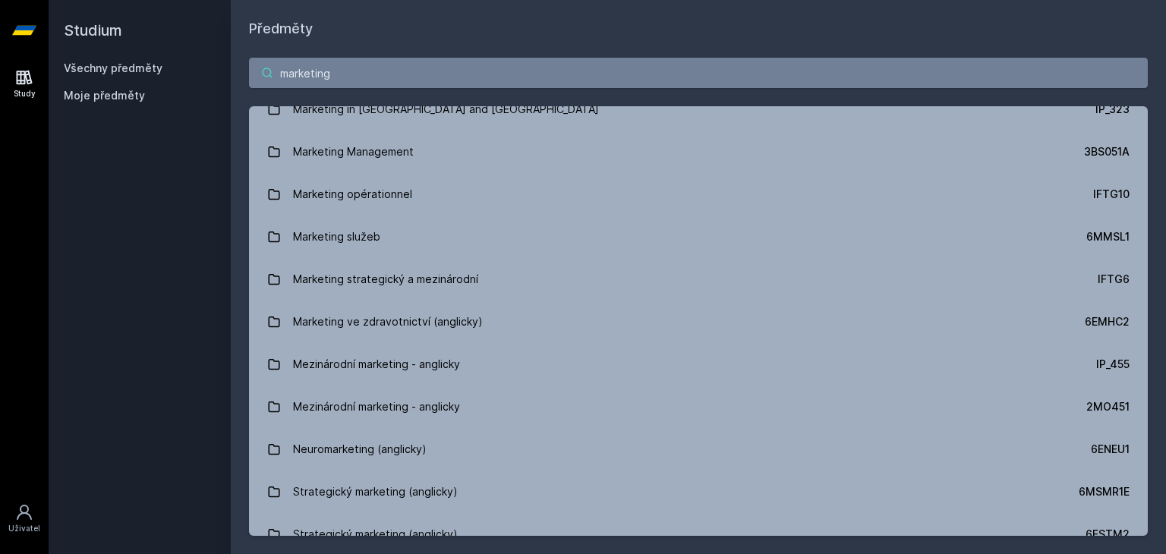
scroll to position [2460, 0]
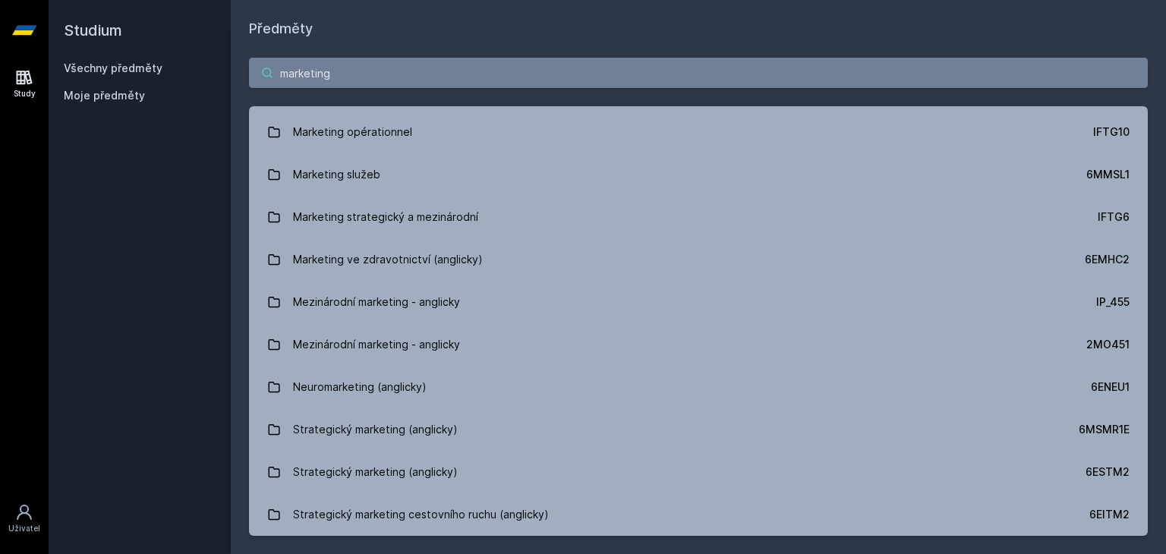
drag, startPoint x: 364, startPoint y: 83, endPoint x: 137, endPoint y: 58, distance: 228.2
click at [137, 58] on div "Studium Všechny předměty Moje předměty Předměty marketing Marketing 2 3MG413 Ma…" at bounding box center [607, 277] width 1117 height 554
paste input "3LG423"
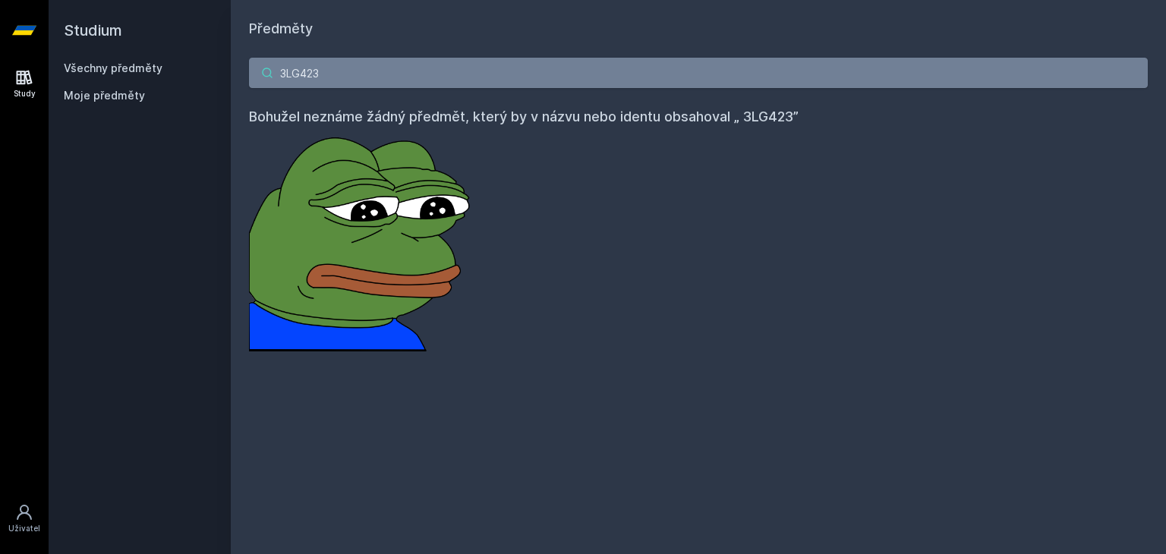
click at [285, 68] on input "3LG423" at bounding box center [698, 73] width 898 height 30
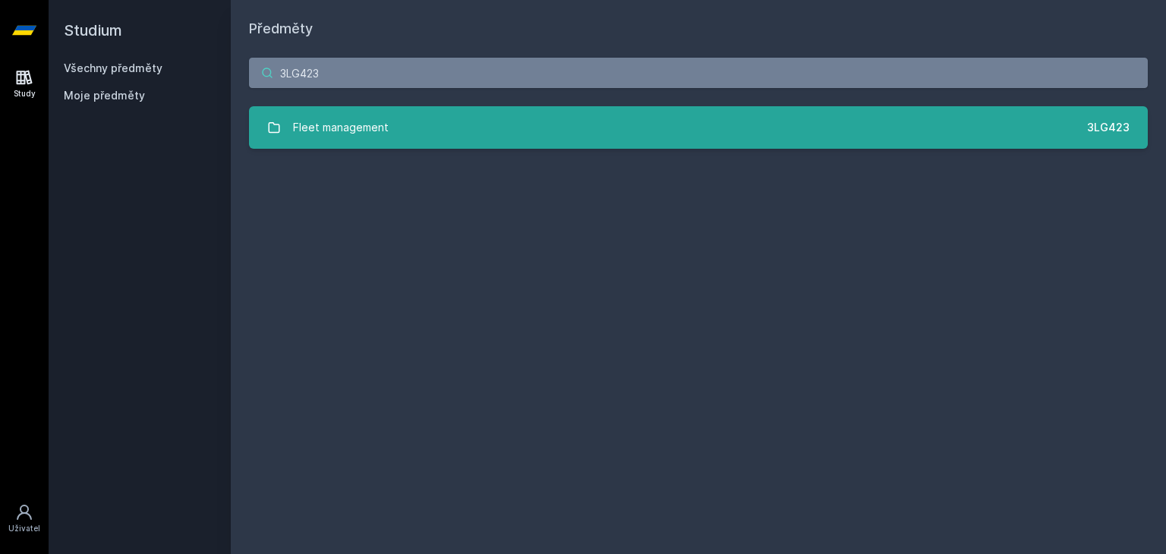
type input "3LG423"
click at [360, 123] on div "Fleet management" at bounding box center [341, 127] width 96 height 30
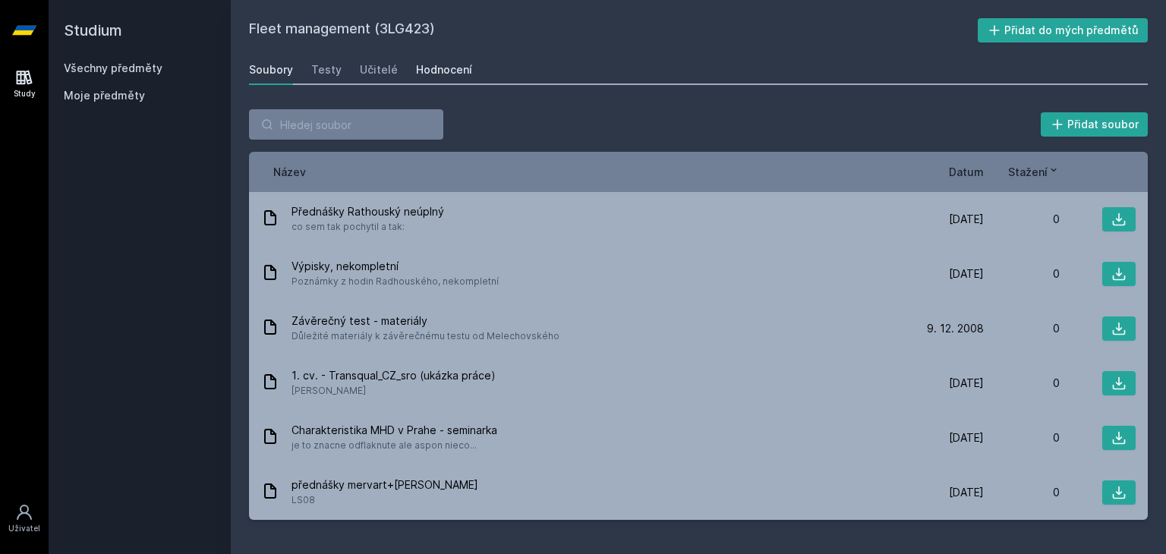
click at [418, 71] on div "Hodnocení" at bounding box center [444, 69] width 56 height 15
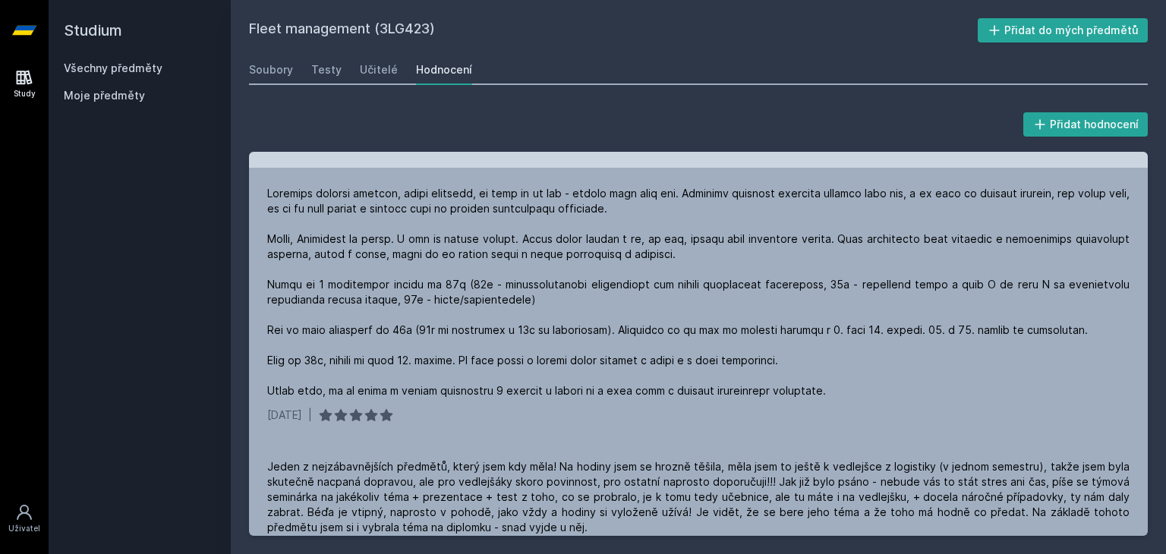
scroll to position [76, 0]
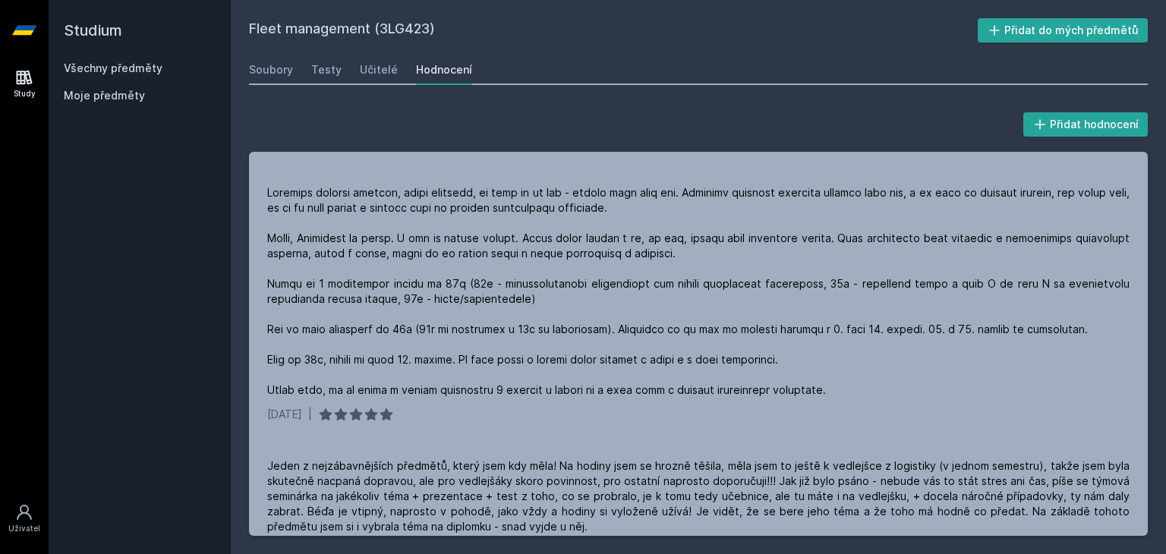
click at [30, 83] on icon at bounding box center [24, 77] width 18 height 18
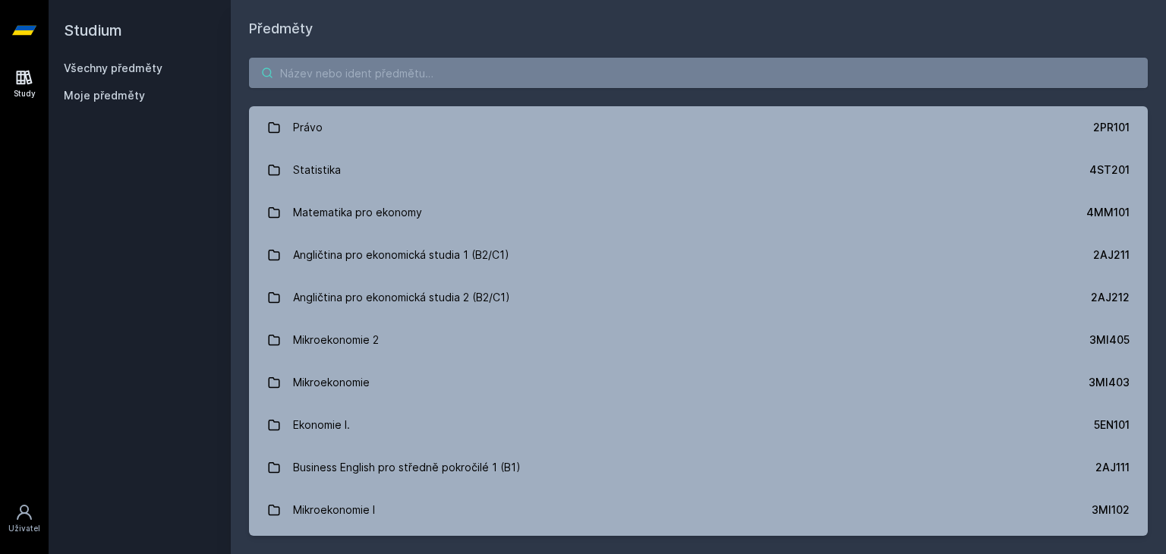
click at [327, 69] on input "search" at bounding box center [698, 73] width 898 height 30
paste input "3PA555"
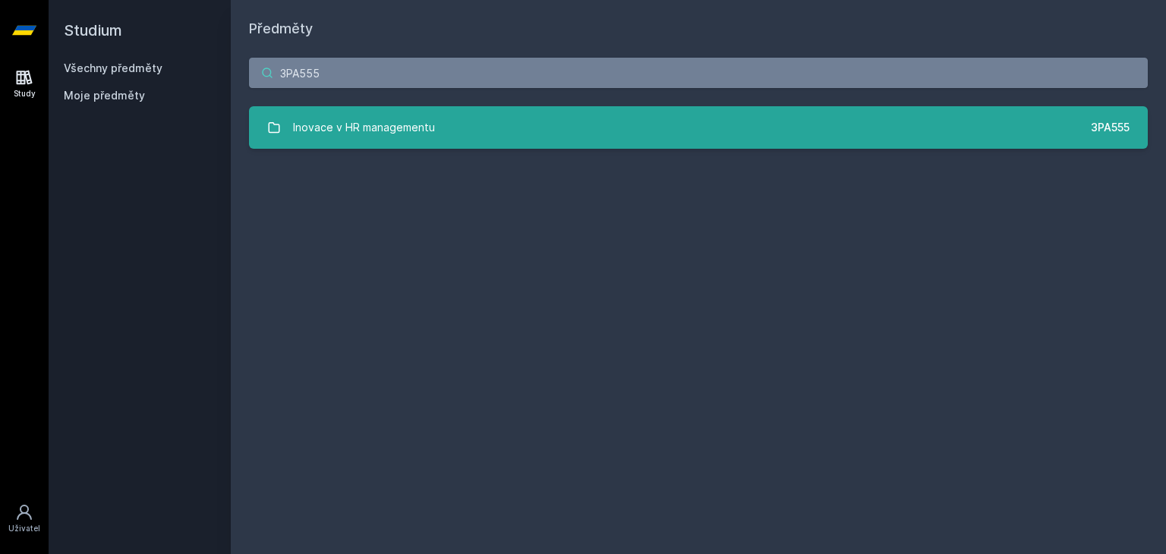
type input "3PA555"
click at [357, 118] on div "Inovace v HR managementu" at bounding box center [364, 127] width 142 height 30
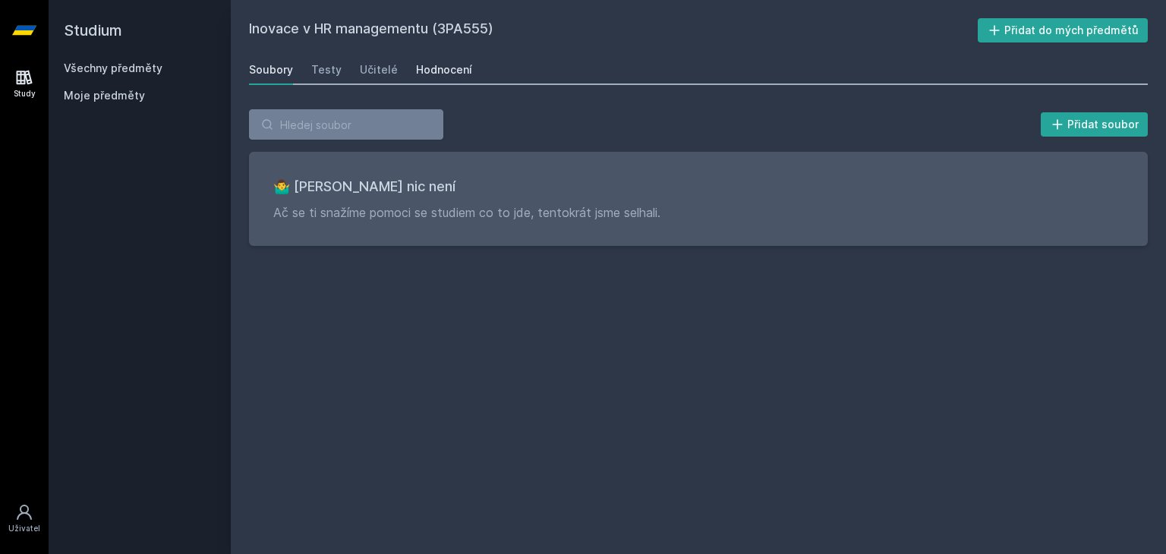
click at [443, 58] on link "Hodnocení" at bounding box center [444, 70] width 56 height 30
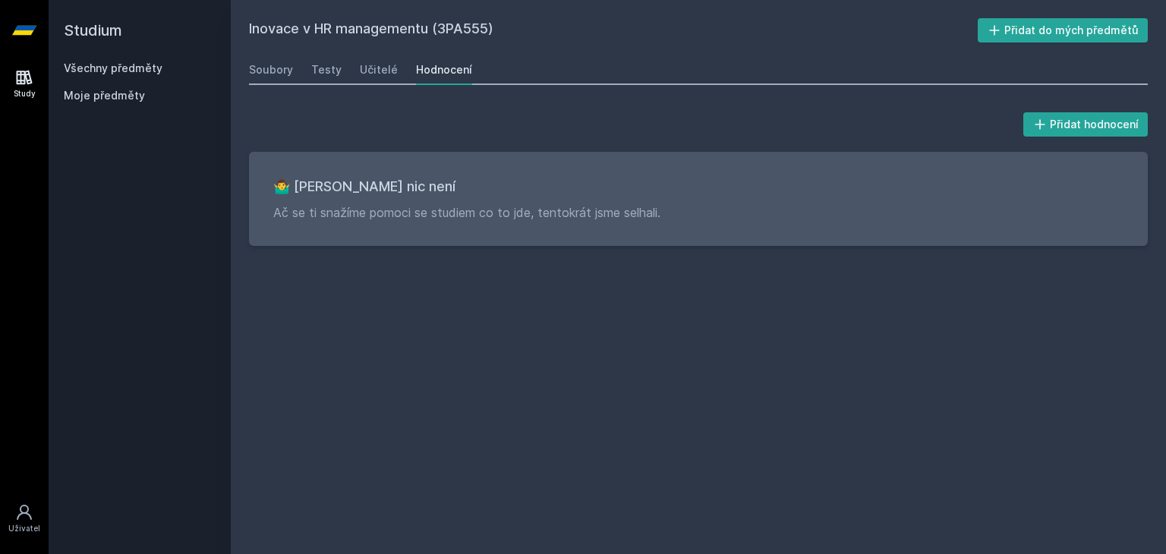
click at [28, 71] on icon at bounding box center [25, 78] width 16 height 14
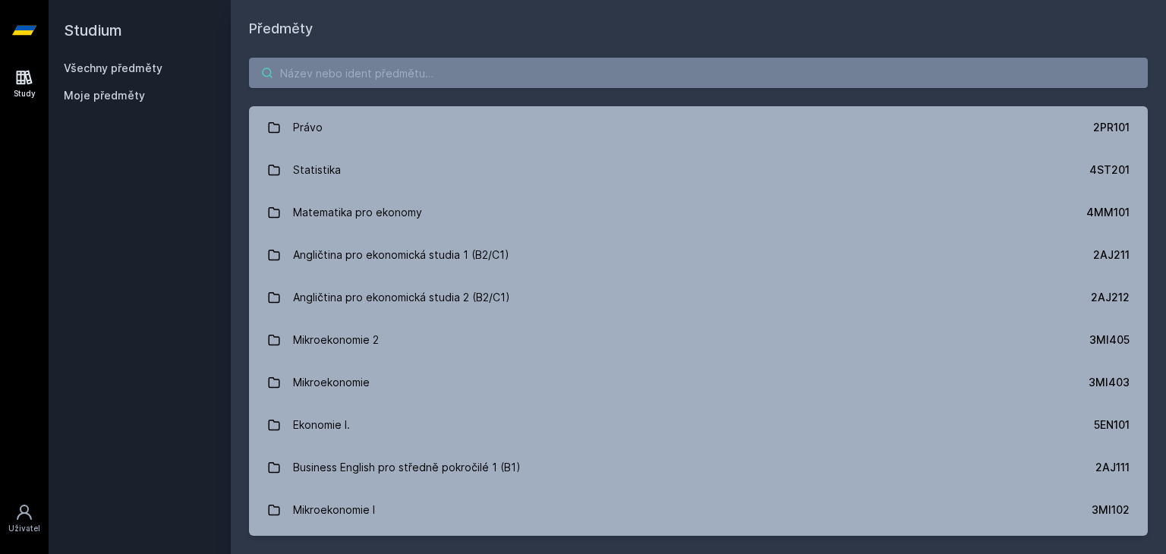
click at [382, 67] on input "search" at bounding box center [698, 73] width 898 height 30
paste input "5HP416"
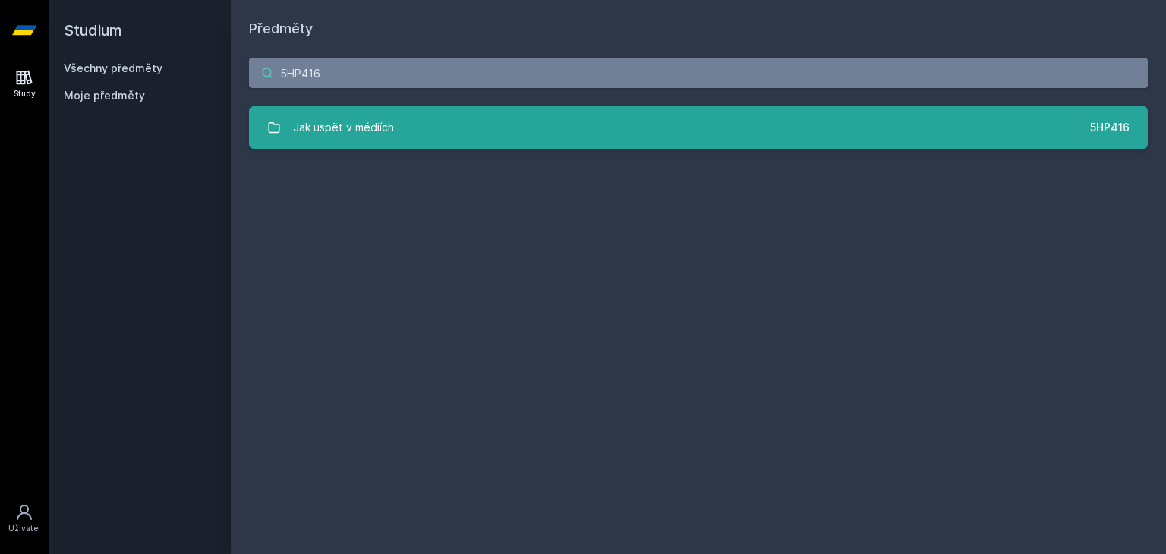
type input "5HP416"
click at [367, 112] on div "Jak uspět v médiích" at bounding box center [343, 127] width 101 height 30
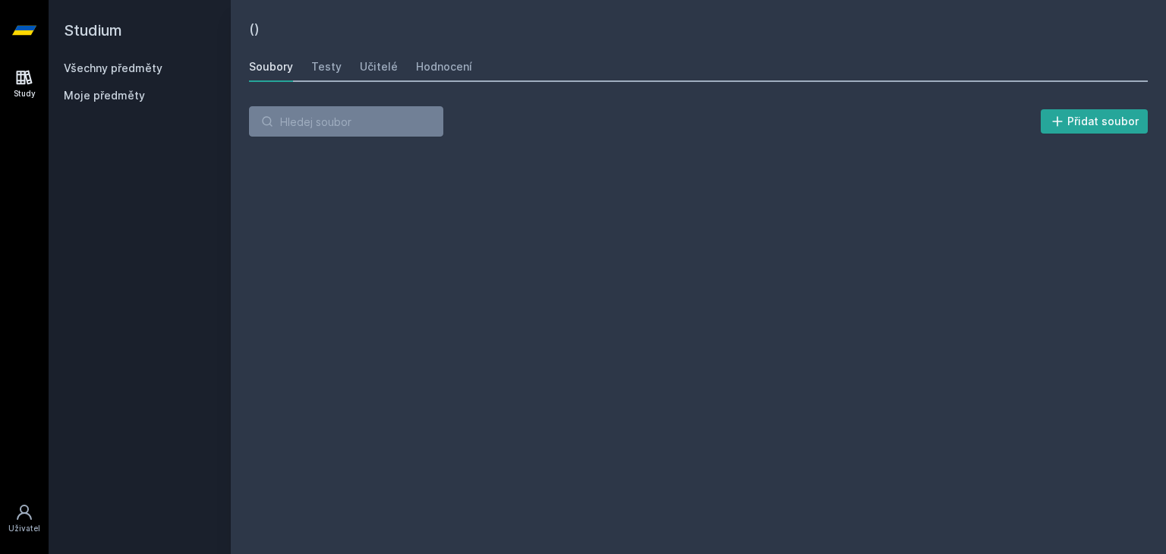
click at [367, 112] on input "search" at bounding box center [346, 121] width 194 height 30
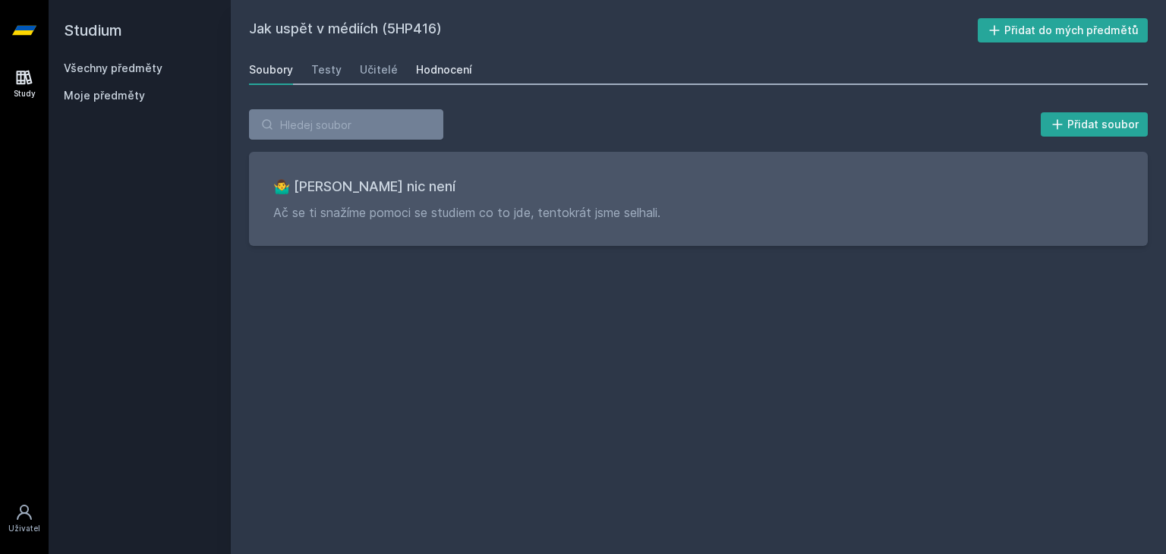
click at [434, 68] on div "Hodnocení" at bounding box center [444, 69] width 56 height 15
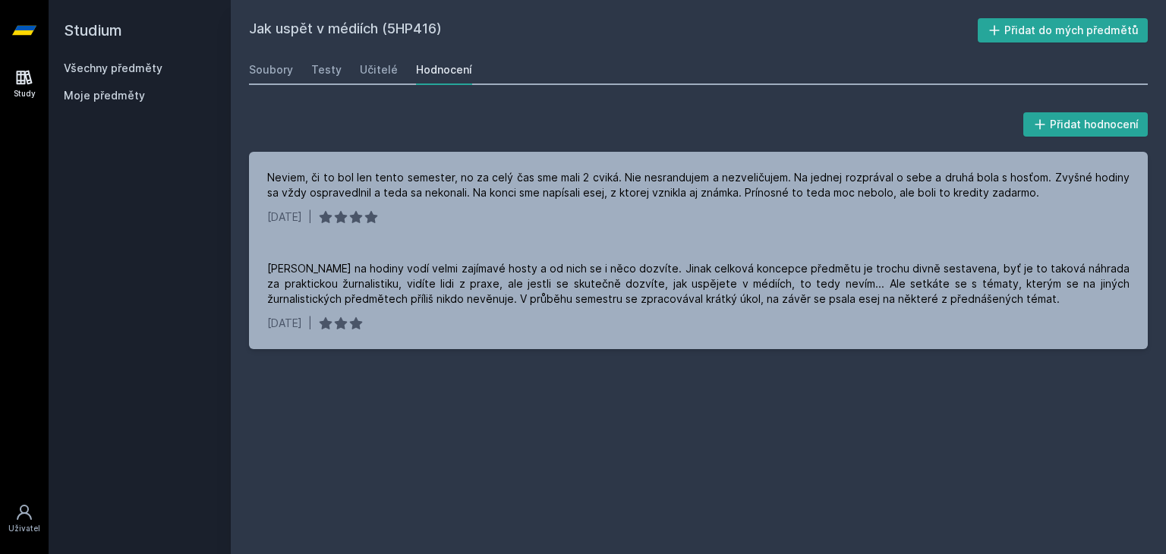
click at [14, 83] on link "Study" at bounding box center [24, 84] width 42 height 46
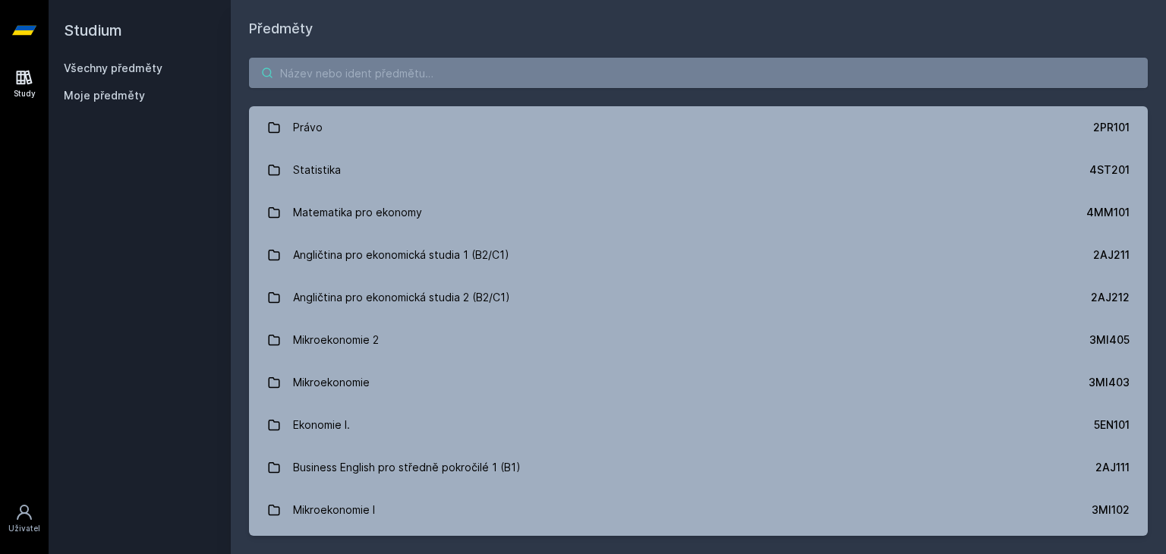
paste input "3MG524"
click at [430, 73] on input "3MG524" at bounding box center [698, 73] width 898 height 30
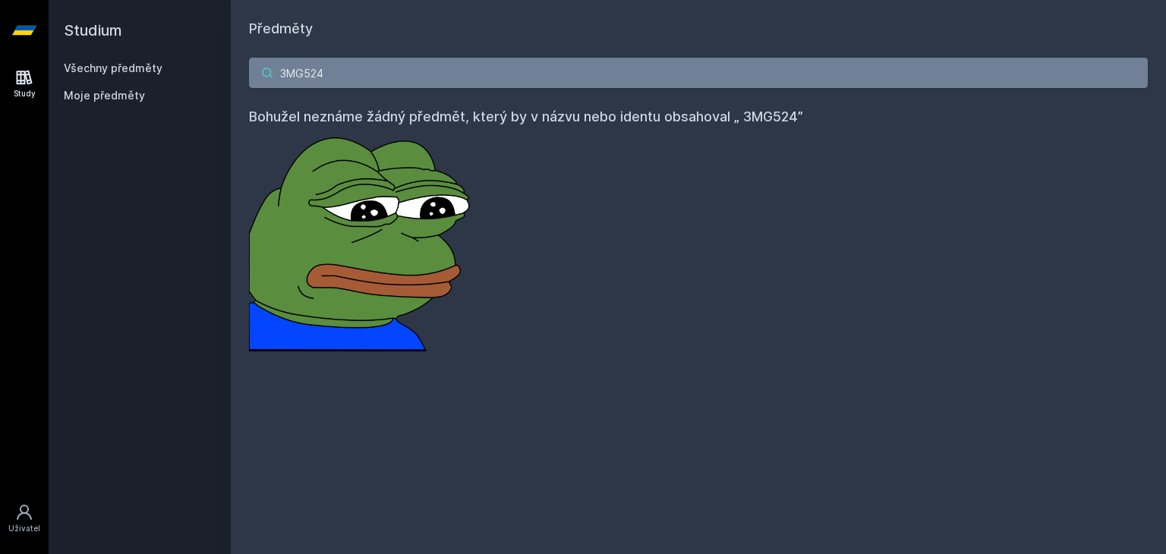
click at [291, 64] on input "3MG524" at bounding box center [698, 73] width 898 height 30
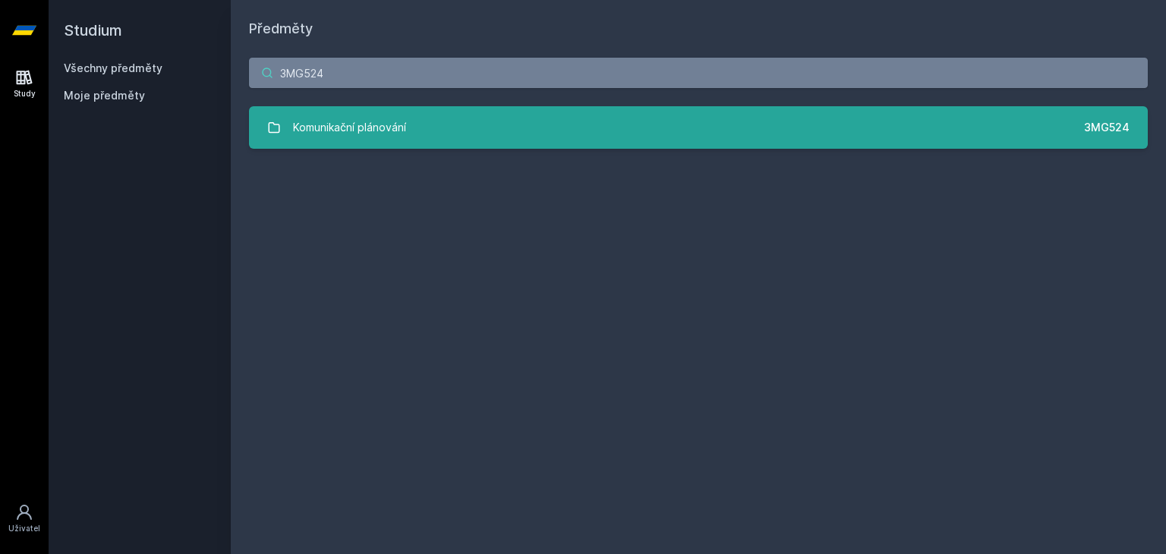
type input "3MG524"
click at [335, 132] on div "Komunikační plánování" at bounding box center [349, 127] width 113 height 30
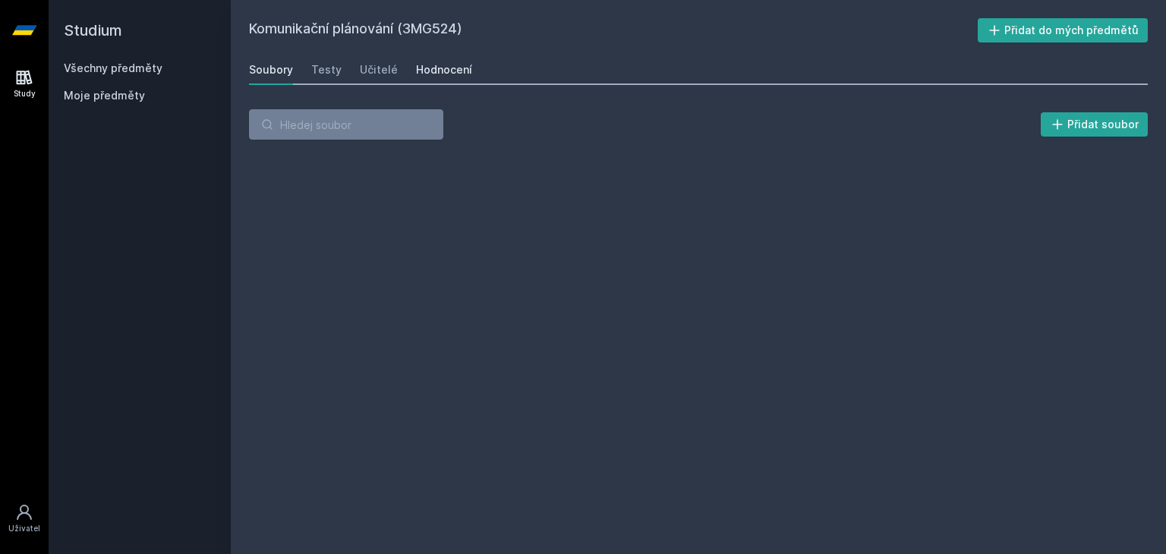
click at [434, 73] on div "Hodnocení" at bounding box center [444, 69] width 56 height 15
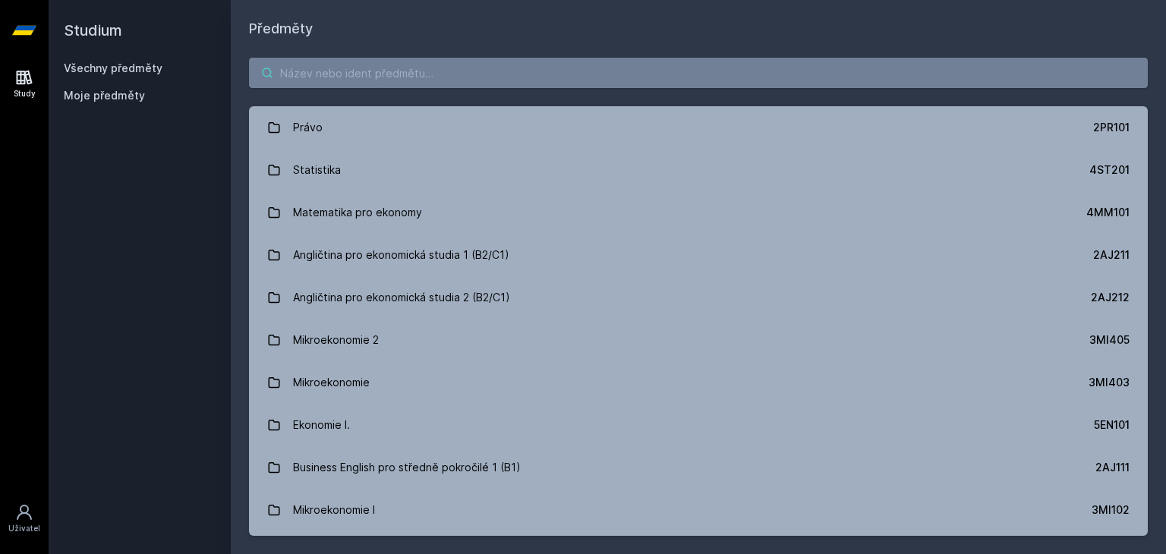
click at [385, 80] on input "search" at bounding box center [698, 73] width 898 height 30
paste input "3MG633"
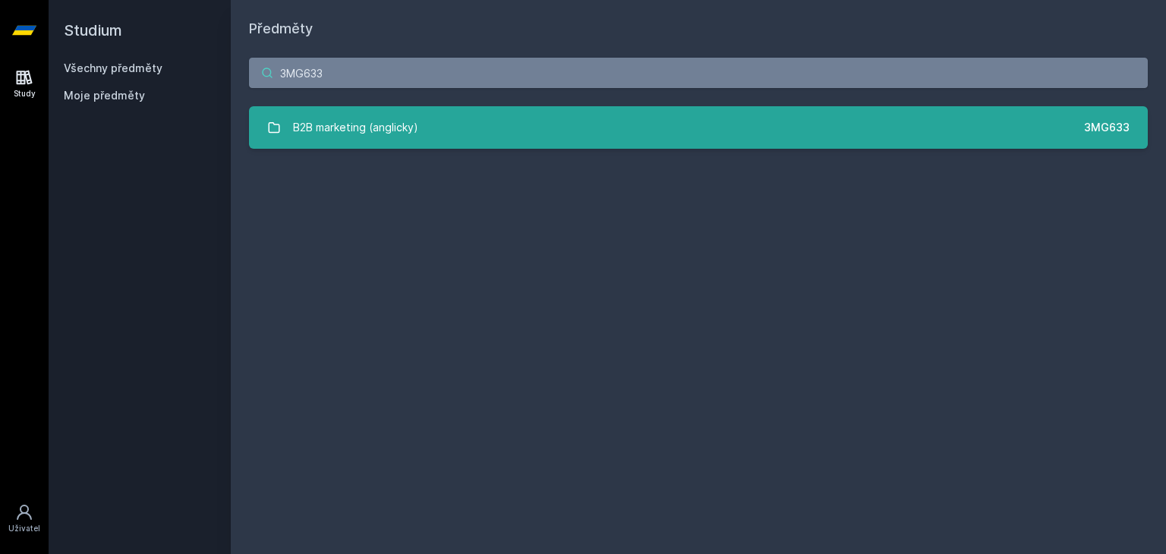
type input "3MG633"
click at [368, 109] on link "B2B marketing (anglicky) 3MG633" at bounding box center [698, 127] width 898 height 42
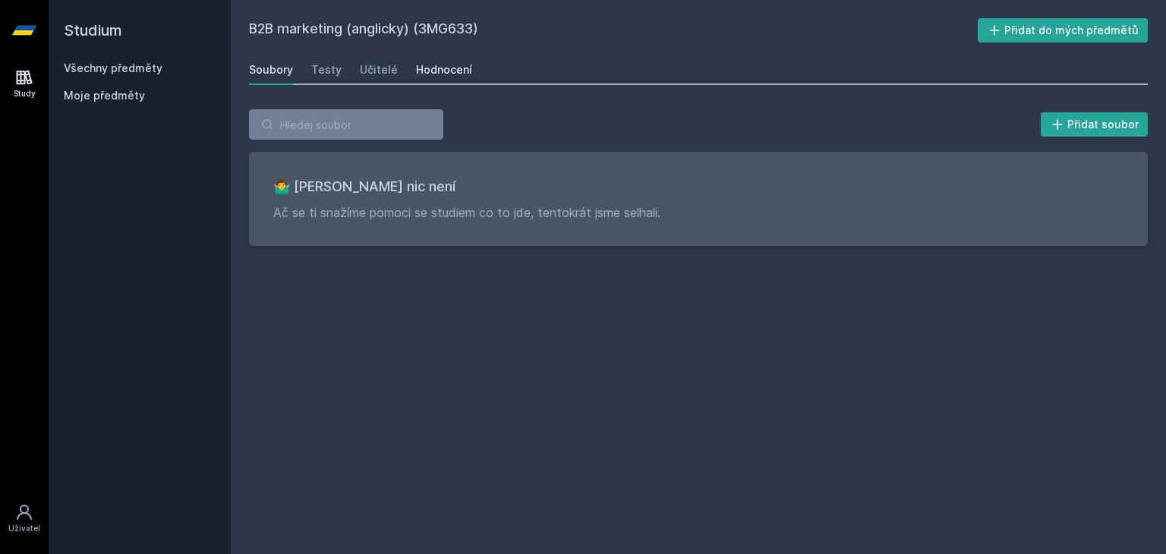
click at [451, 74] on div "Hodnocení" at bounding box center [444, 69] width 56 height 15
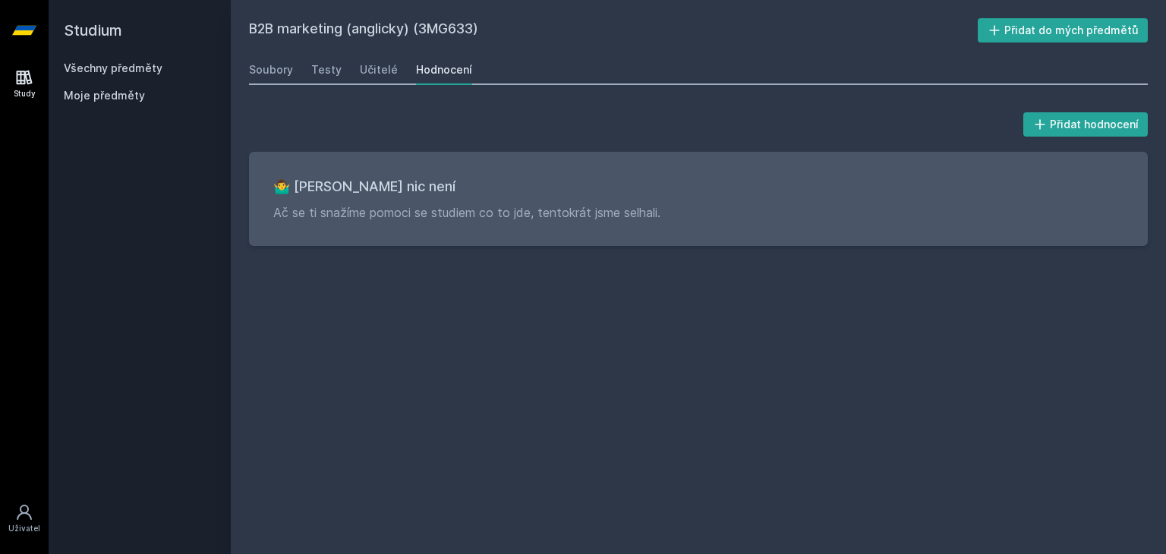
click at [6, 83] on div "Study [GEOGRAPHIC_DATA]" at bounding box center [24, 307] width 49 height 493
click at [6, 83] on link "Study" at bounding box center [24, 84] width 42 height 46
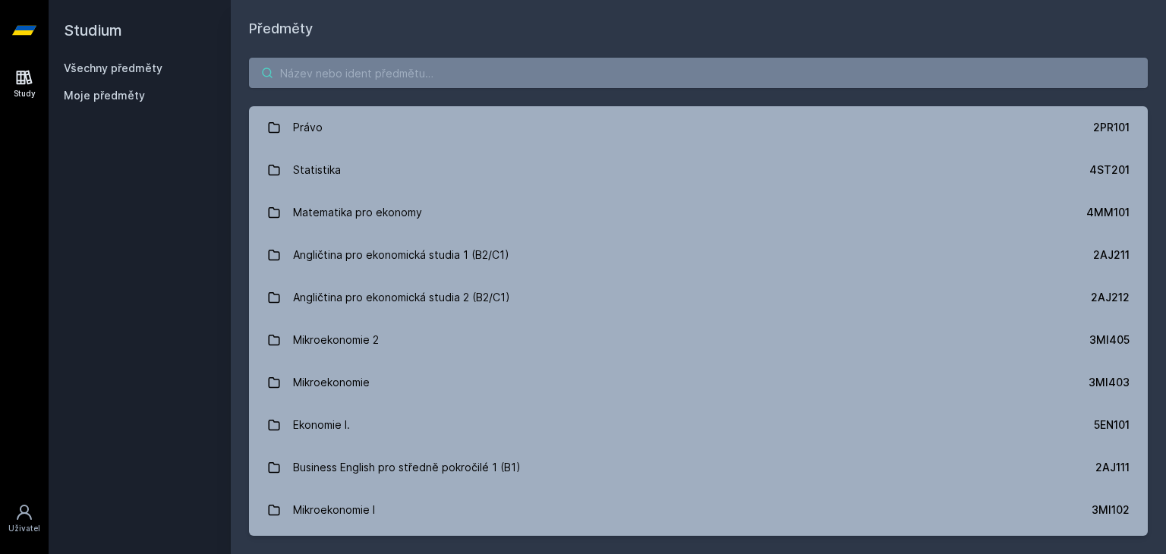
click at [346, 80] on input "search" at bounding box center [698, 73] width 898 height 30
paste input "3SG826"
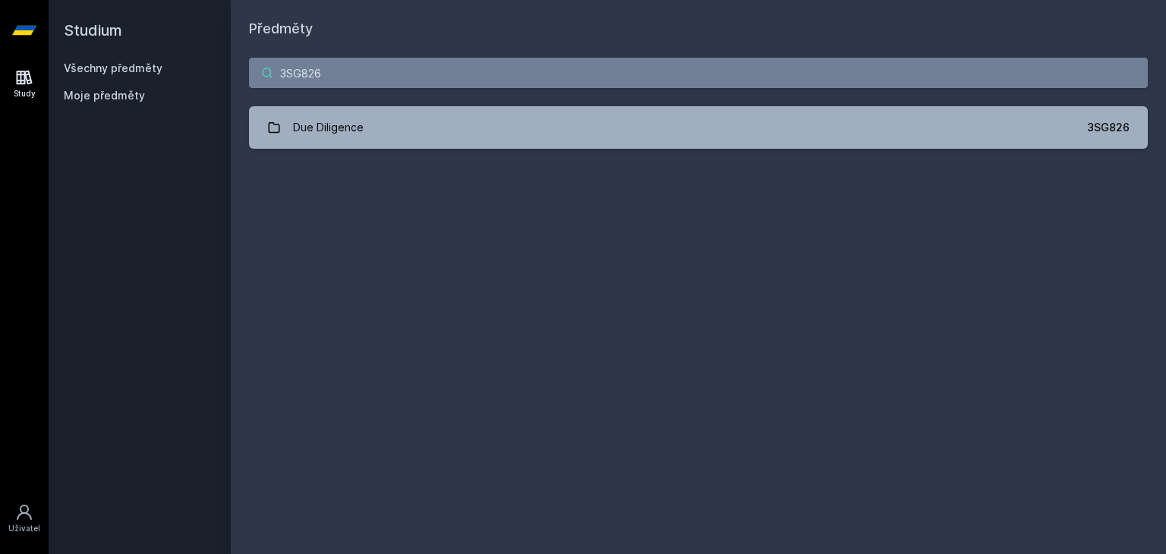
type input "3SG826"
click at [335, 120] on div "Due Diligence" at bounding box center [328, 127] width 71 height 30
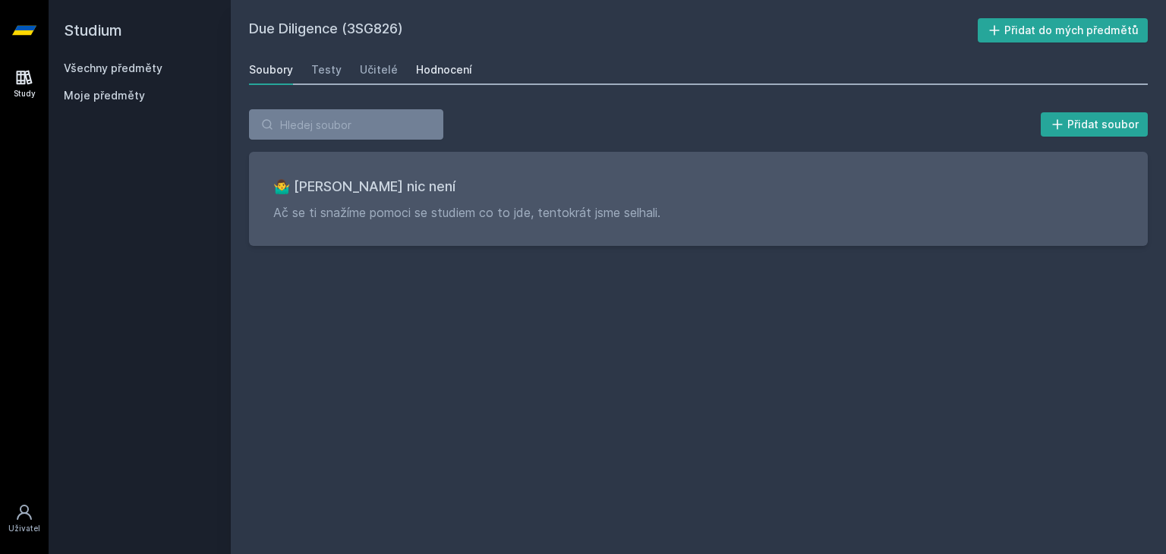
click at [435, 75] on div "Hodnocení" at bounding box center [444, 69] width 56 height 15
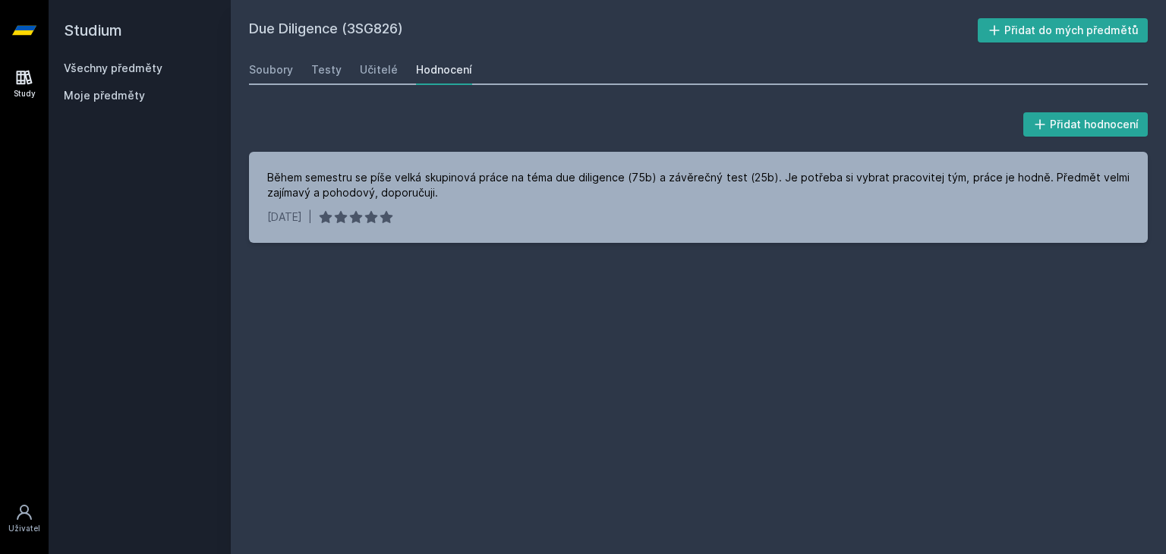
click at [30, 74] on icon at bounding box center [25, 78] width 16 height 14
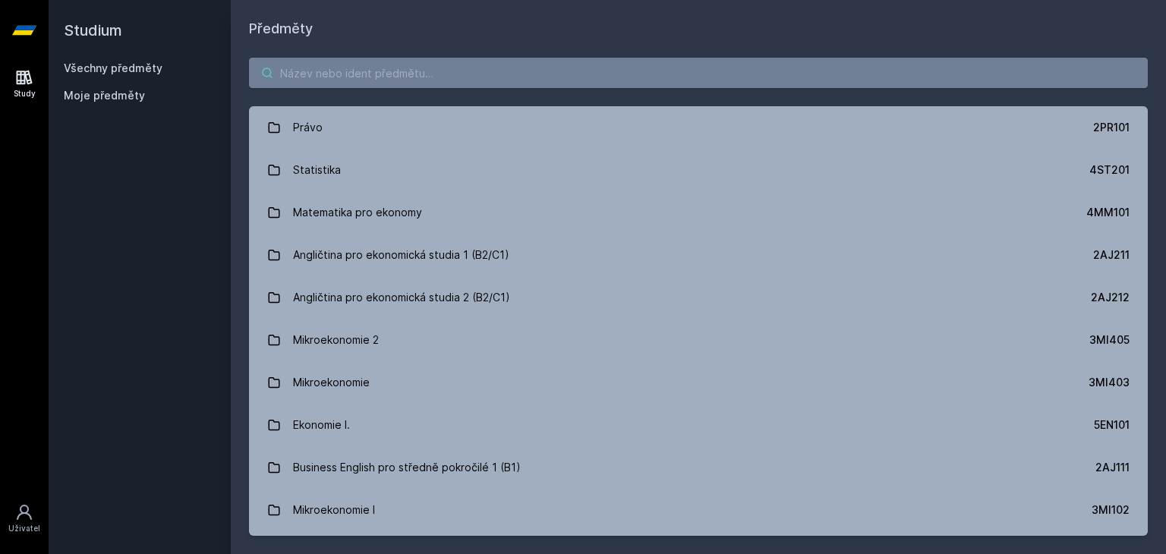
click at [340, 77] on input "search" at bounding box center [698, 73] width 898 height 30
paste input "3MA678"
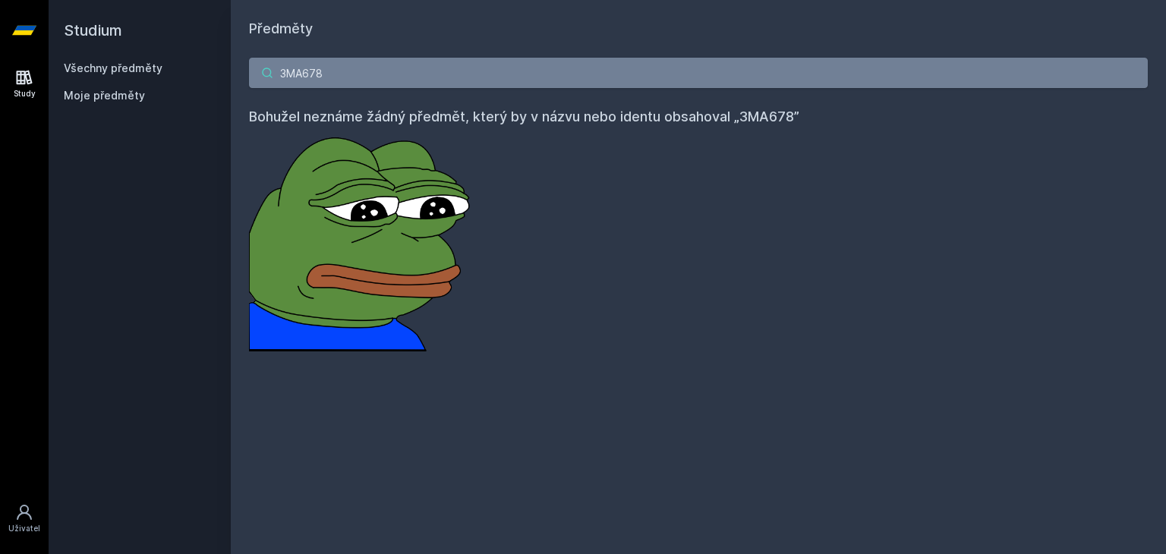
drag, startPoint x: 346, startPoint y: 76, endPoint x: 94, endPoint y: 53, distance: 253.0
click at [94, 53] on div "Studium Všechny předměty Moje předměty Předměty 3MA678 Bohužel neznáme žádný př…" at bounding box center [607, 277] width 1117 height 554
paste input "5EN383"
click at [297, 68] on input "5EN383" at bounding box center [698, 73] width 898 height 30
type input "5EN383"
